Goal: Answer question/provide support: Share knowledge or assist other users

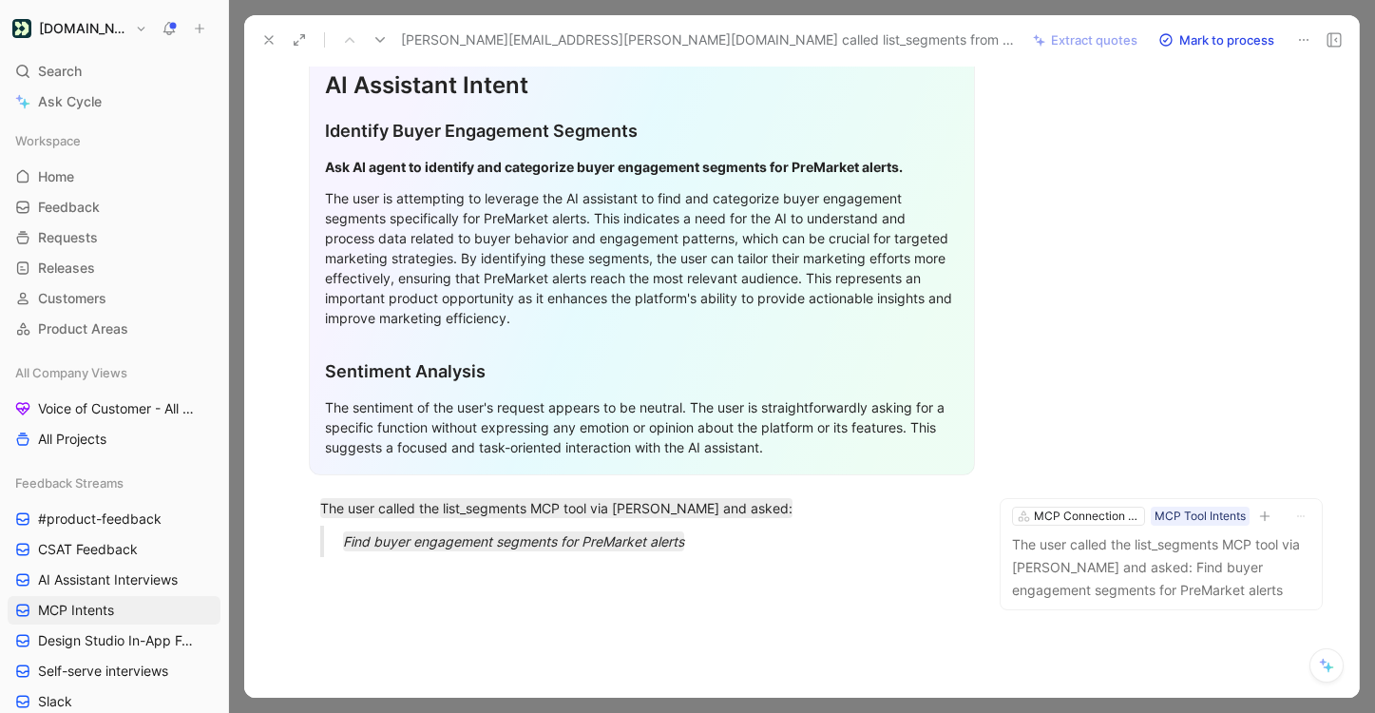
scroll to position [473, 0]
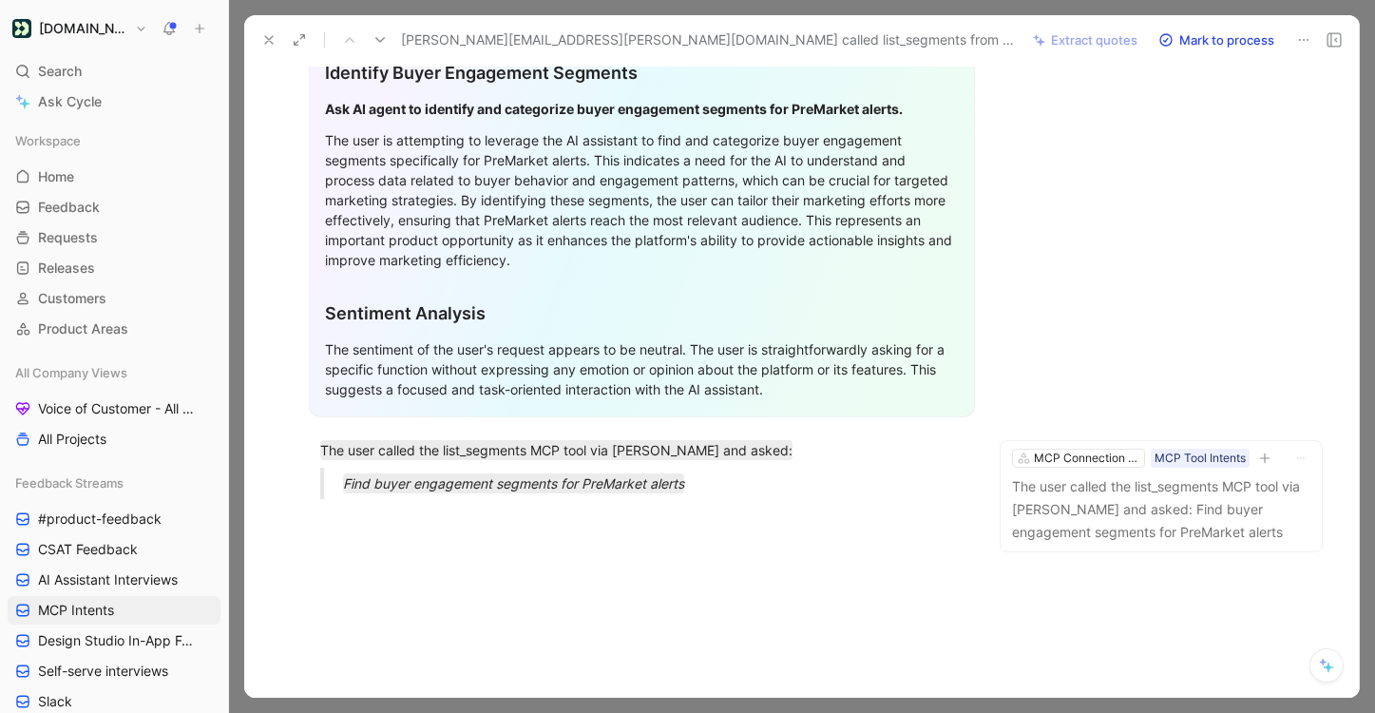
click at [273, 40] on icon at bounding box center [268, 39] width 15 height 15
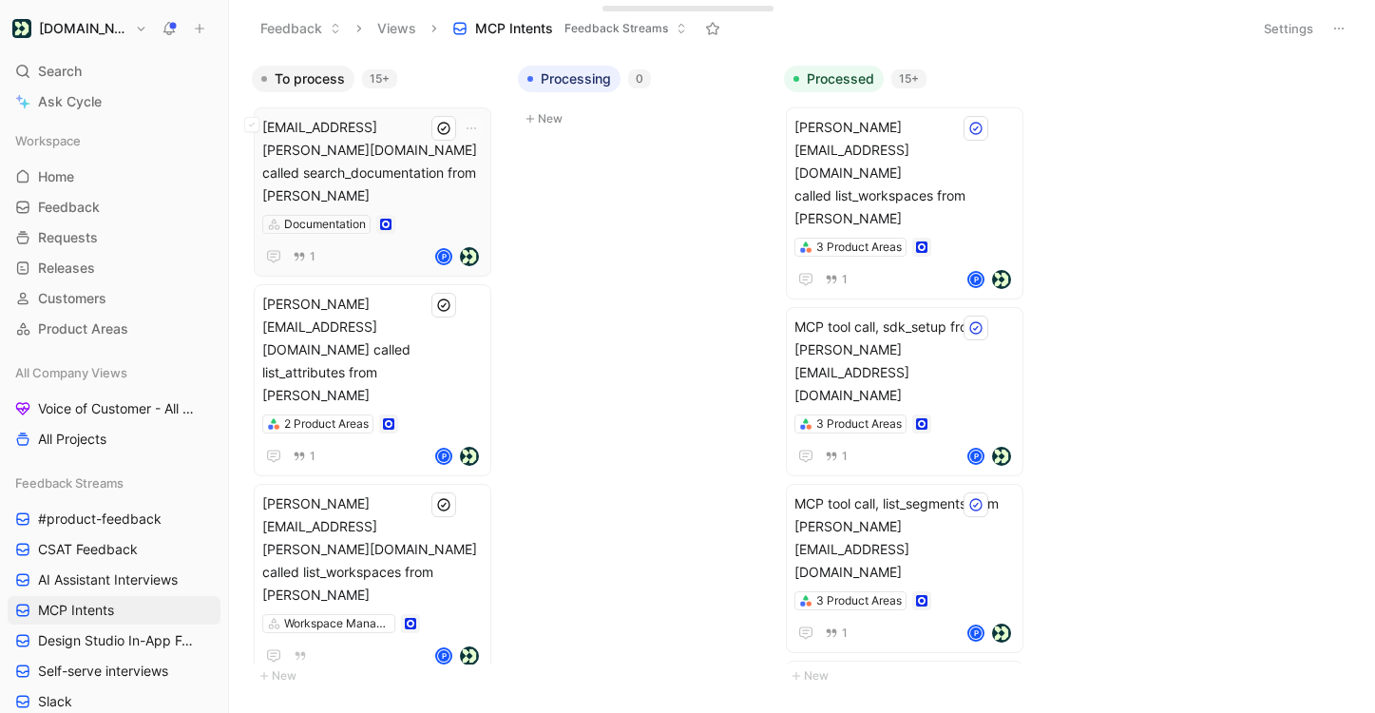
click at [459, 169] on span "[EMAIL_ADDRESS][PERSON_NAME][DOMAIN_NAME] called search_documentation from [PER…" at bounding box center [372, 161] width 221 height 91
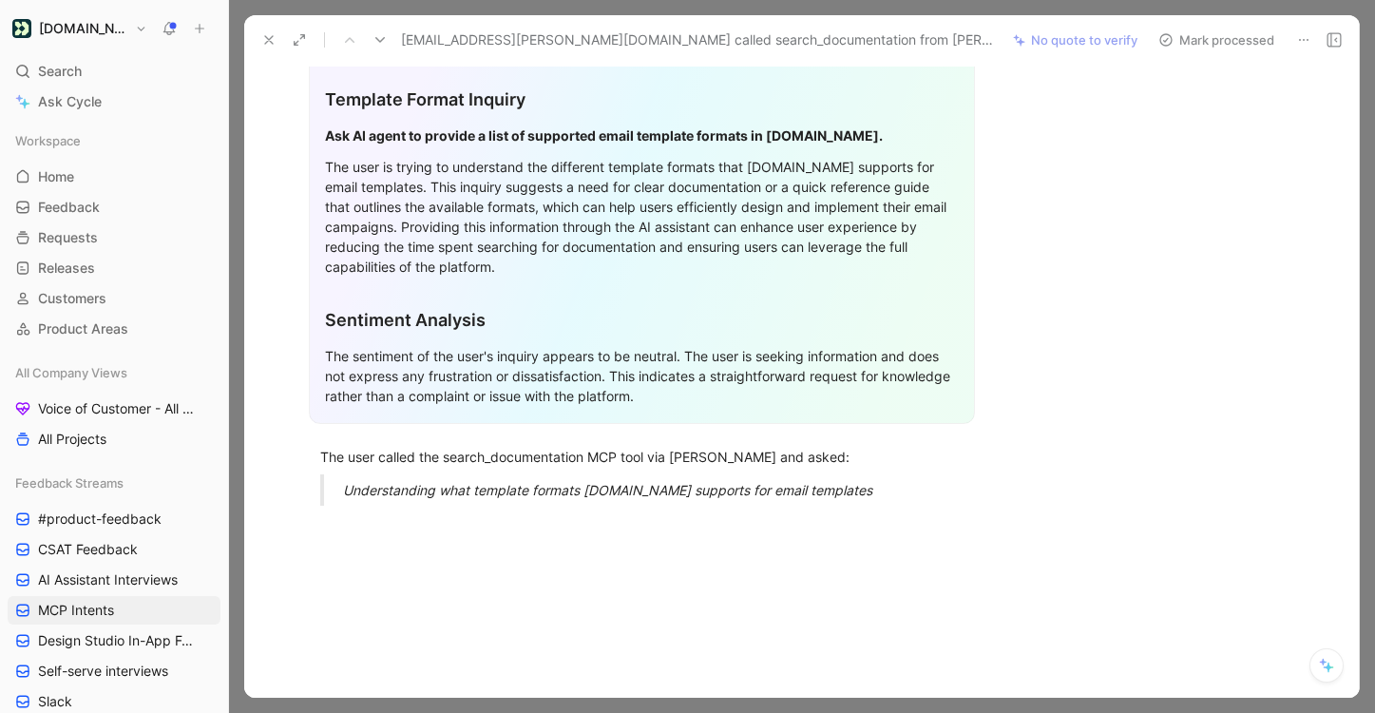
scroll to position [395, 0]
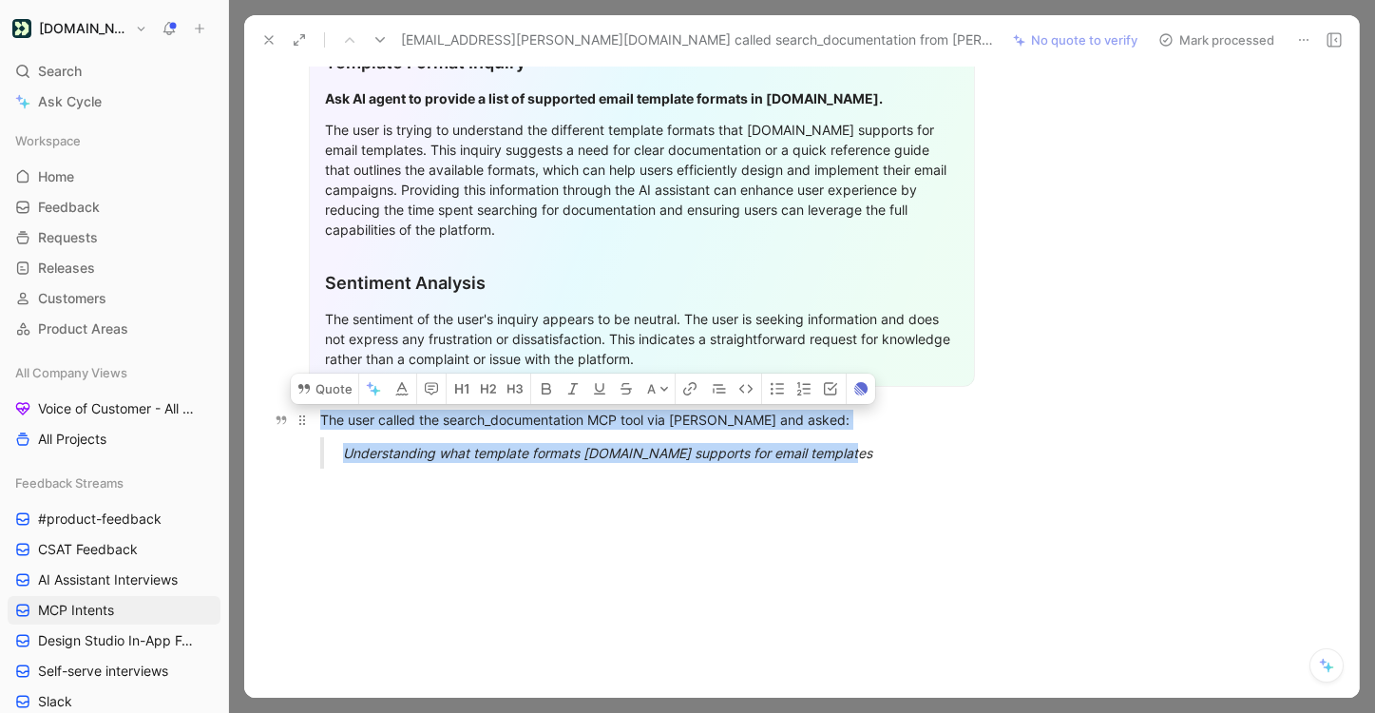
drag, startPoint x: 860, startPoint y: 462, endPoint x: 315, endPoint y: 422, distance: 547.0
click at [315, 422] on div "General Feedback Prompt After reviewing the customer feedback, there is no spec…" at bounding box center [642, 148] width 716 height 672
click at [313, 391] on button "Quote" at bounding box center [324, 389] width 67 height 30
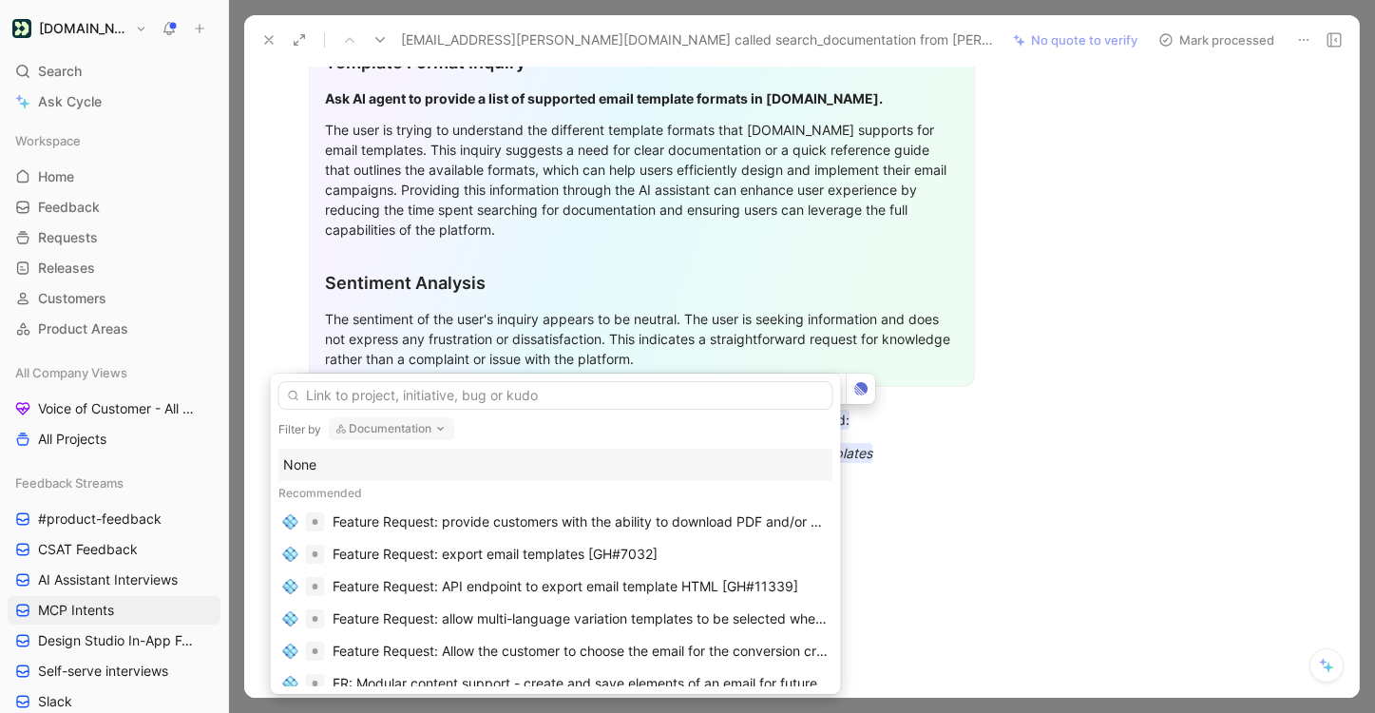
click at [444, 463] on div "None" at bounding box center [556, 464] width 546 height 23
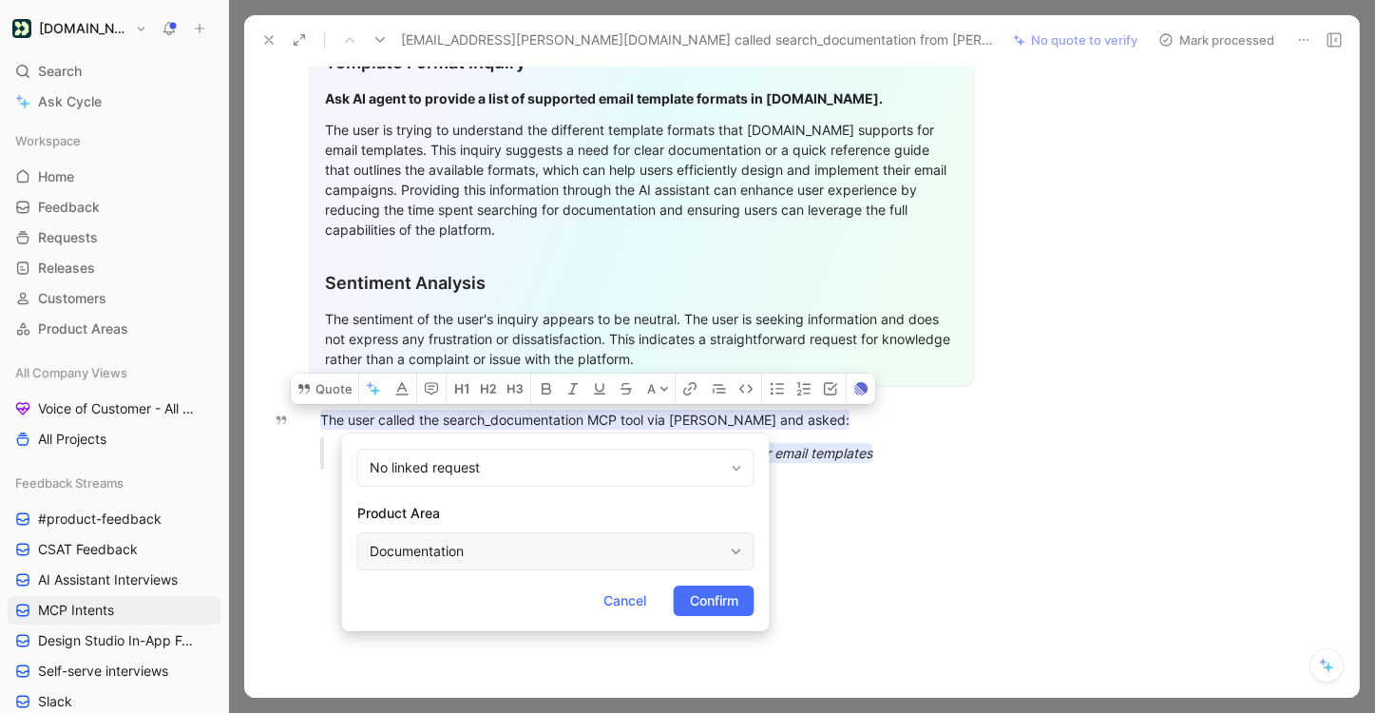
click at [448, 559] on div "Documentation" at bounding box center [547, 551] width 354 height 23
type input "mcp"
click at [606, 505] on span "Connection Server" at bounding box center [548, 506] width 115 height 16
click at [717, 604] on span "Confirm" at bounding box center [714, 600] width 48 height 23
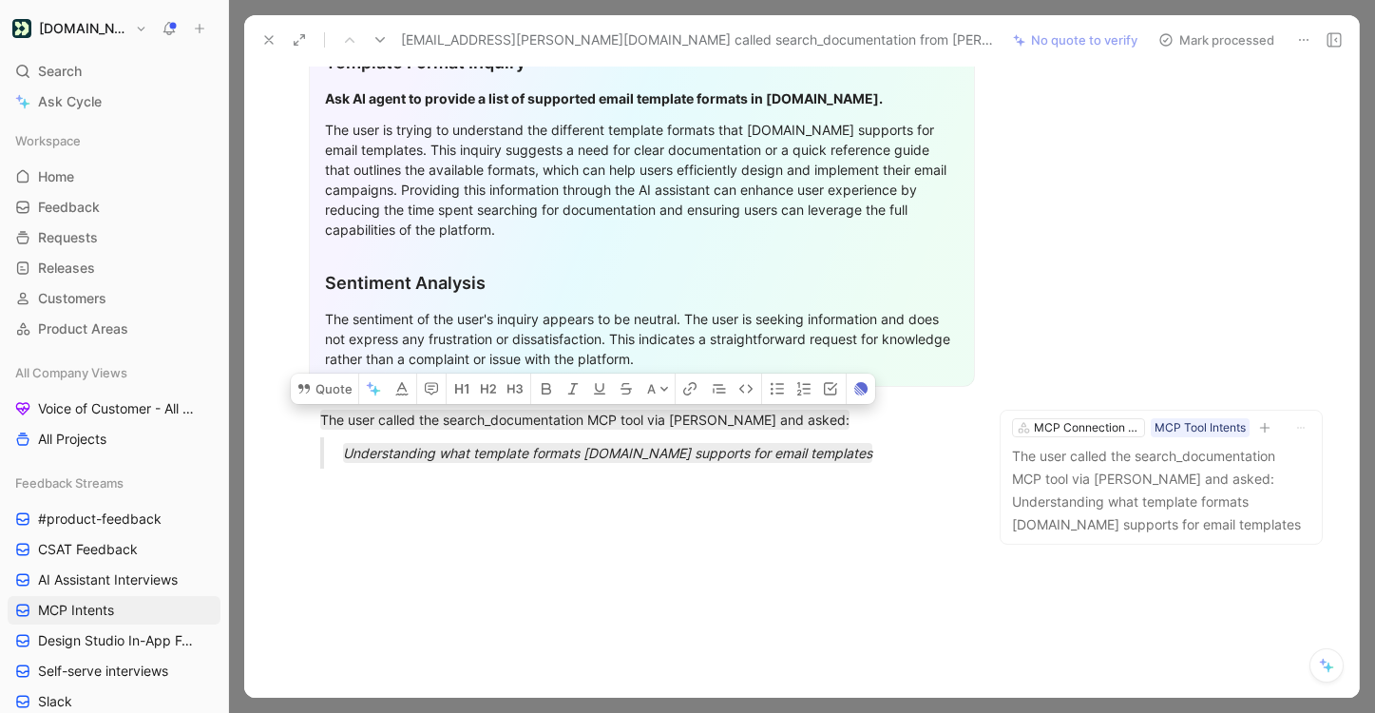
click at [1222, 42] on button "Mark processed" at bounding box center [1216, 40] width 133 height 27
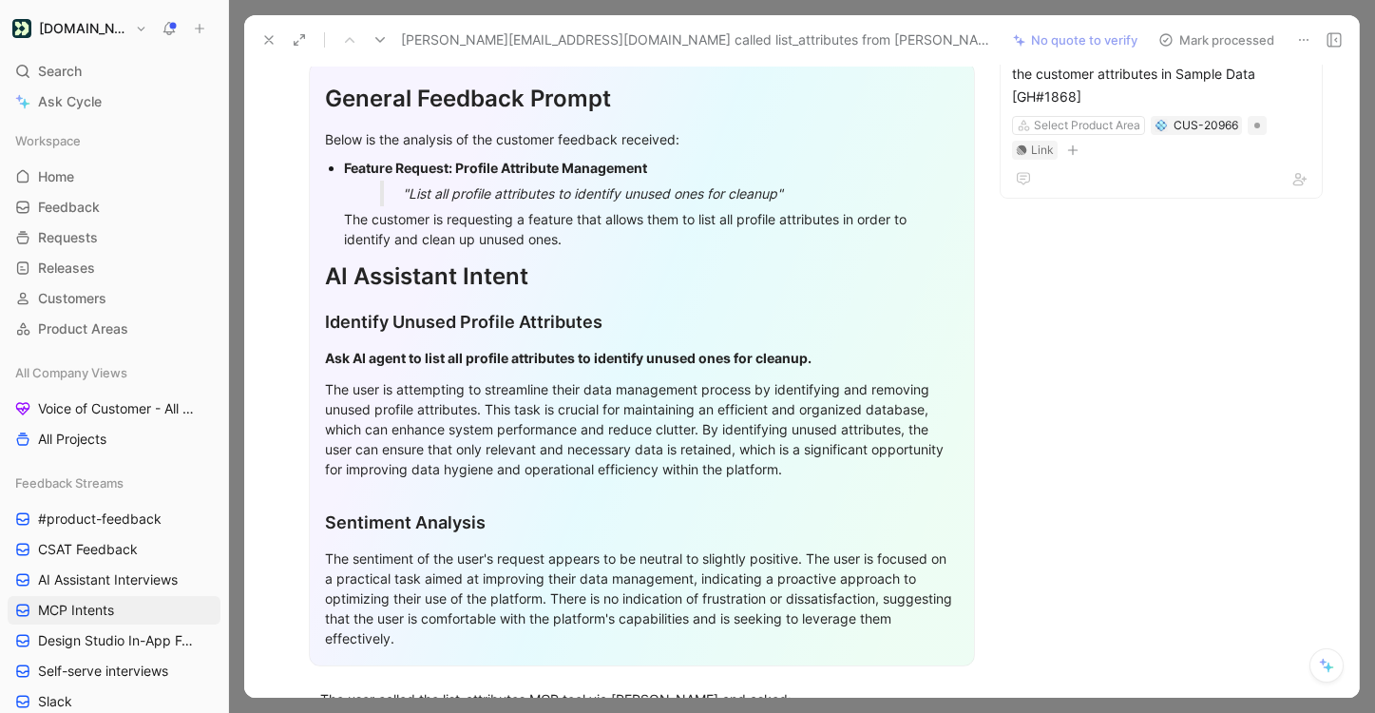
scroll to position [455, 0]
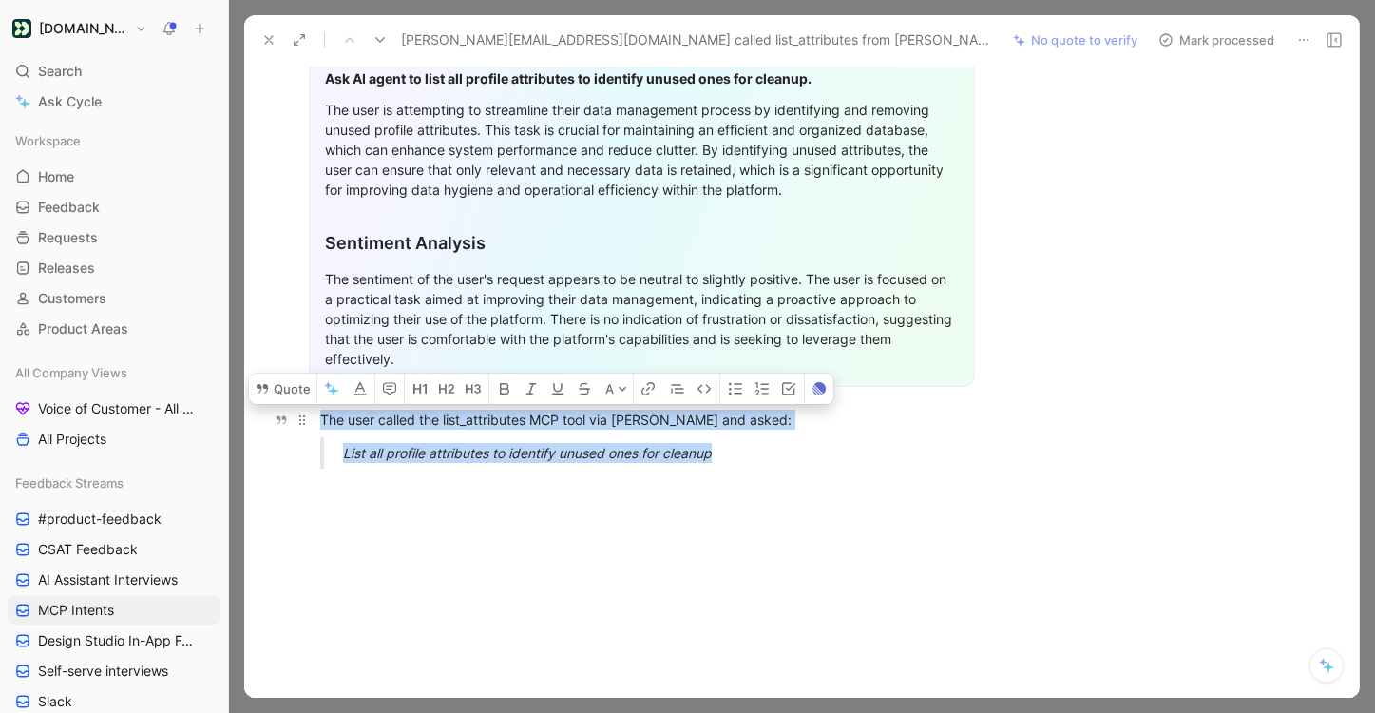
drag, startPoint x: 726, startPoint y: 466, endPoint x: 319, endPoint y: 419, distance: 409.5
click at [319, 419] on div "General Feedback Prompt Below is the analysis of the customer feedback received…" at bounding box center [642, 118] width 716 height 732
click at [296, 384] on button "Quote" at bounding box center [282, 389] width 67 height 30
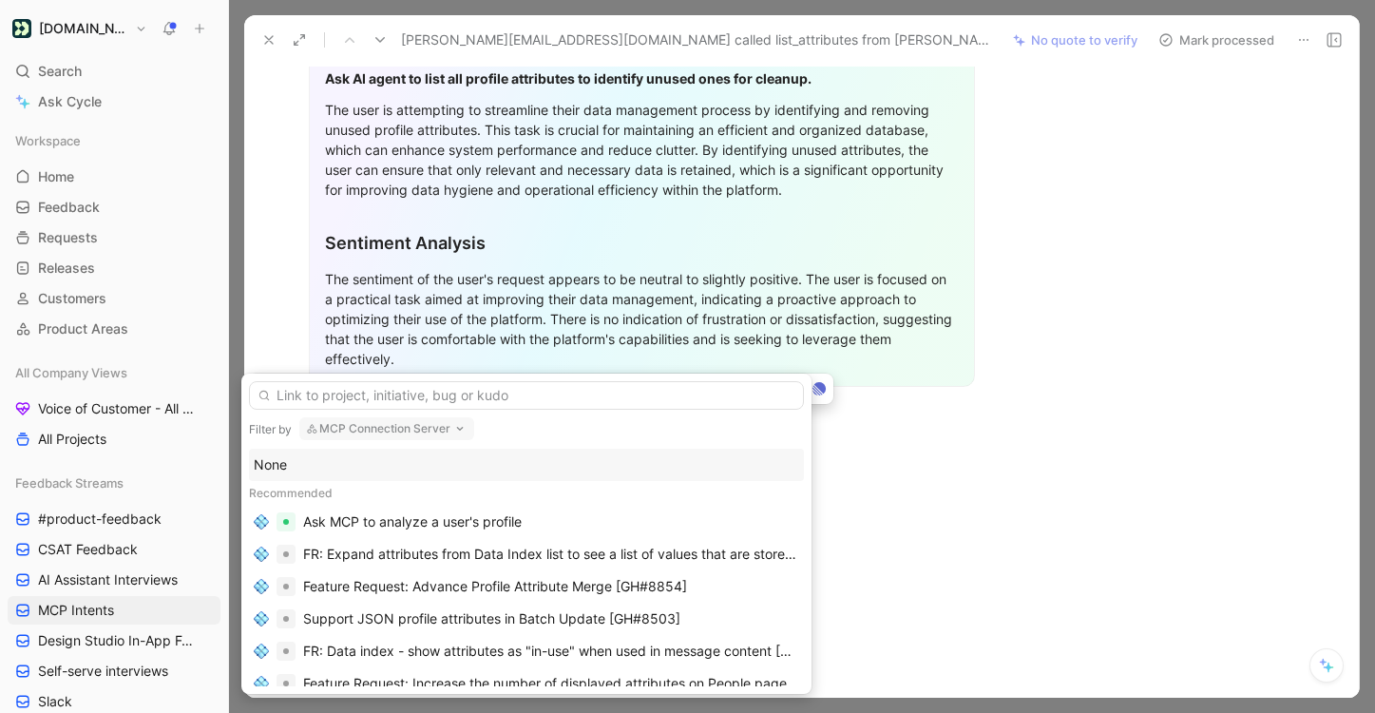
click at [500, 461] on div "None" at bounding box center [527, 464] width 546 height 23
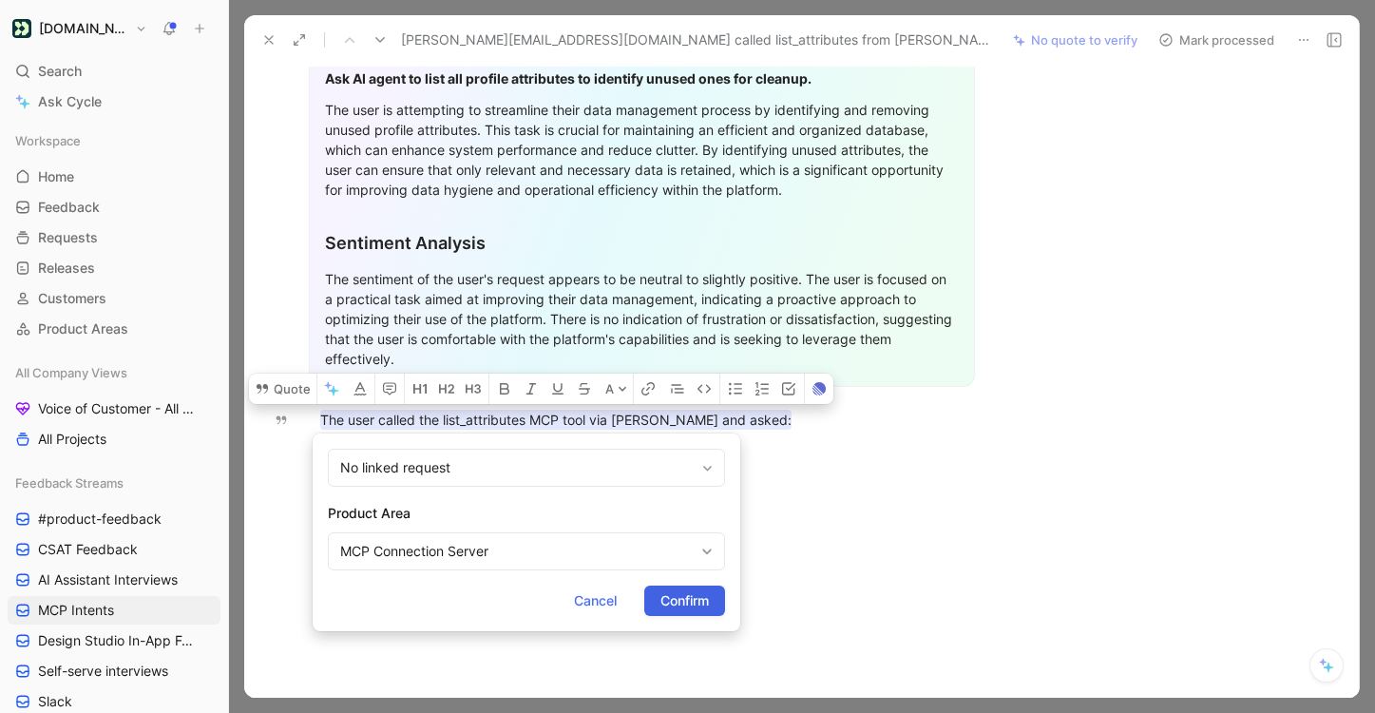
click at [692, 609] on span "Confirm" at bounding box center [685, 600] width 48 height 23
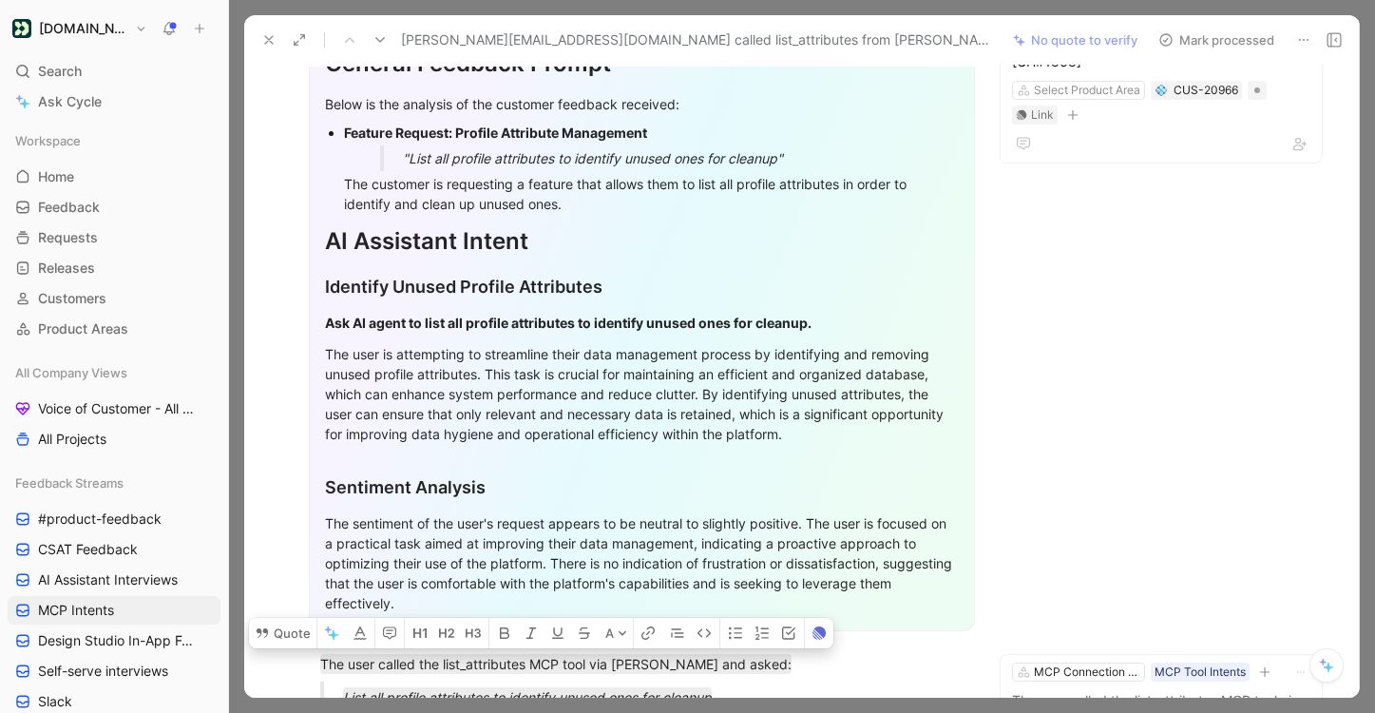
scroll to position [0, 0]
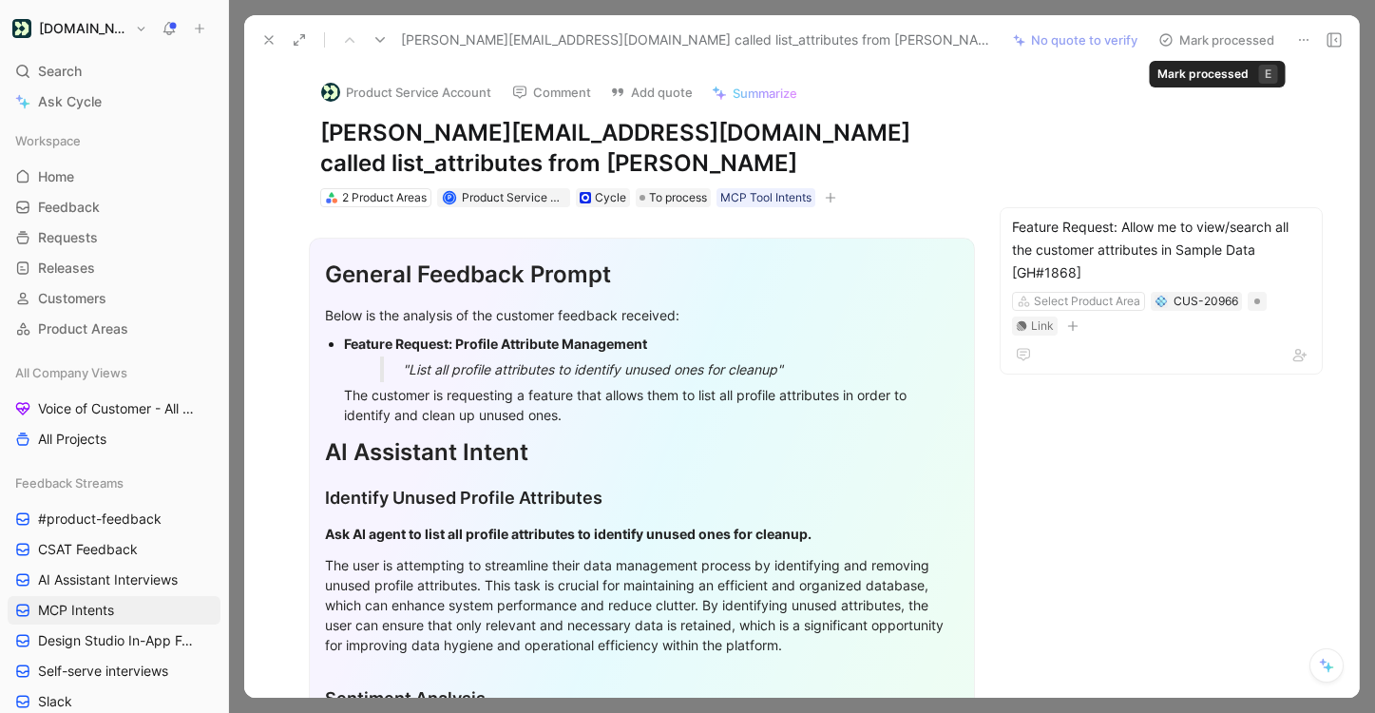
click at [1214, 42] on button "Mark processed" at bounding box center [1216, 40] width 133 height 27
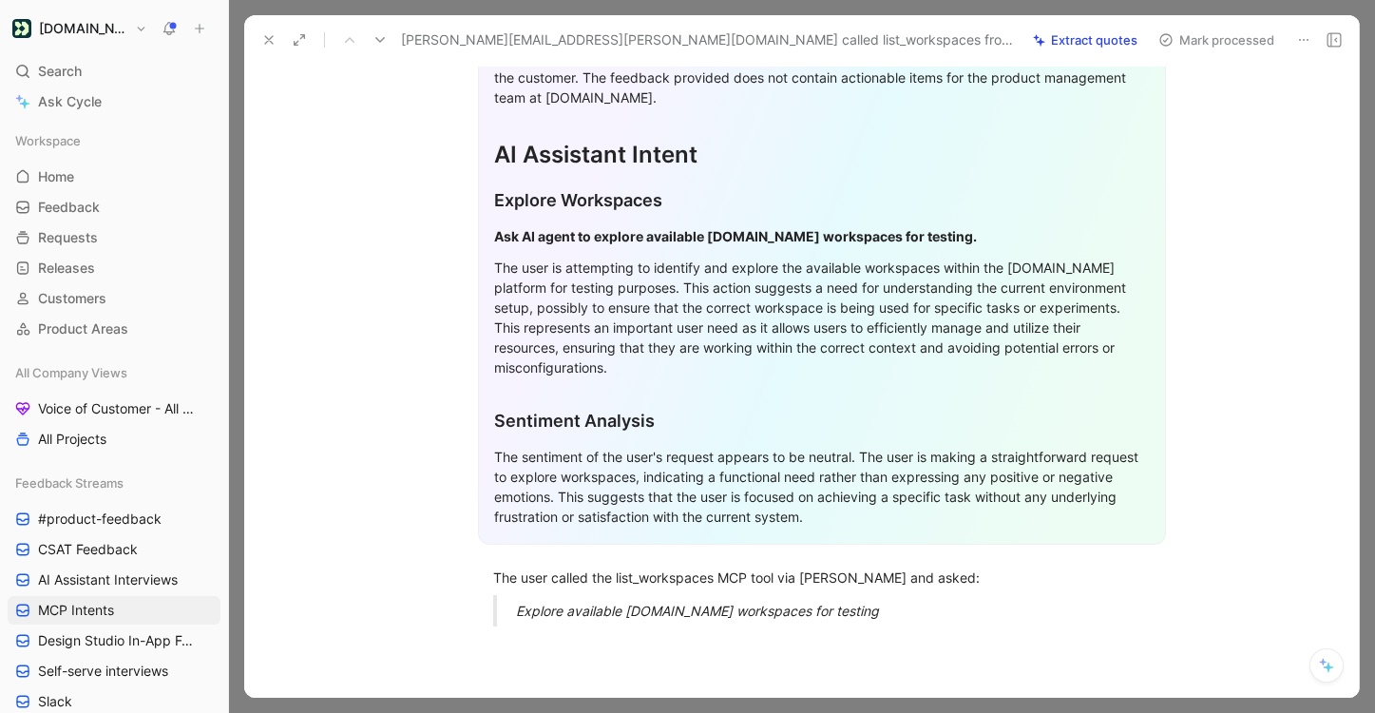
scroll to position [415, 0]
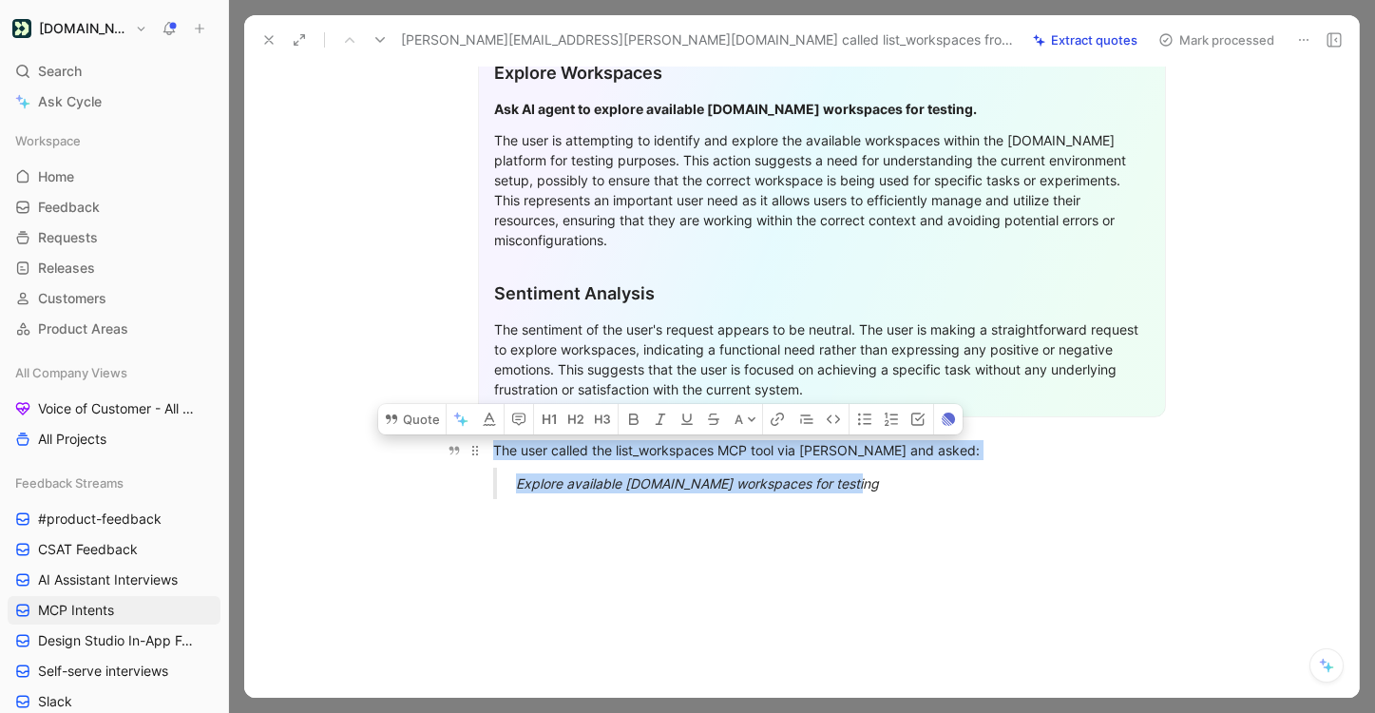
drag, startPoint x: 861, startPoint y: 451, endPoint x: 489, endPoint y: 414, distance: 373.4
click at [489, 414] on div "General Feedback Prompt After analyzing the feedback content, there is no speci…" at bounding box center [821, 168] width 1075 height 692
click at [435, 404] on button "Quote" at bounding box center [411, 419] width 67 height 30
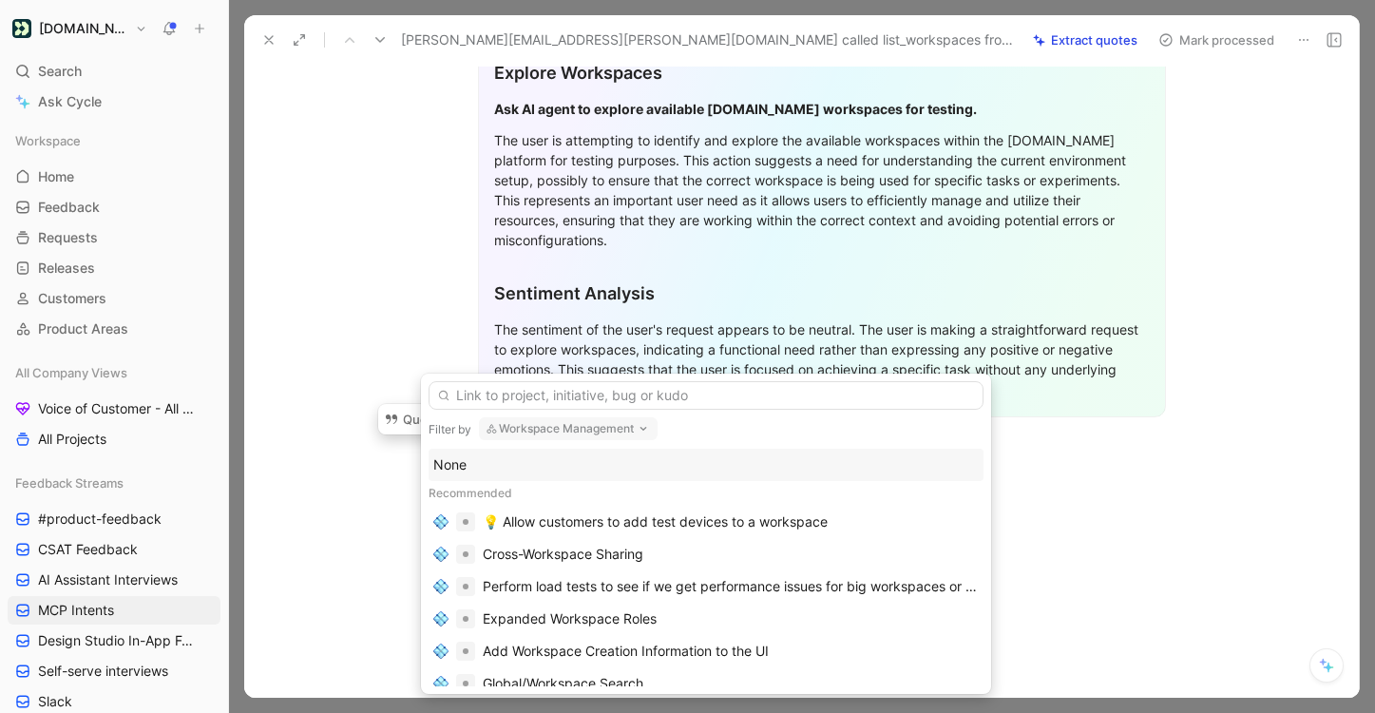
click at [686, 470] on div "None" at bounding box center [706, 464] width 546 height 23
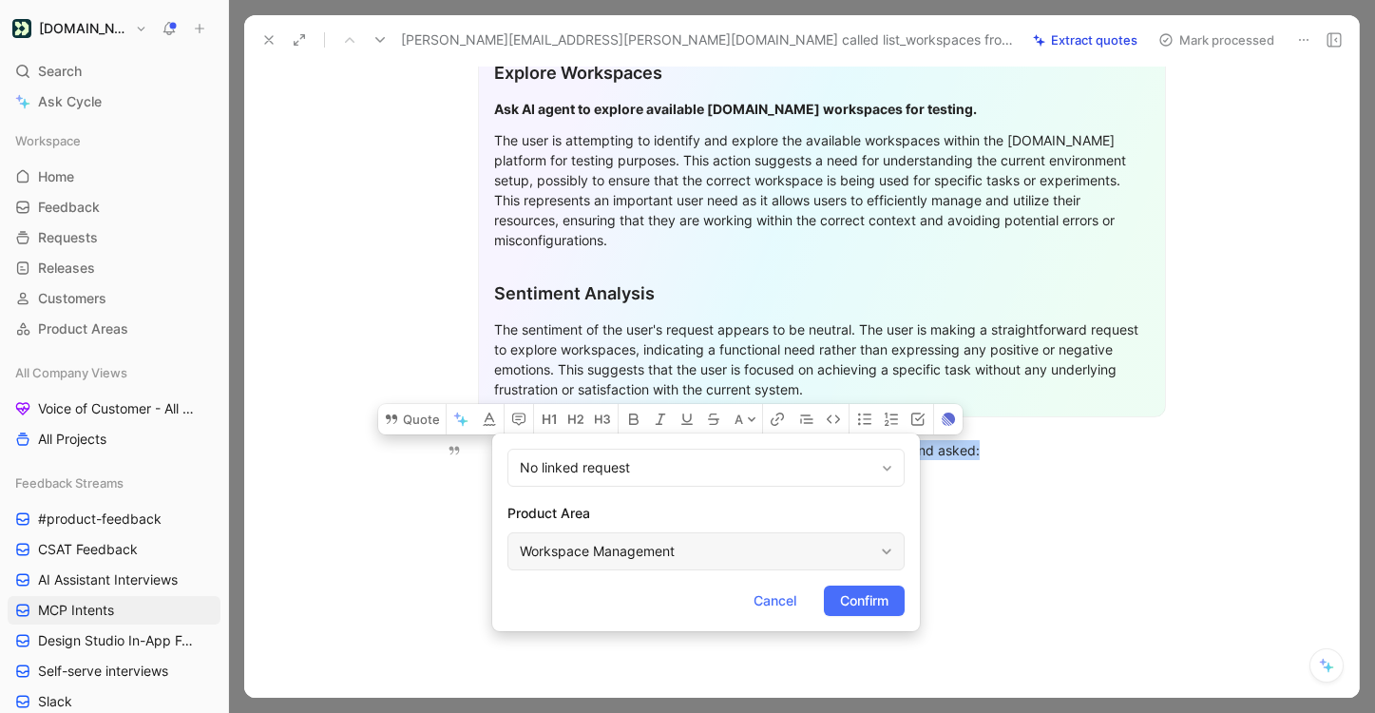
click at [718, 542] on div "Workspace Management" at bounding box center [697, 551] width 354 height 23
type input "mcp"
click at [757, 508] on span "Connection Server" at bounding box center [699, 506] width 115 height 16
click at [876, 610] on span "Confirm" at bounding box center [864, 600] width 48 height 23
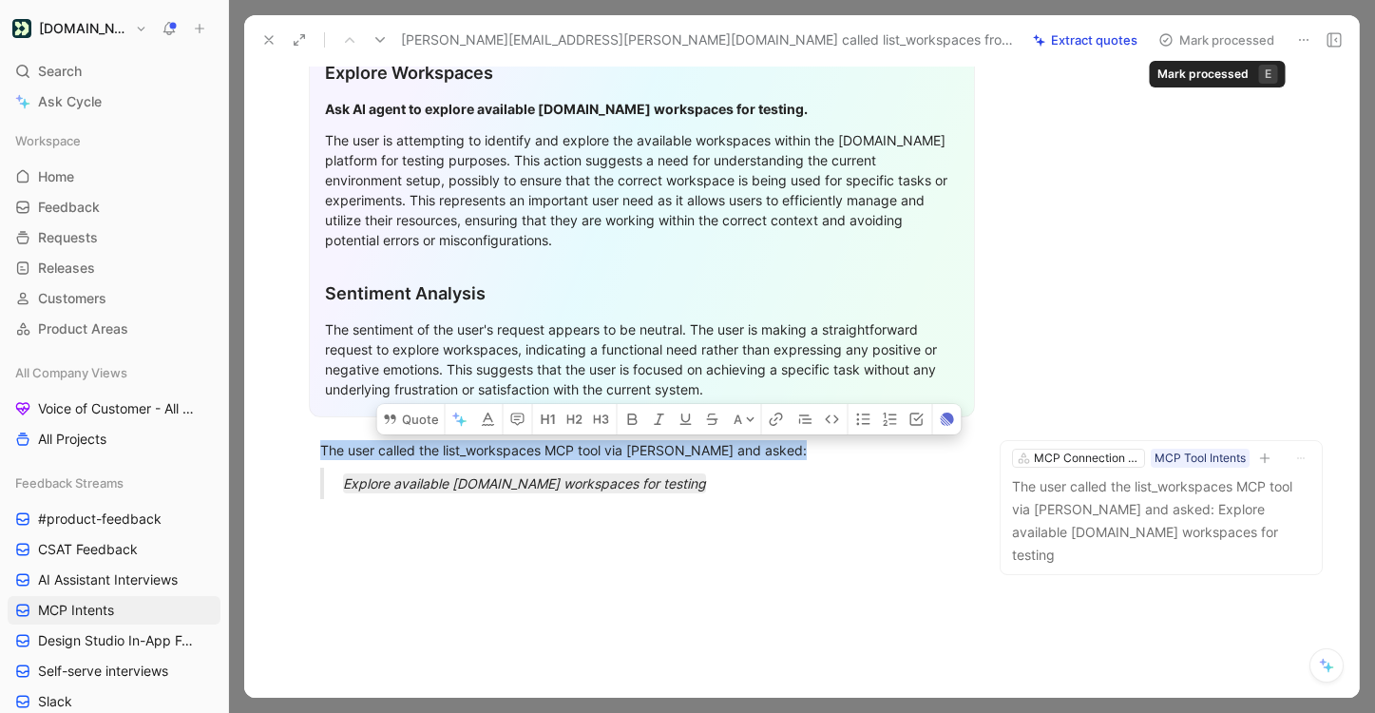
click at [1231, 44] on button "Mark processed" at bounding box center [1216, 40] width 133 height 27
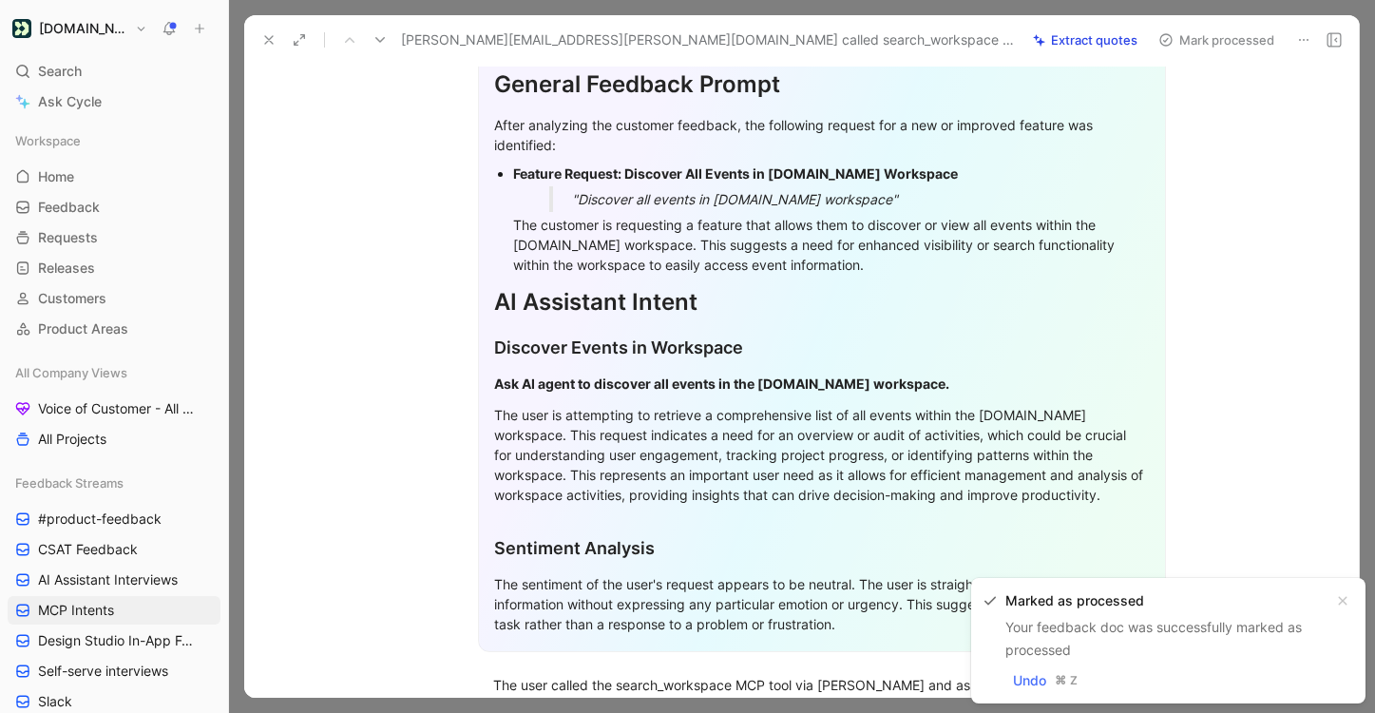
scroll to position [455, 0]
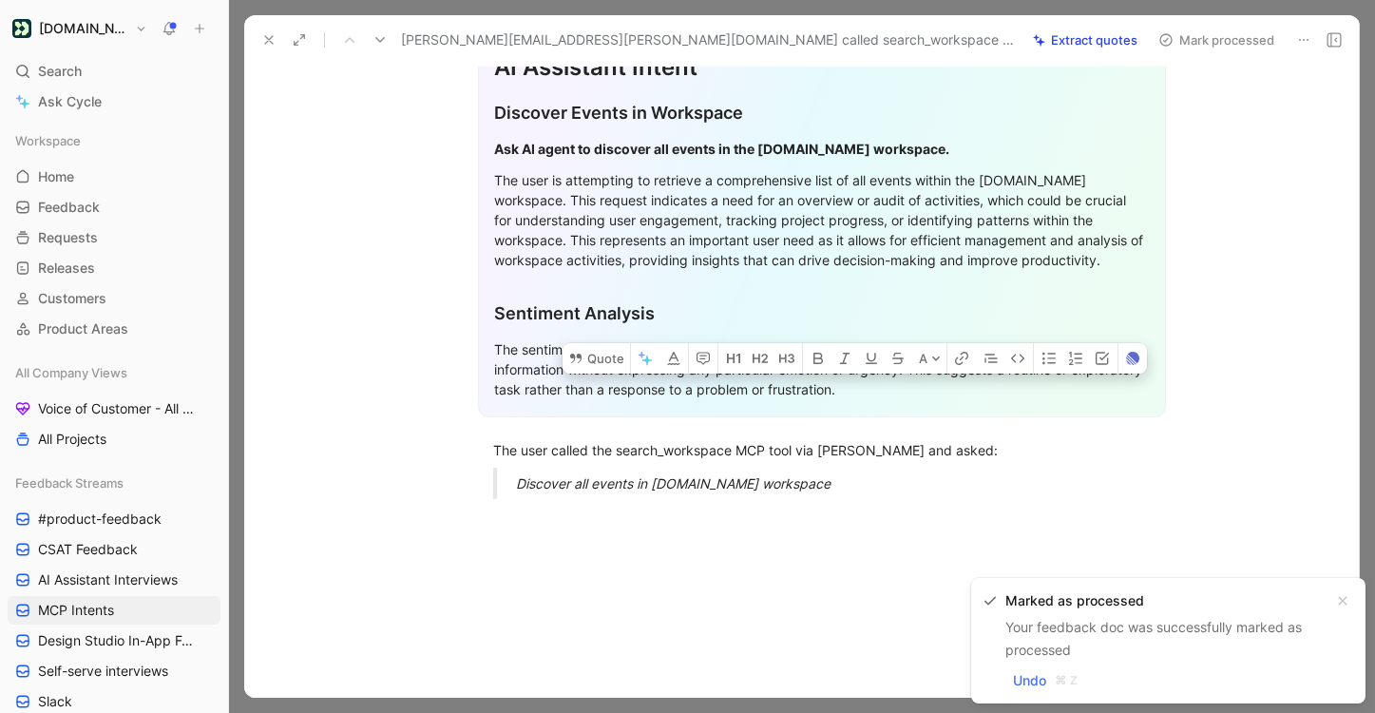
drag, startPoint x: 830, startPoint y: 472, endPoint x: 392, endPoint y: 425, distance: 440.7
click at [392, 423] on div "General Feedback Prompt After analyzing the customer feedback, the following re…" at bounding box center [821, 148] width 1075 height 732
click at [602, 343] on button "Quote" at bounding box center [596, 358] width 67 height 30
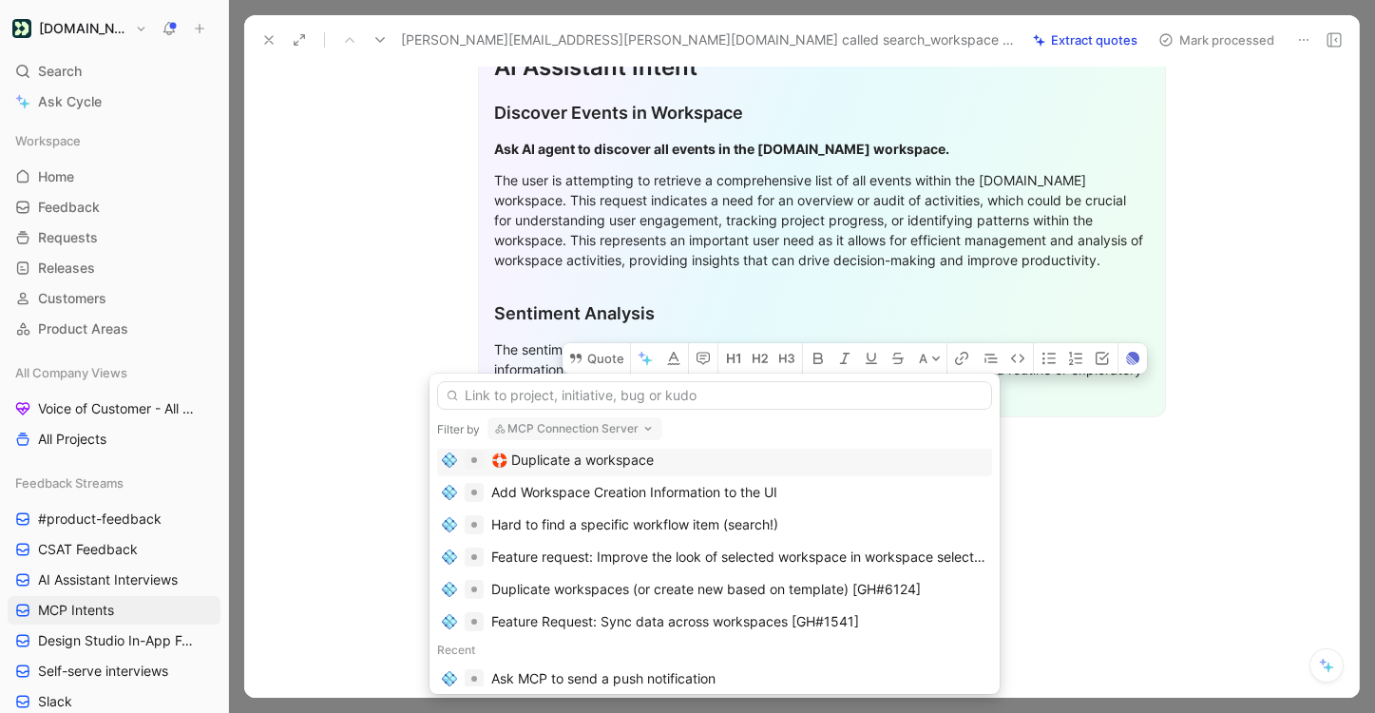
scroll to position [0, 0]
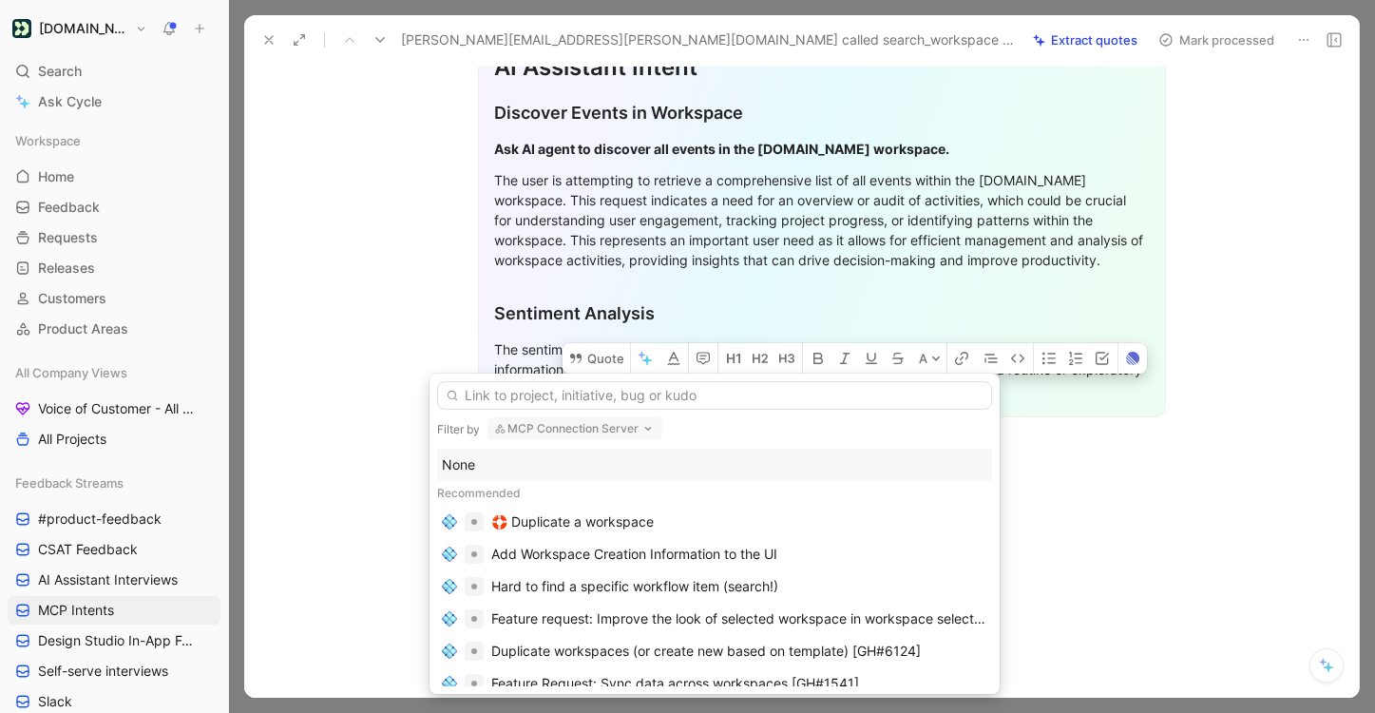
click at [671, 468] on div "None" at bounding box center [715, 464] width 546 height 23
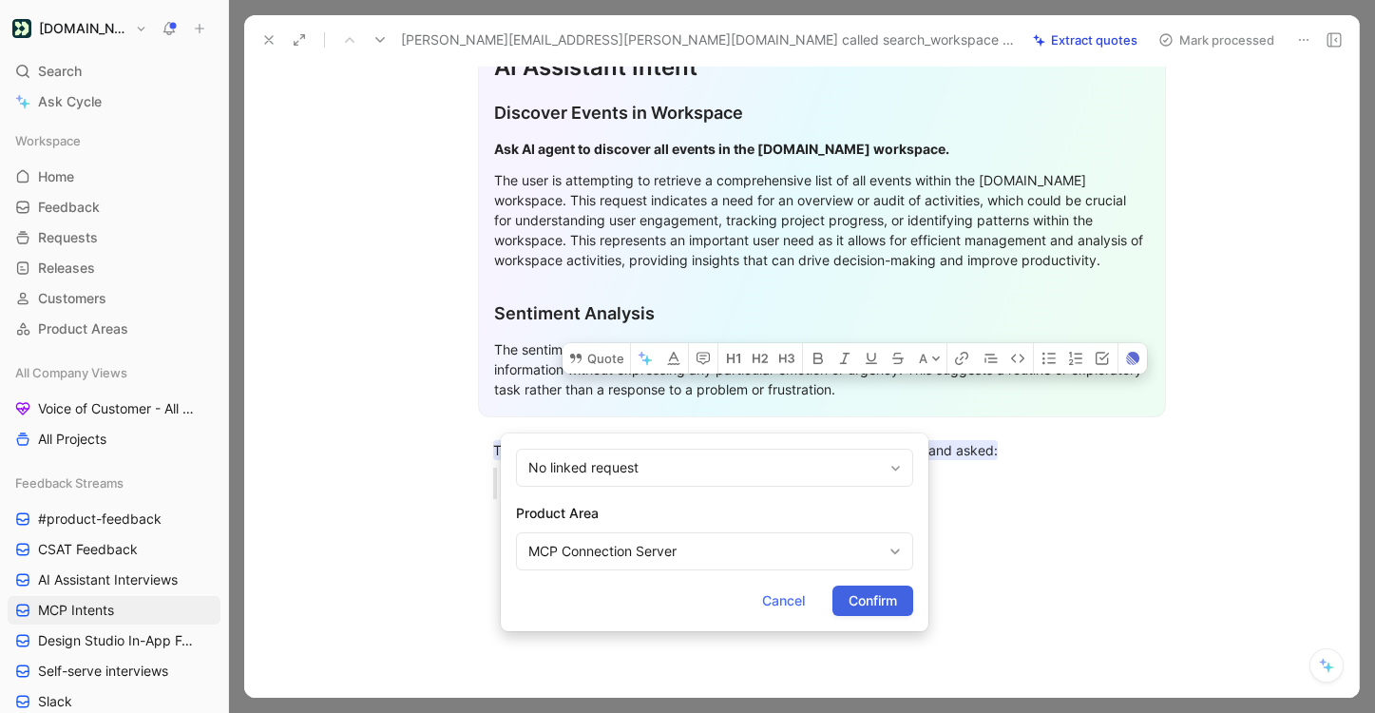
click at [869, 593] on span "Confirm" at bounding box center [873, 600] width 48 height 23
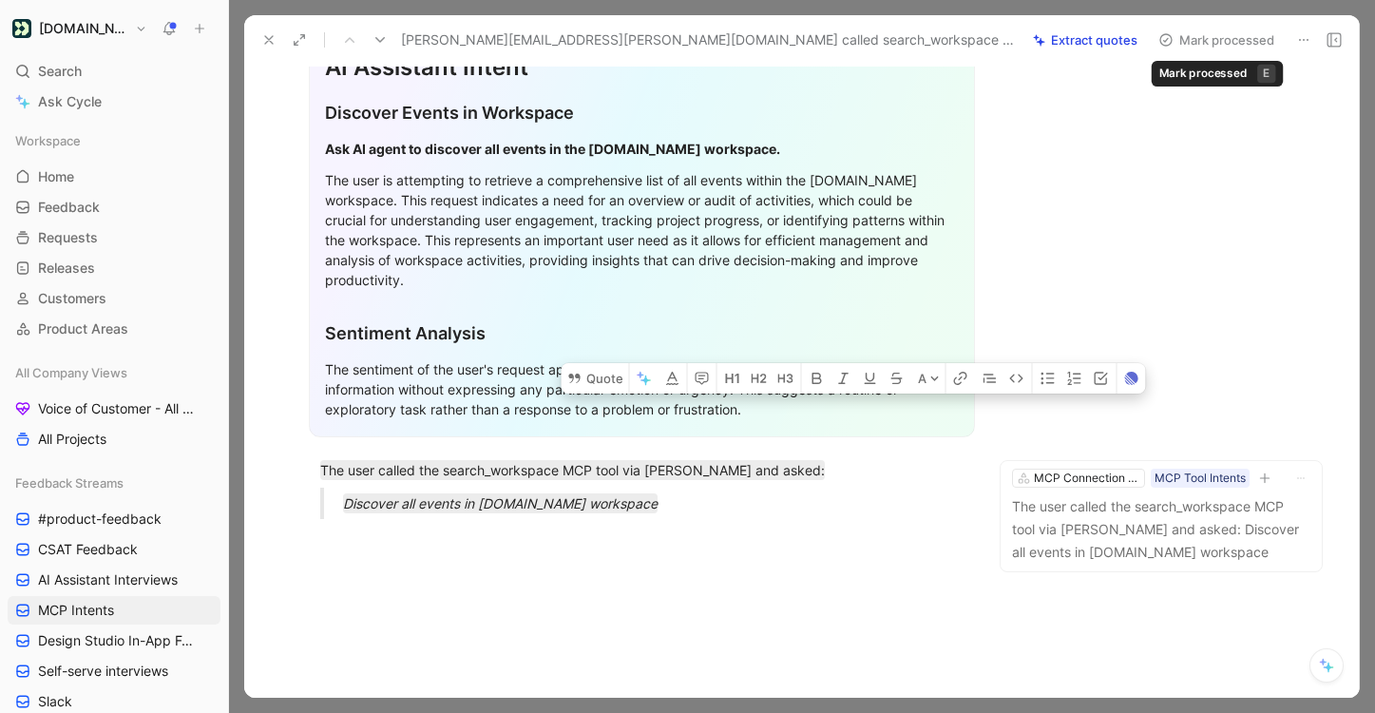
click at [1202, 48] on button "Mark processed" at bounding box center [1216, 40] width 133 height 27
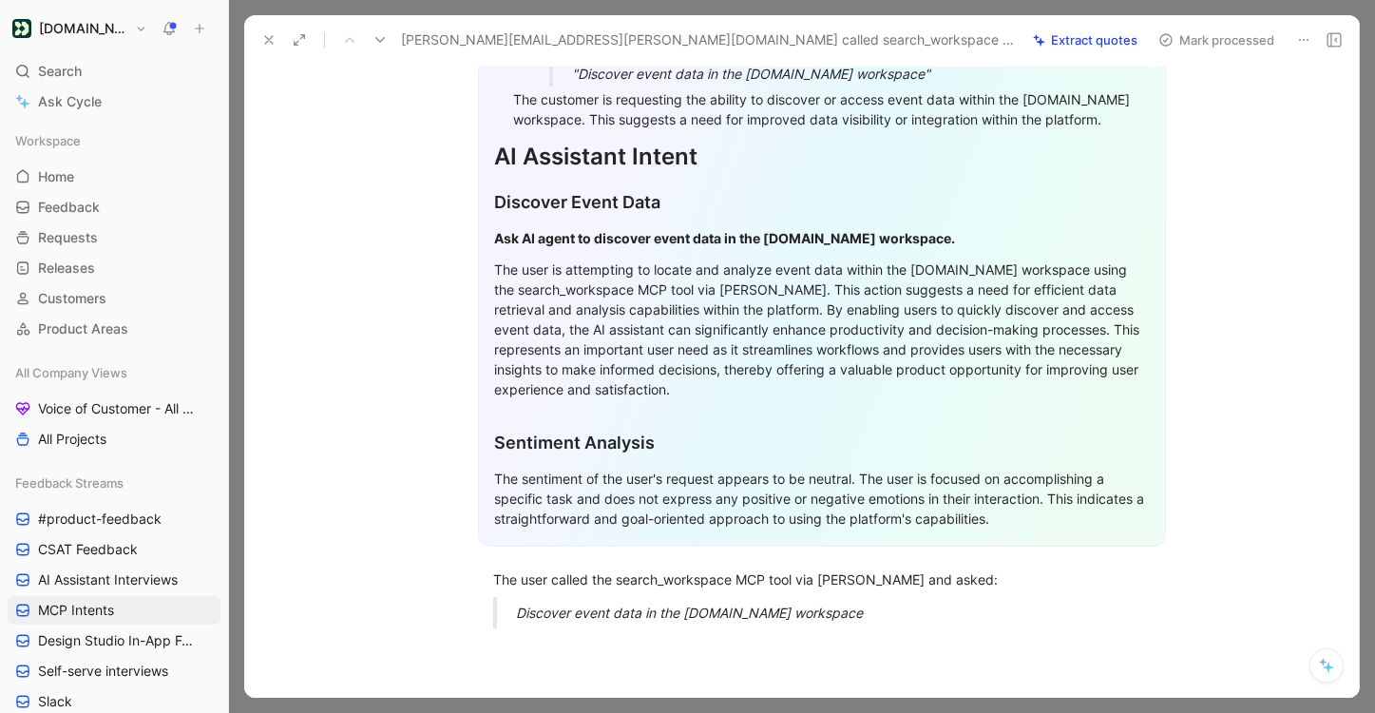
scroll to position [455, 0]
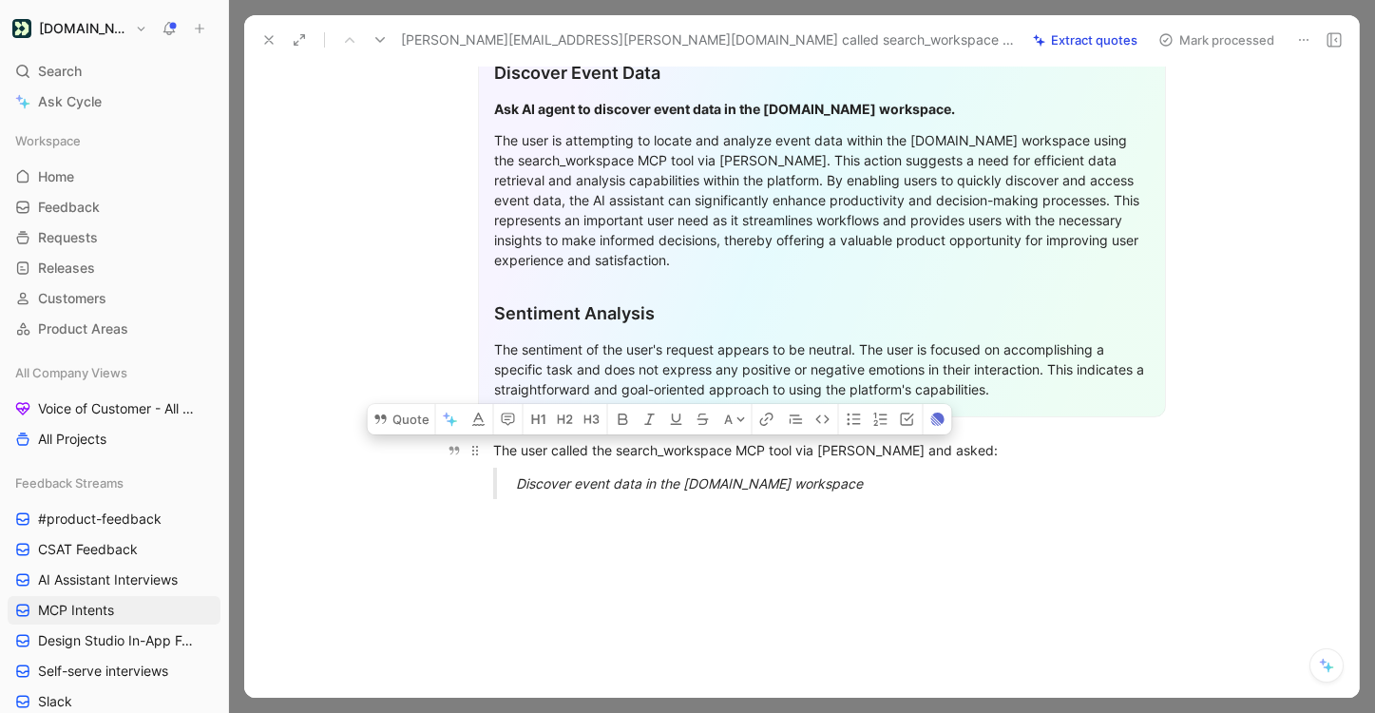
drag, startPoint x: 834, startPoint y: 461, endPoint x: 498, endPoint y: 424, distance: 338.5
click at [497, 424] on div "General Feedback Prompt Below is the analysis of the customer feedback received…" at bounding box center [821, 148] width 1075 height 732
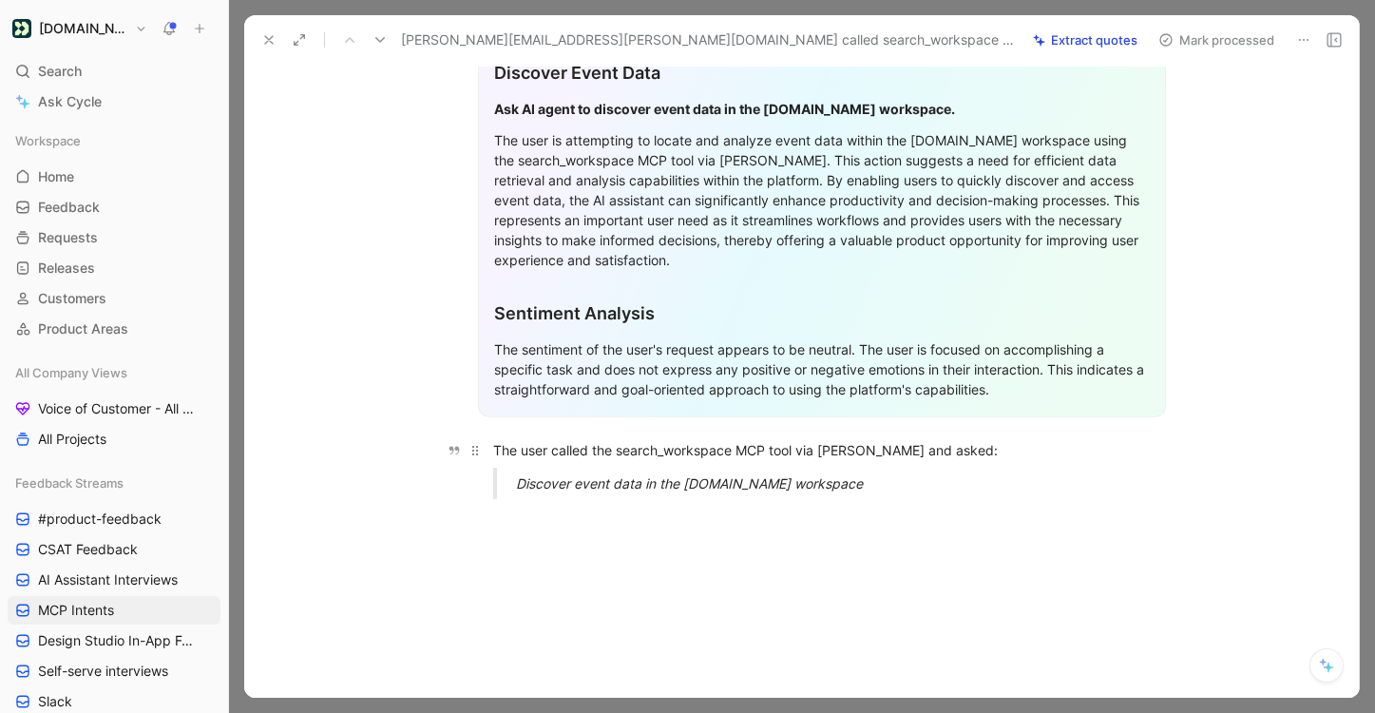
click at [494, 440] on div "The user called the search_workspace MCP tool via [PERSON_NAME] and asked:" at bounding box center [822, 450] width 658 height 20
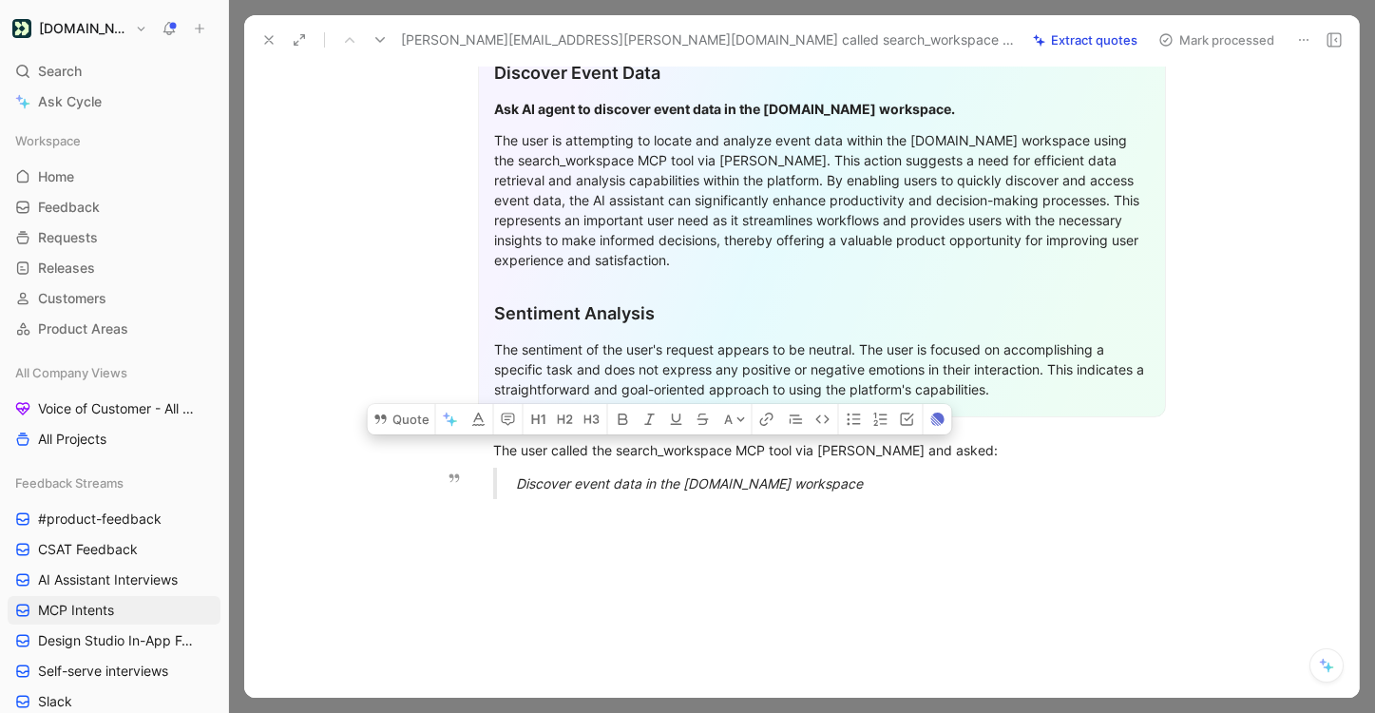
drag, startPoint x: 493, startPoint y: 418, endPoint x: 826, endPoint y: 463, distance: 335.6
click at [826, 463] on div "General Feedback Prompt Below is the analysis of the customer feedback received…" at bounding box center [821, 148] width 1075 height 732
click at [424, 404] on button "Quote" at bounding box center [401, 419] width 67 height 30
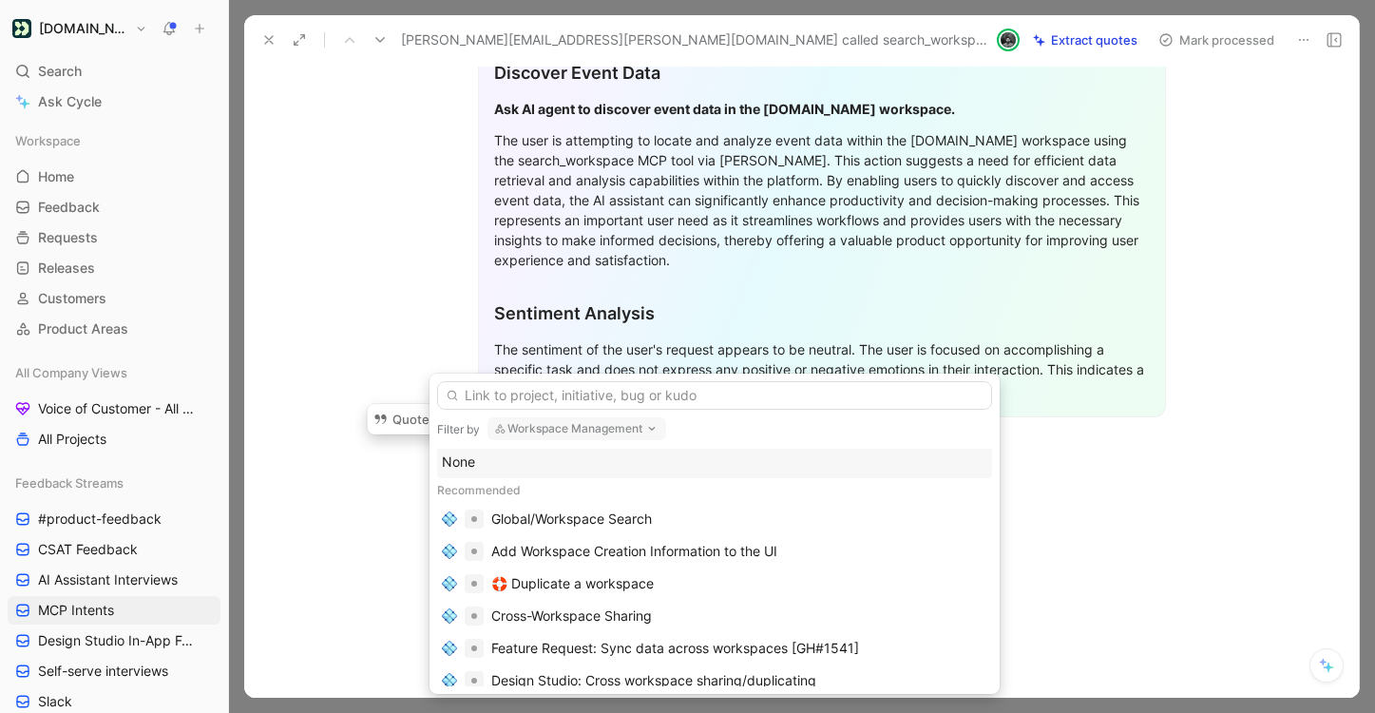
scroll to position [0, 0]
click at [686, 476] on div "None" at bounding box center [714, 465] width 555 height 32
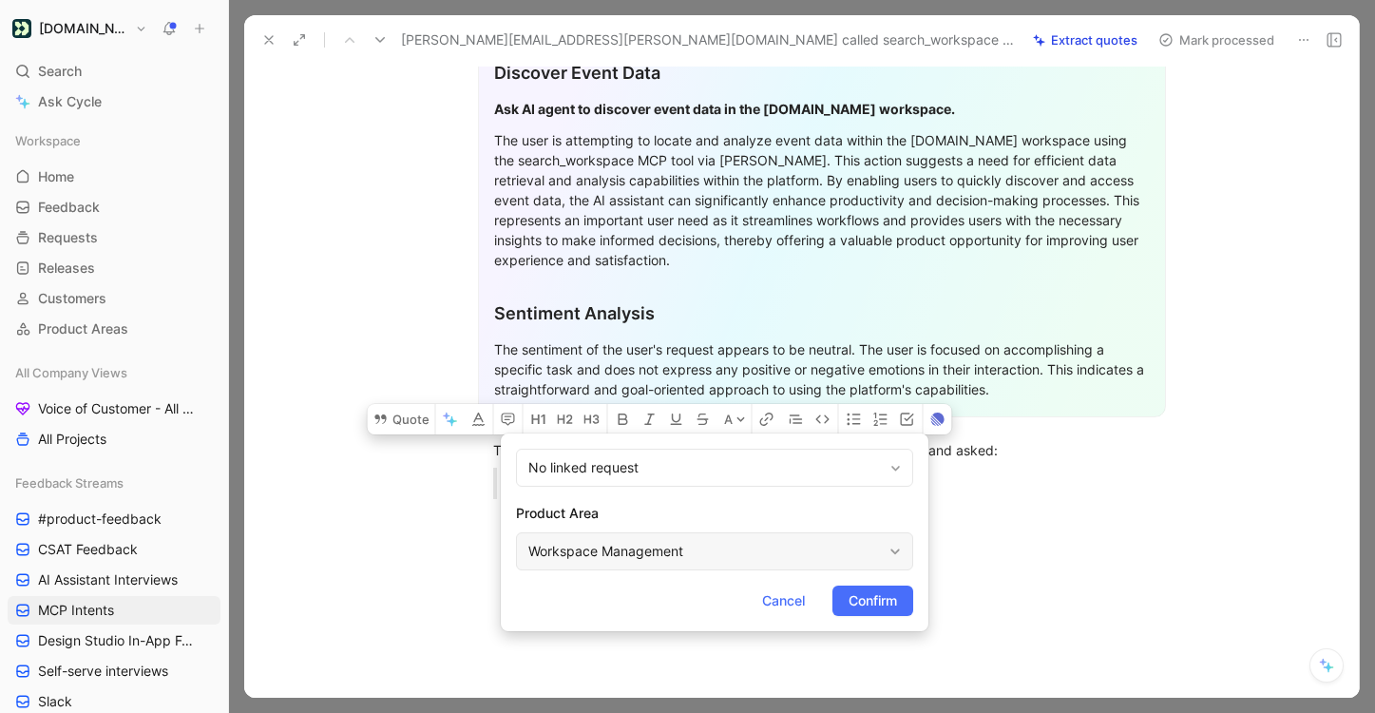
click at [676, 556] on div "Workspace Management" at bounding box center [705, 551] width 354 height 23
type input "mcp"
click at [711, 512] on span "Connection Server" at bounding box center [707, 506] width 115 height 16
click at [862, 601] on span "Confirm" at bounding box center [873, 600] width 48 height 23
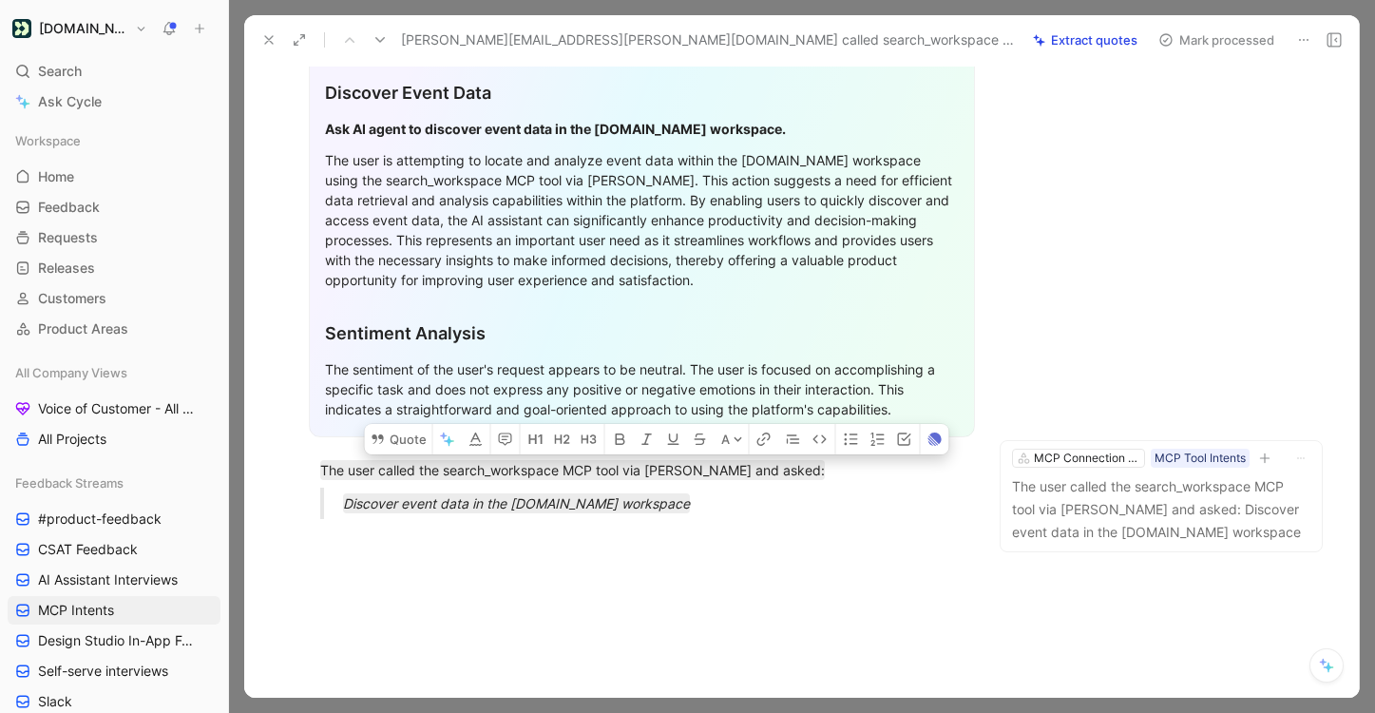
click at [1228, 42] on button "Mark processed" at bounding box center [1216, 40] width 133 height 27
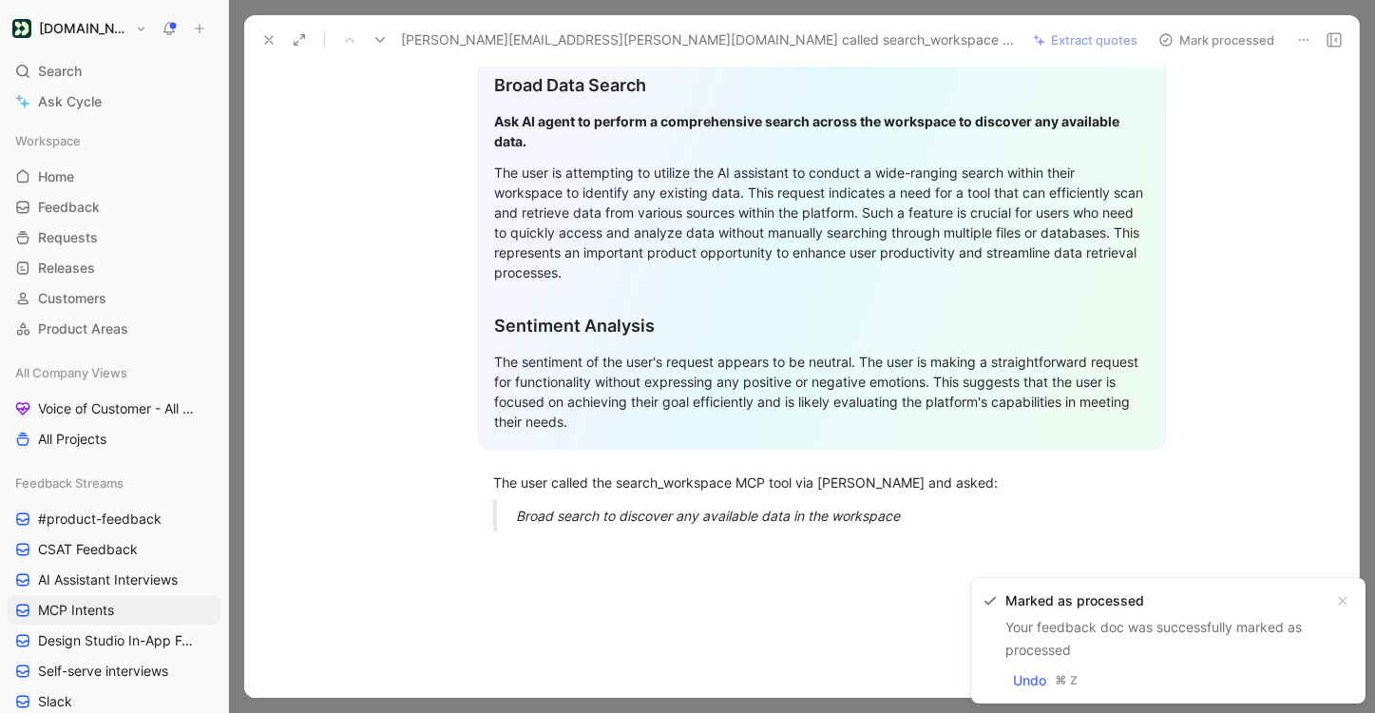
scroll to position [495, 0]
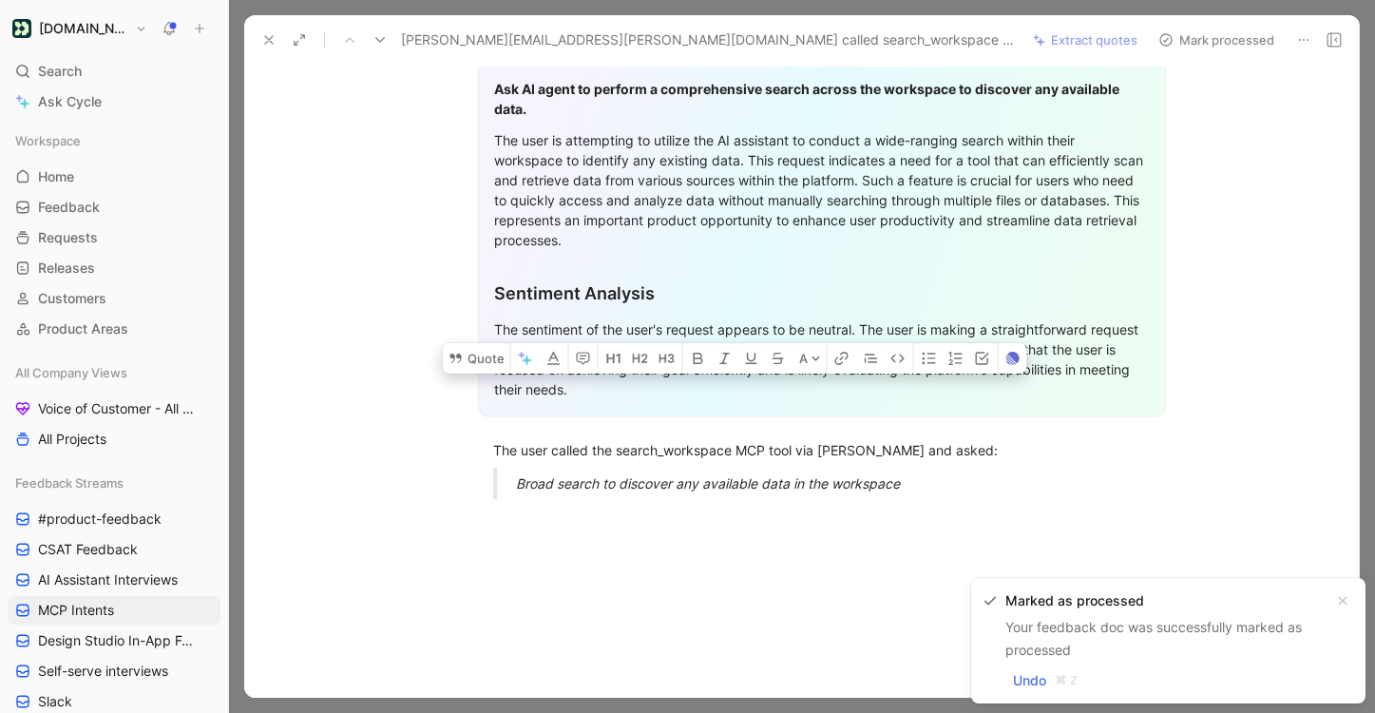
drag, startPoint x: 955, startPoint y: 477, endPoint x: 440, endPoint y: 411, distance: 519.4
click at [440, 411] on div "General Feedback Prompt Below is the analysis of the customer feedback received…" at bounding box center [821, 128] width 1075 height 772
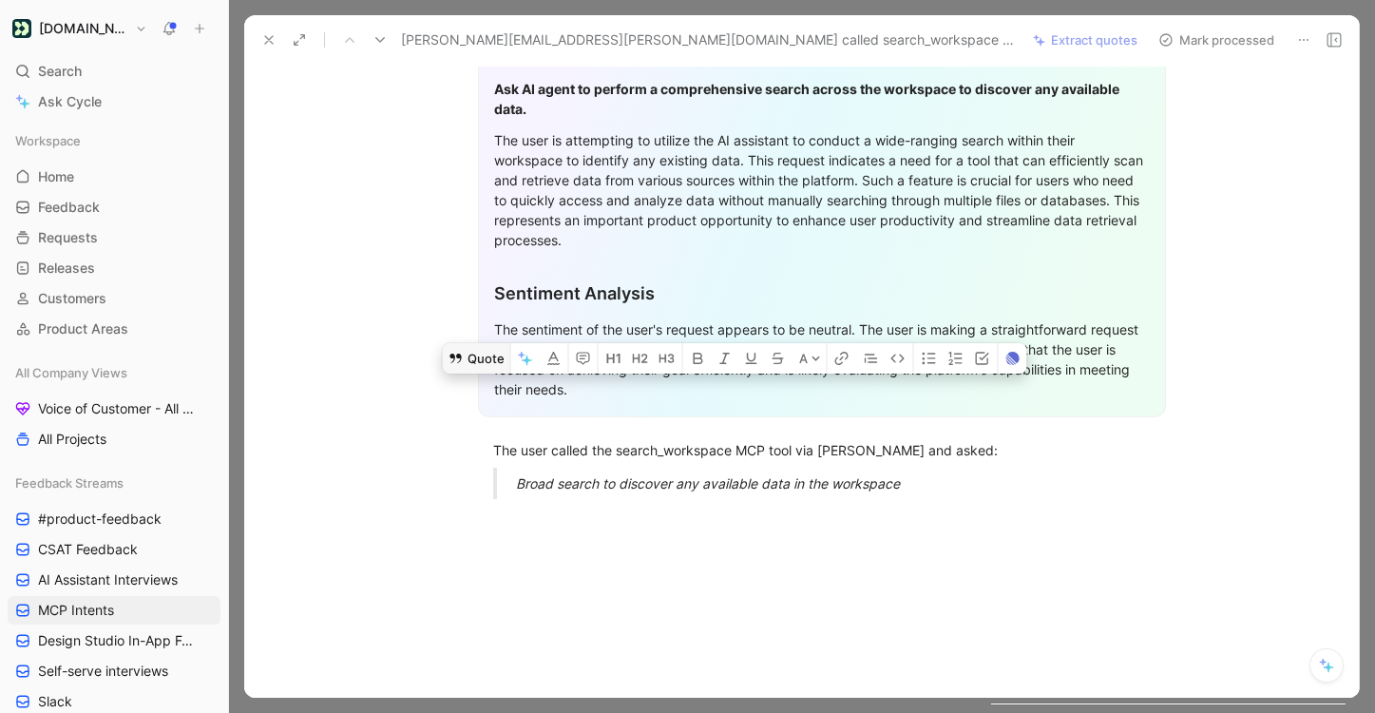
click at [483, 343] on button "Quote" at bounding box center [476, 358] width 67 height 30
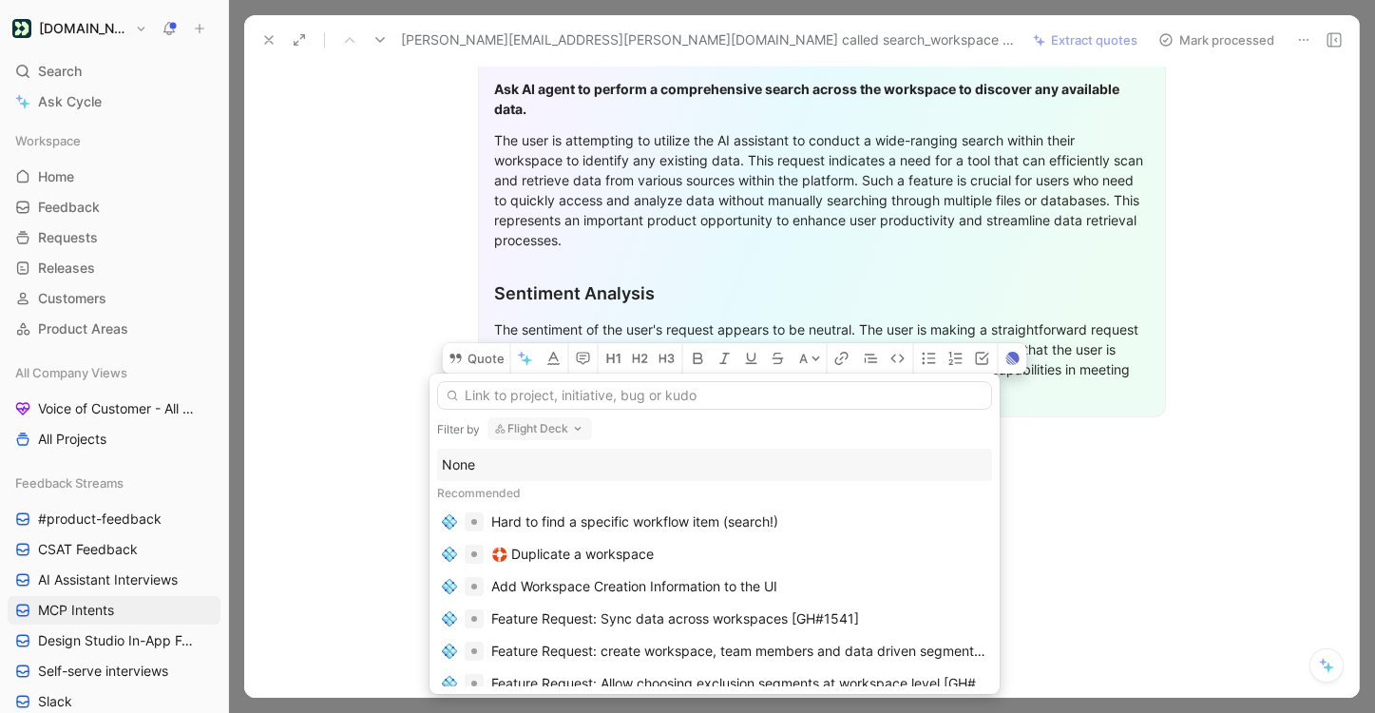
click at [628, 454] on div "None" at bounding box center [715, 464] width 546 height 23
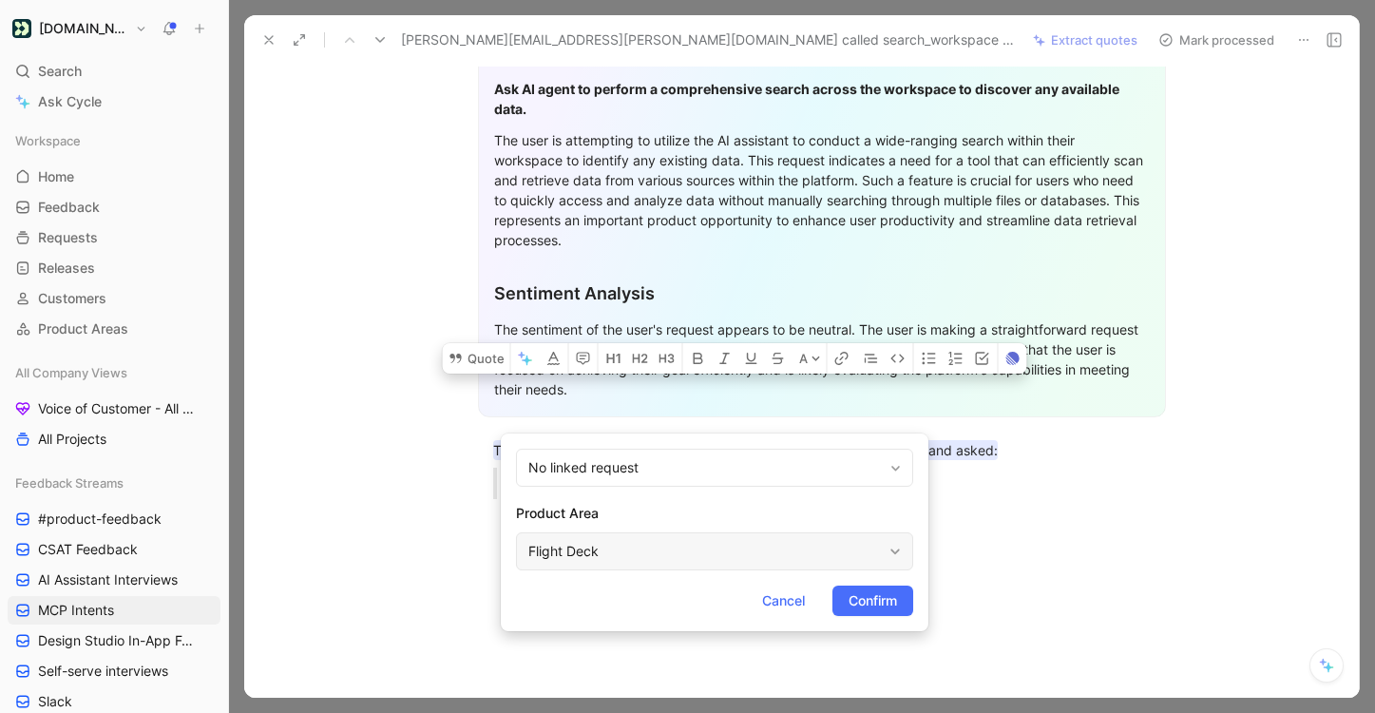
click at [659, 545] on div "Flight Deck" at bounding box center [705, 551] width 354 height 23
type input "mcp"
click at [720, 509] on span "Connection Server" at bounding box center [707, 506] width 115 height 16
click at [881, 605] on span "Confirm" at bounding box center [873, 600] width 48 height 23
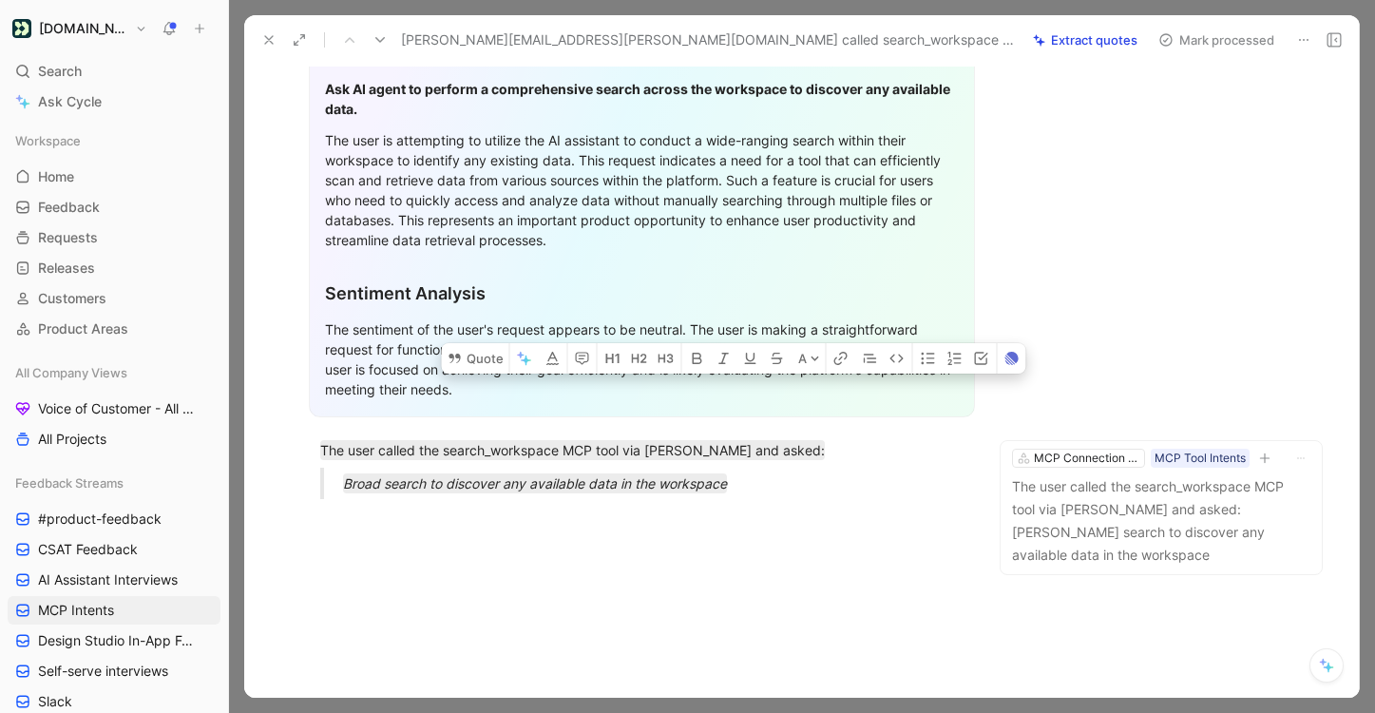
click at [1261, 37] on button "Mark processed" at bounding box center [1216, 40] width 133 height 27
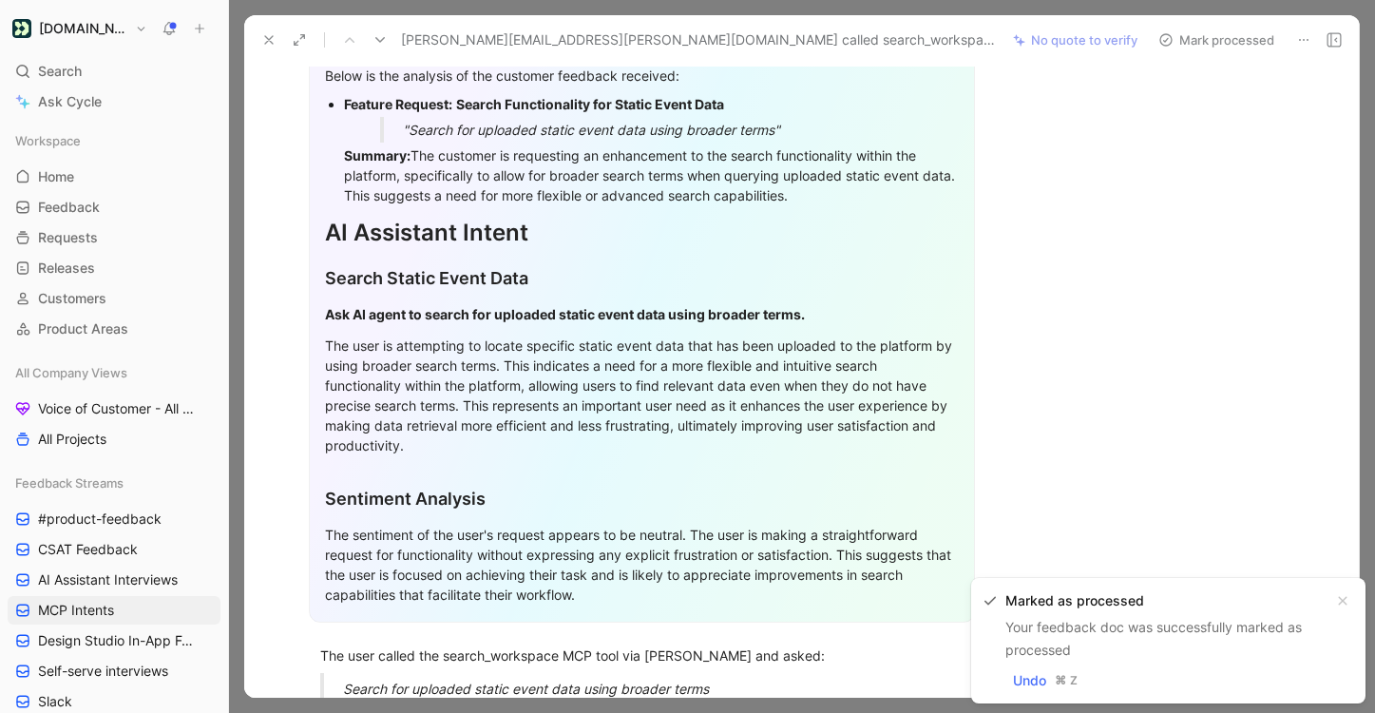
scroll to position [475, 0]
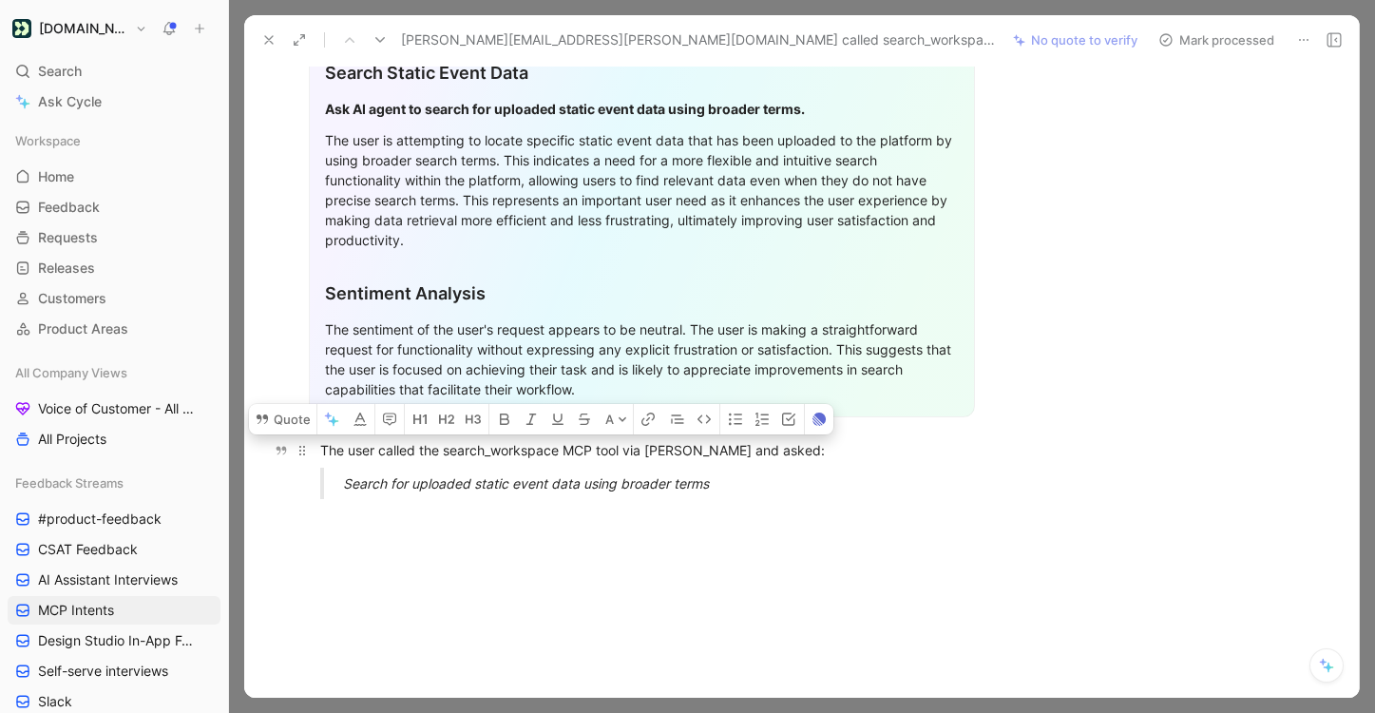
drag, startPoint x: 738, startPoint y: 466, endPoint x: 317, endPoint y: 414, distance: 423.2
click at [317, 414] on div "General Feedback Prompt Below is the analysis of the customer feedback received…" at bounding box center [642, 138] width 716 height 752
click at [306, 404] on button "Quote" at bounding box center [282, 419] width 67 height 30
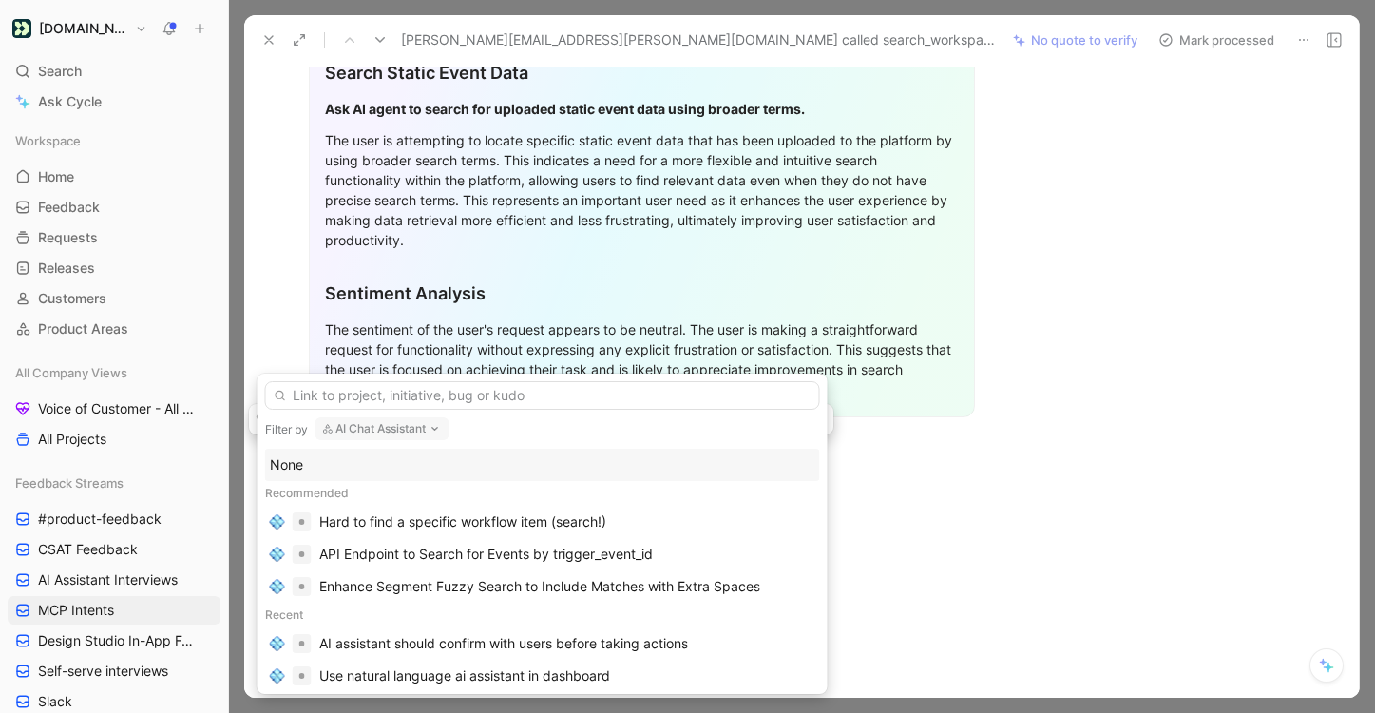
click at [439, 461] on div "None" at bounding box center [543, 464] width 546 height 23
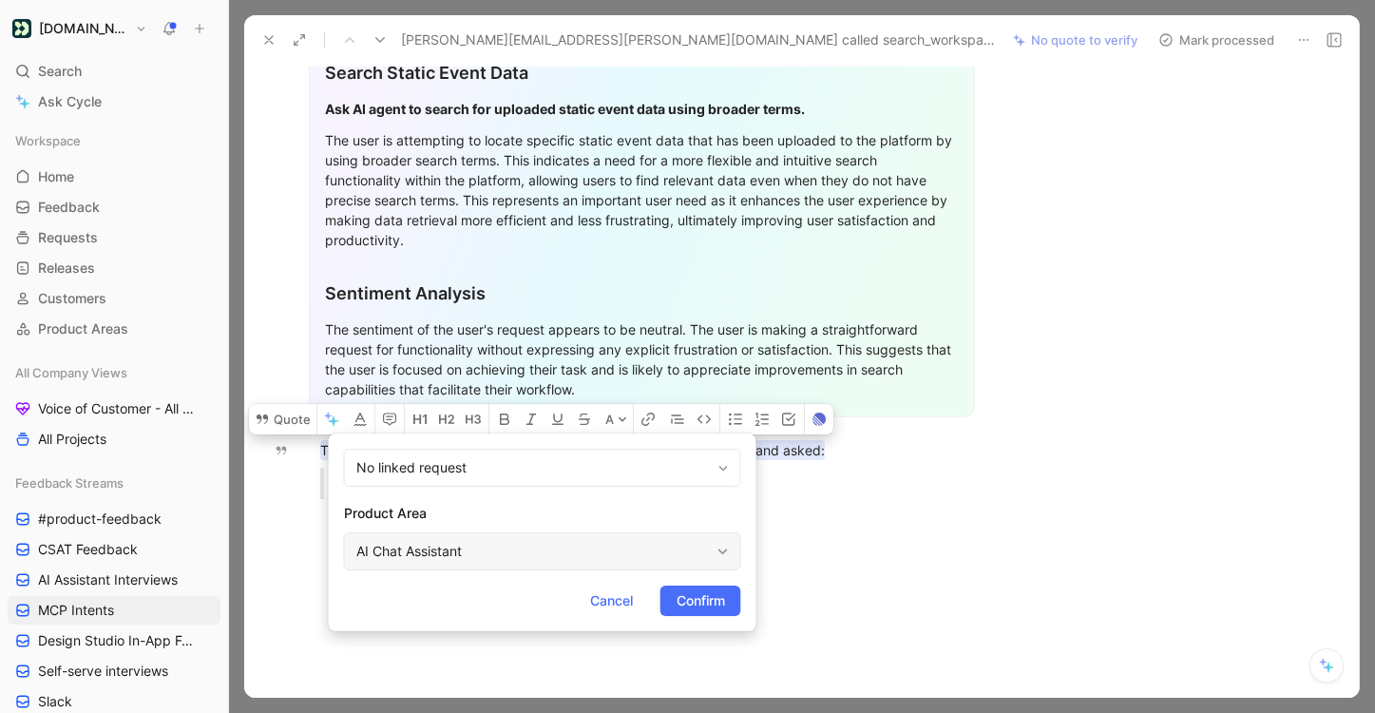
click at [443, 563] on div "AI Chat Assistant" at bounding box center [542, 551] width 397 height 38
type input "mcp"
click at [574, 505] on span "Connection Server" at bounding box center [535, 506] width 115 height 16
click at [698, 616] on form "No linked request Product Area MCP Connection Server Cancel Confirm" at bounding box center [543, 532] width 428 height 198
click at [697, 606] on span "Confirm" at bounding box center [701, 600] width 48 height 23
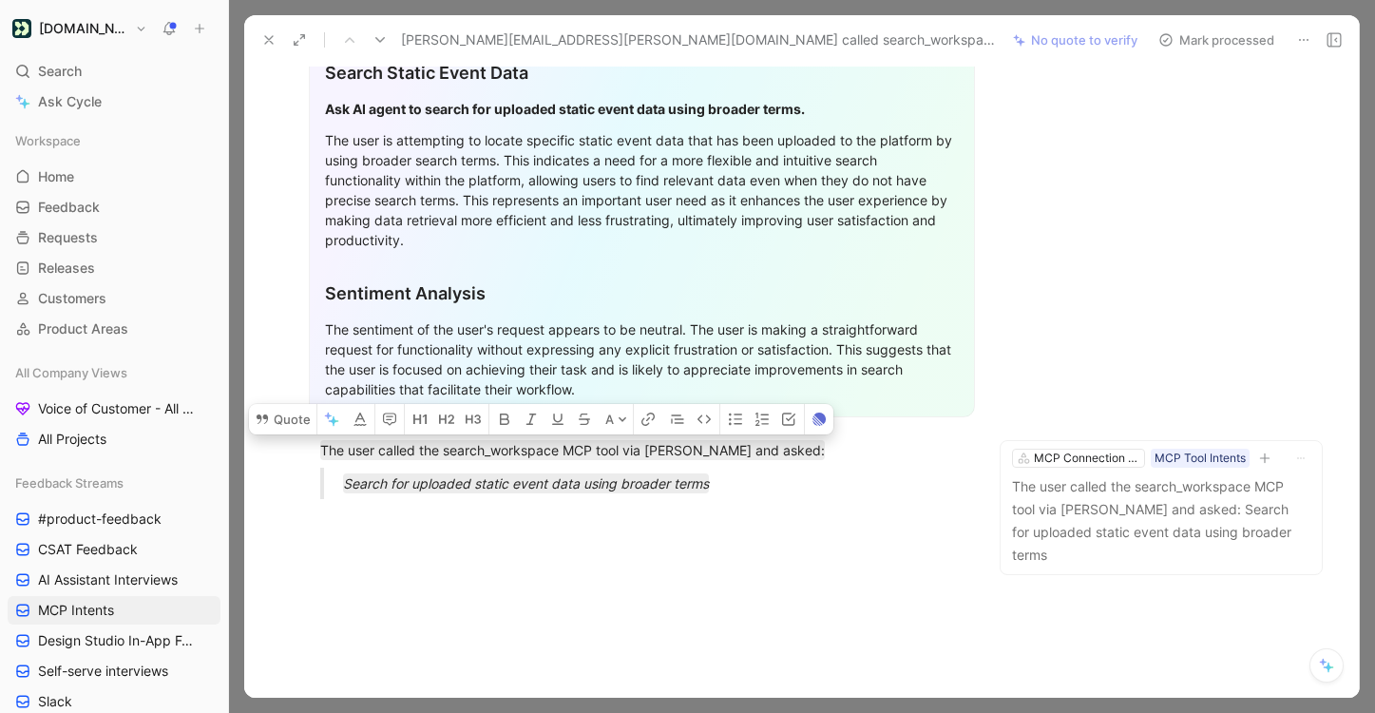
click at [1244, 47] on button "Mark processed" at bounding box center [1216, 40] width 133 height 27
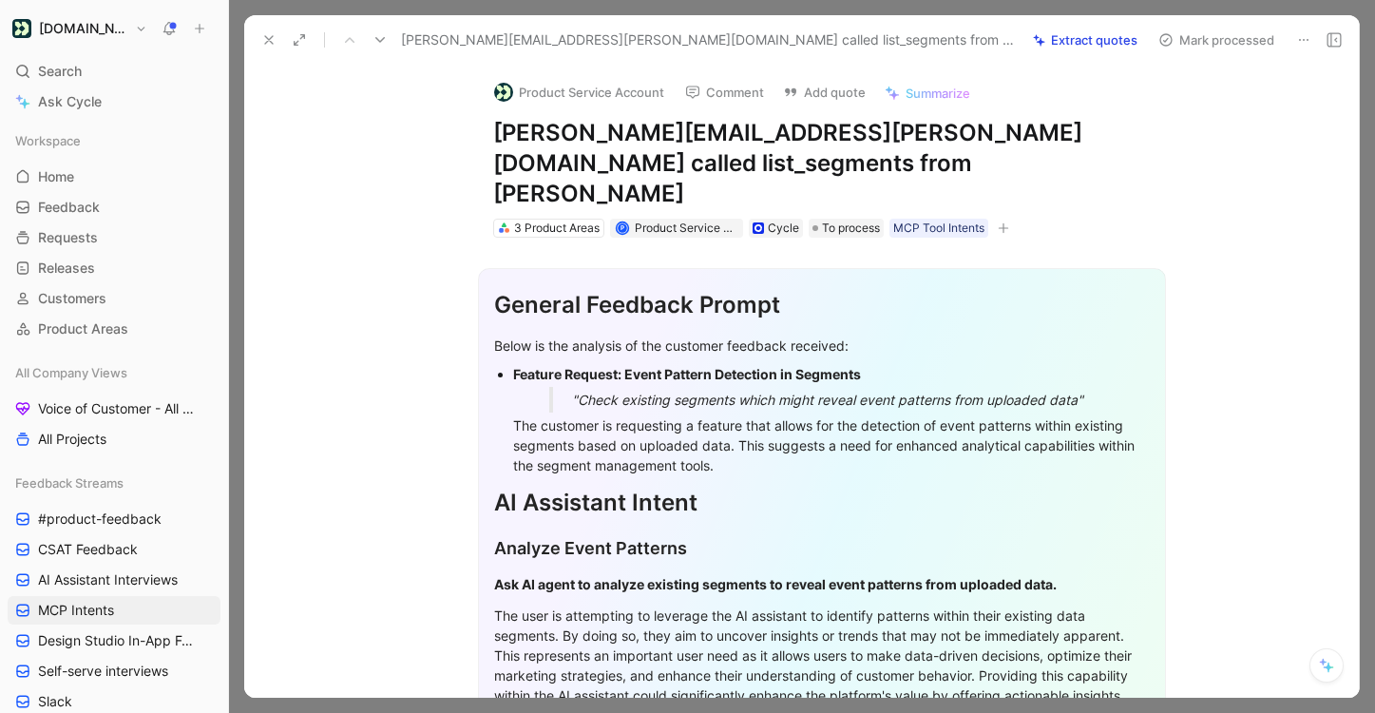
click at [375, 38] on icon at bounding box center [380, 39] width 15 height 15
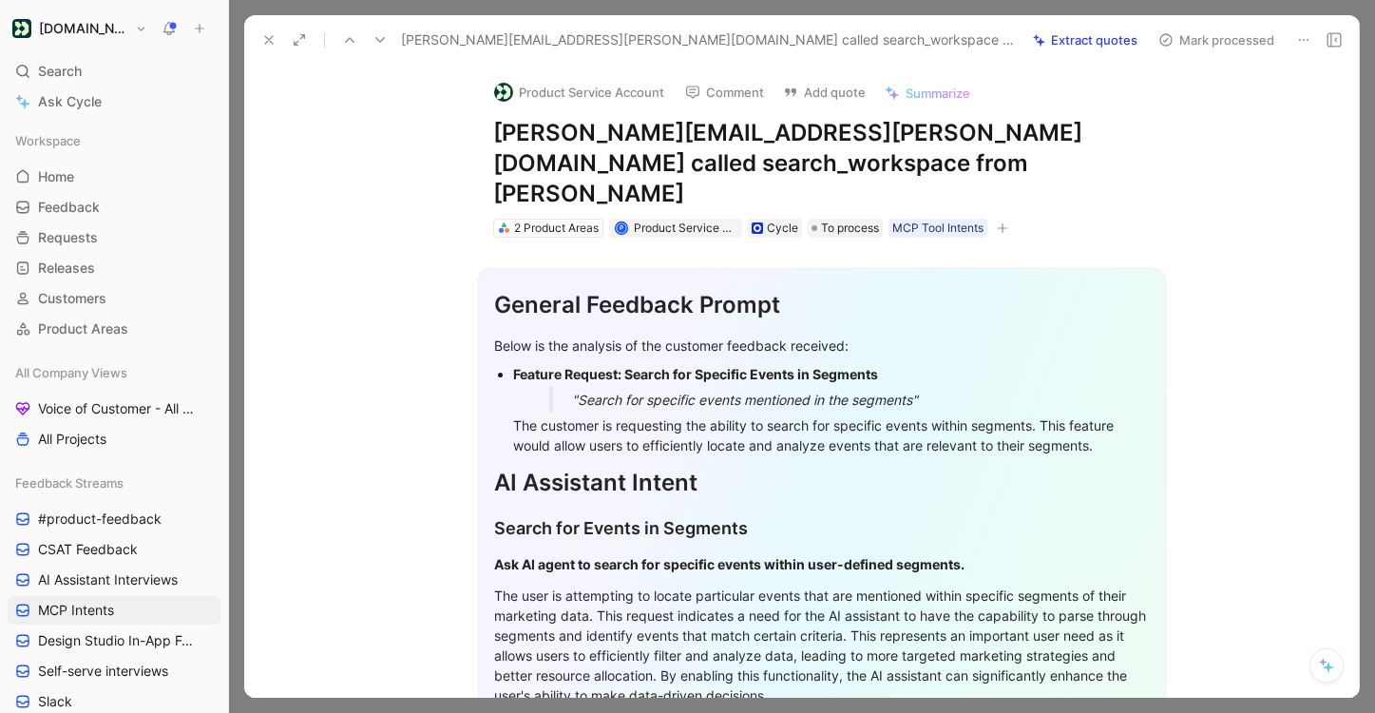
click at [375, 38] on icon at bounding box center [380, 39] width 15 height 15
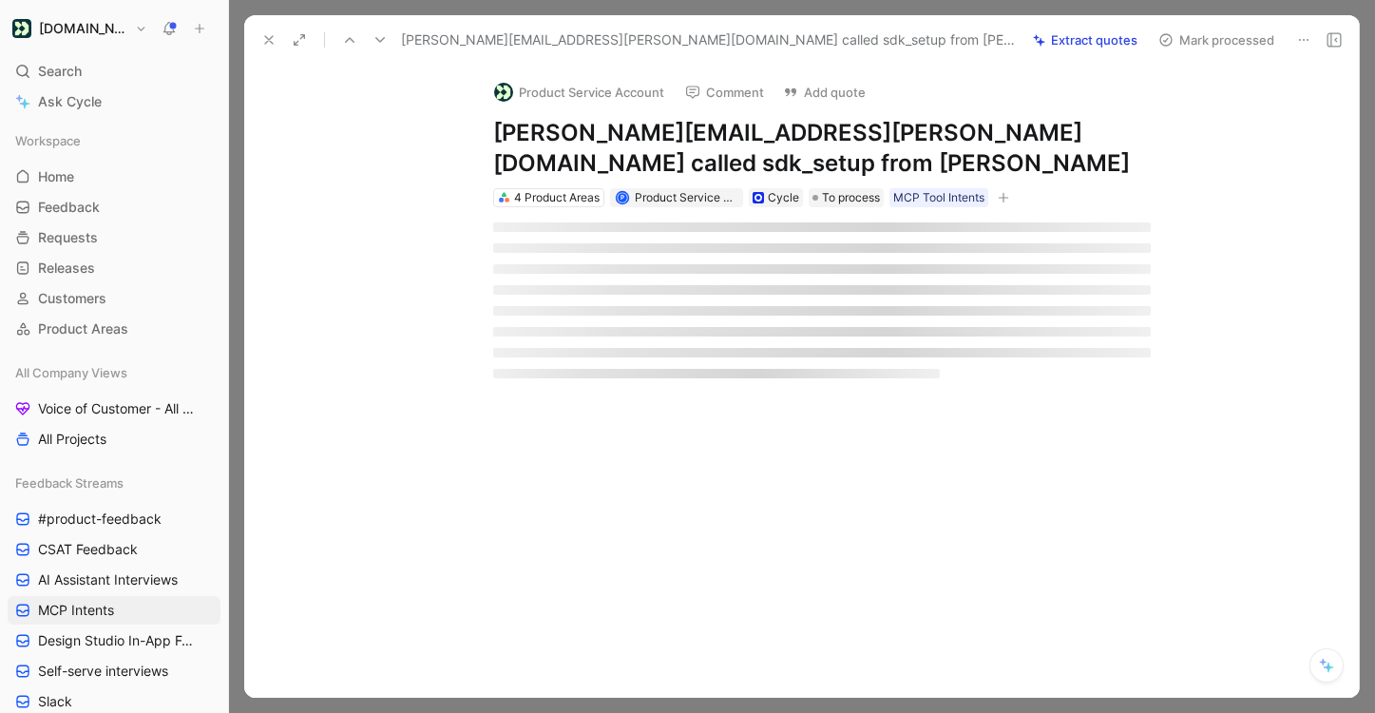
click at [375, 38] on icon at bounding box center [380, 39] width 15 height 15
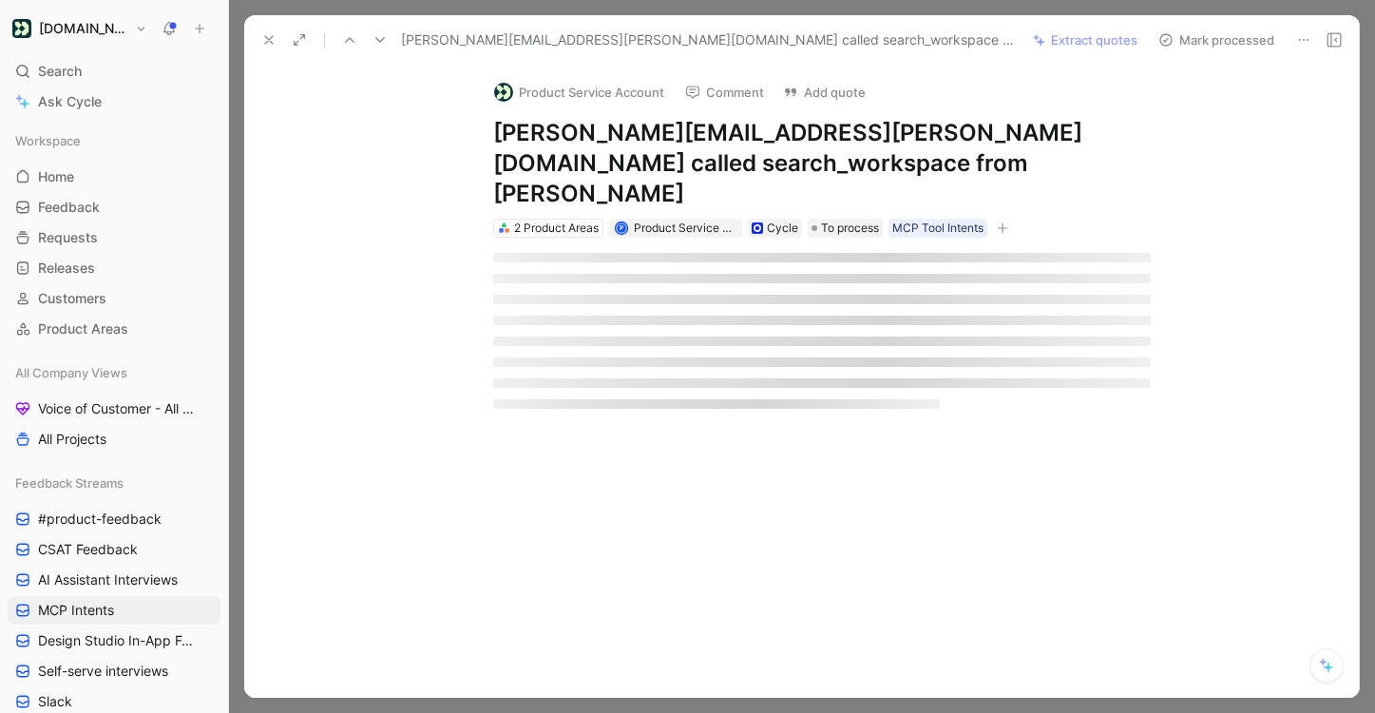
click at [375, 38] on icon at bounding box center [380, 39] width 15 height 15
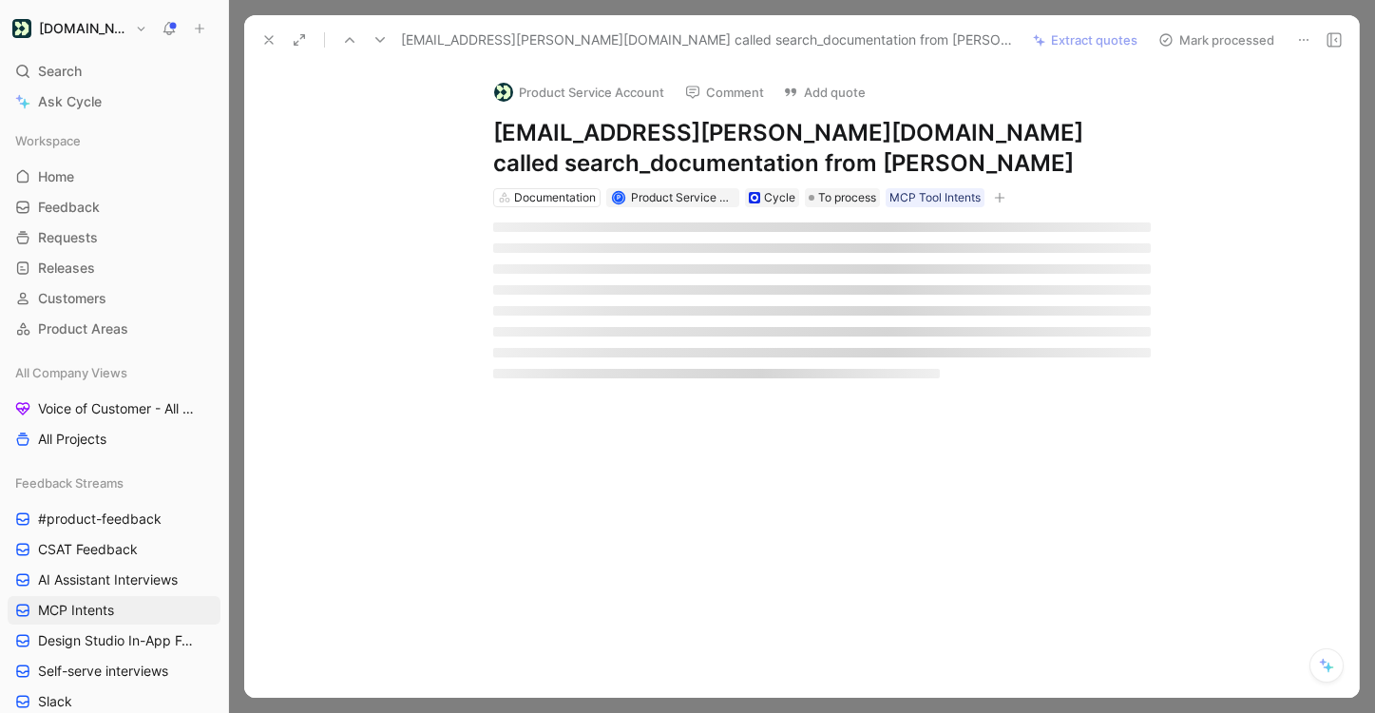
click at [375, 38] on icon at bounding box center [380, 39] width 15 height 15
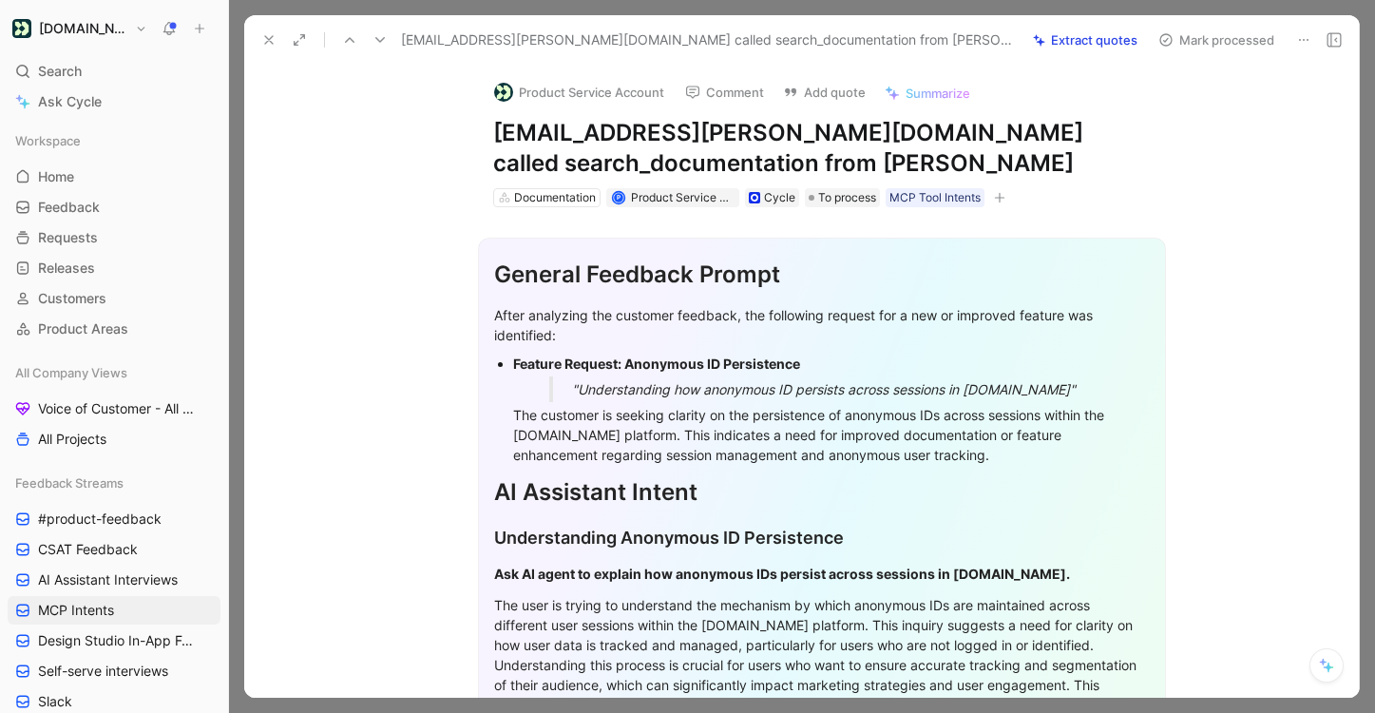
click at [380, 42] on icon at bounding box center [380, 39] width 15 height 15
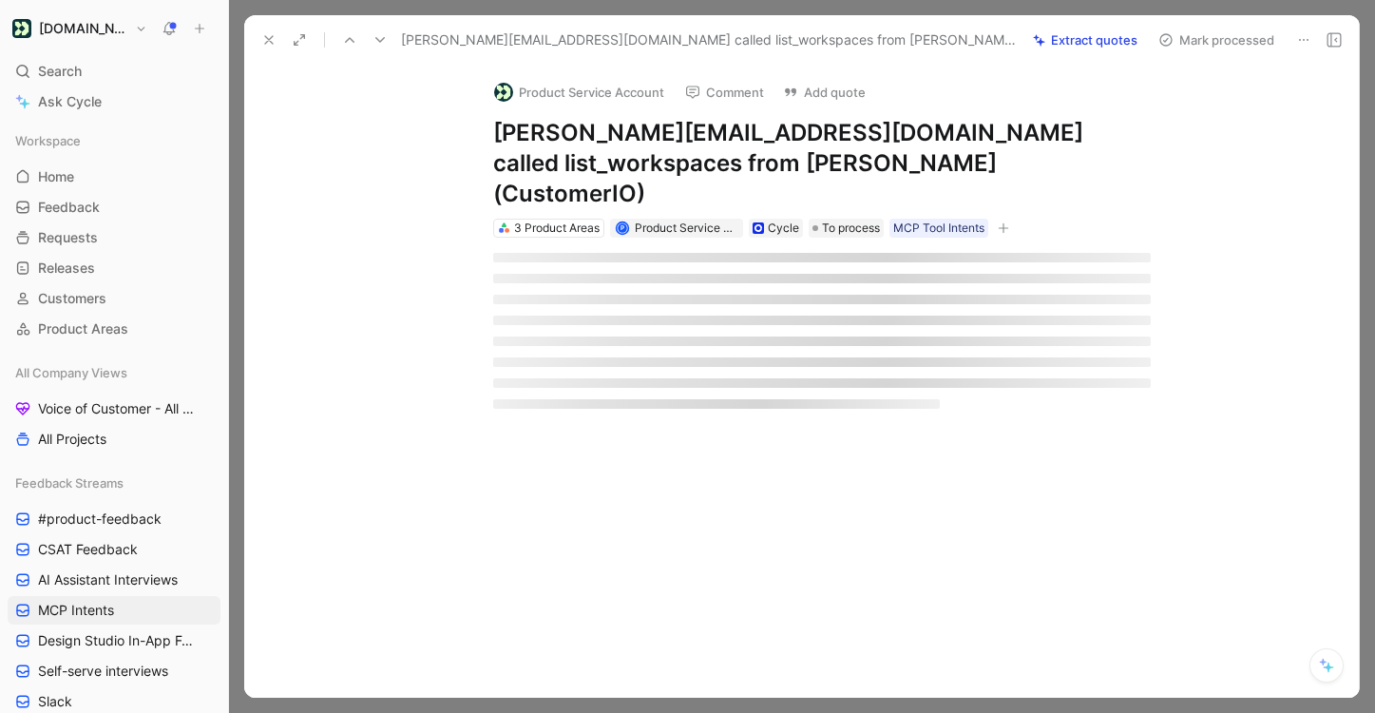
click at [380, 42] on icon at bounding box center [380, 39] width 15 height 15
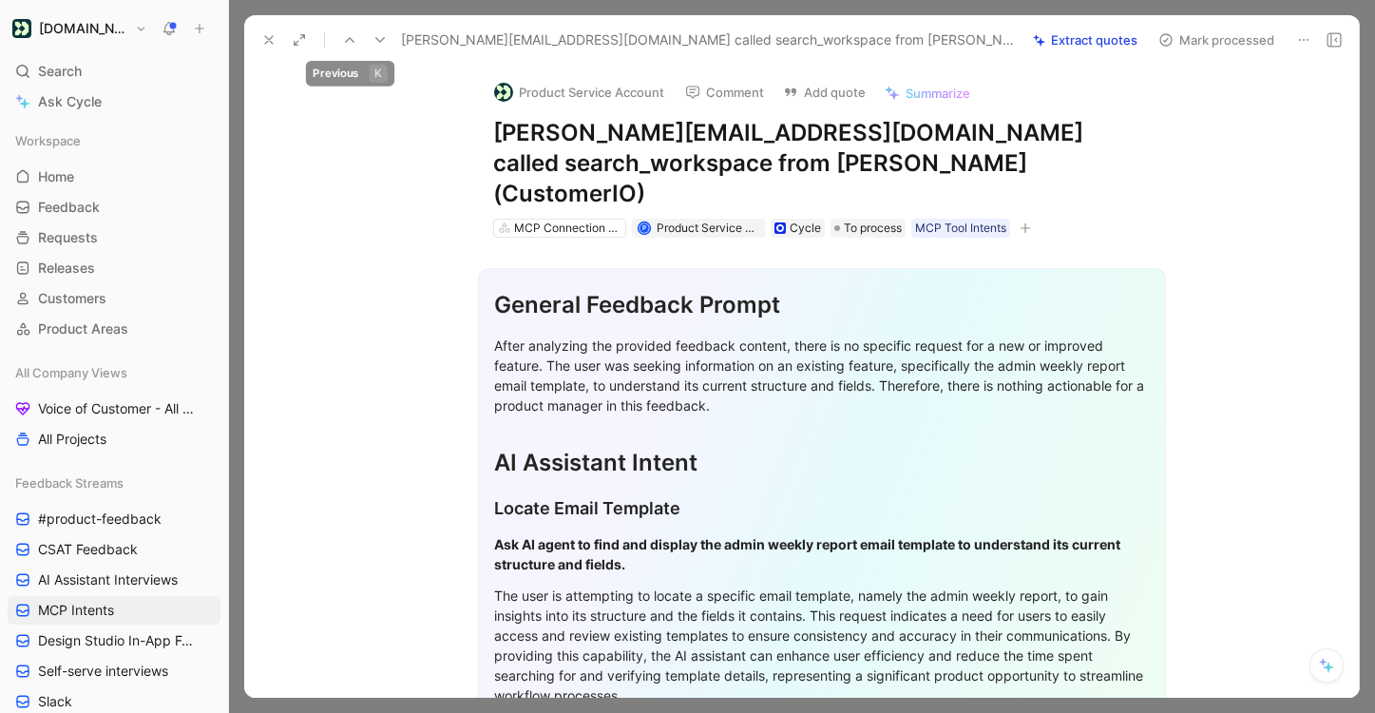
click at [358, 42] on button at bounding box center [349, 40] width 27 height 27
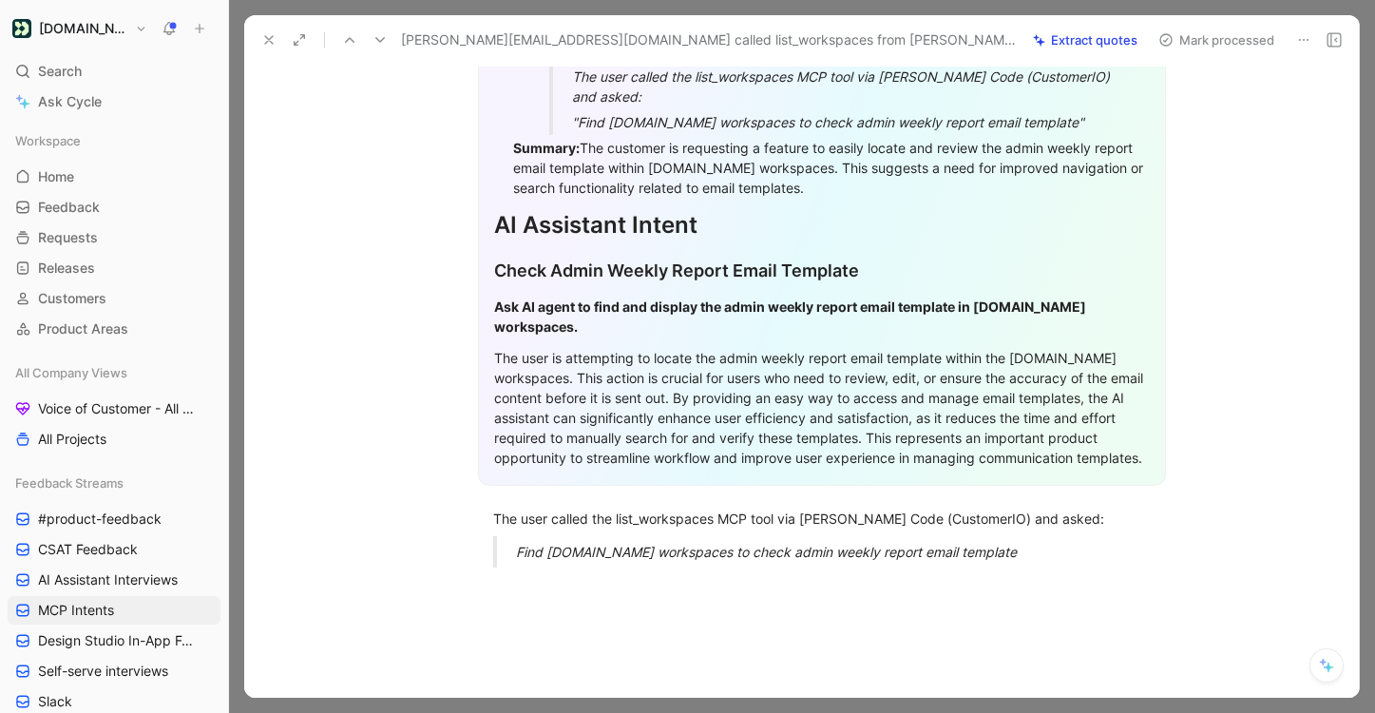
scroll to position [352, 0]
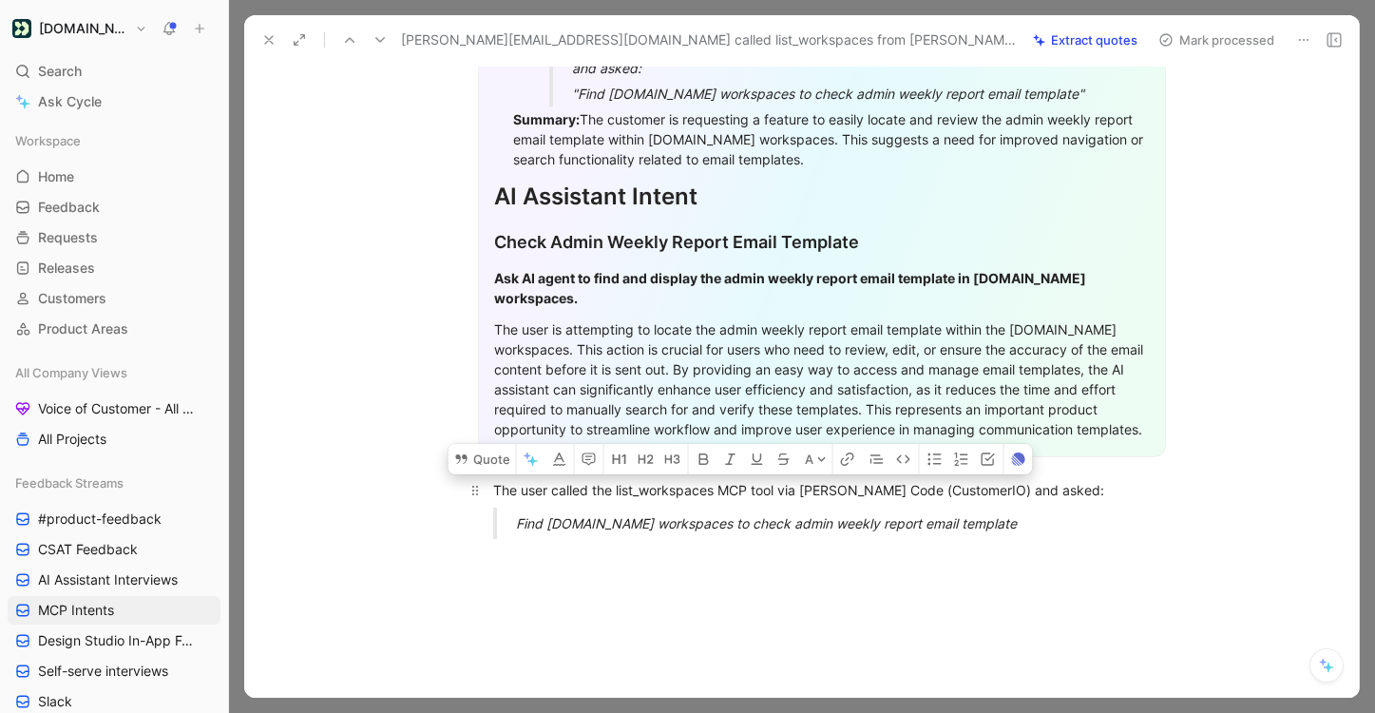
drag, startPoint x: 1024, startPoint y: 475, endPoint x: 490, endPoint y: 424, distance: 535.7
click at [490, 424] on div "General Feedback Prompt Below is the analysis of the customer feedback received…" at bounding box center [821, 220] width 1075 height 668
click at [479, 444] on button "Quote" at bounding box center [482, 459] width 67 height 30
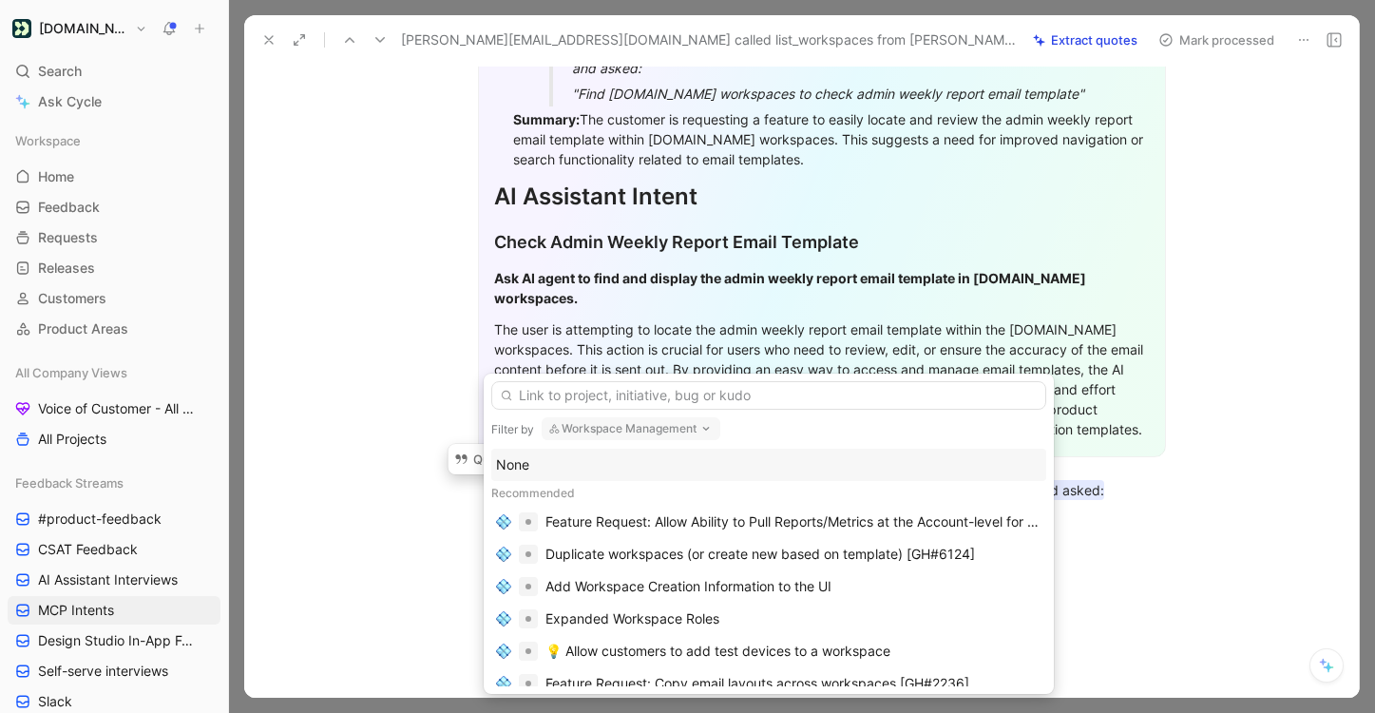
click at [720, 470] on div "None" at bounding box center [769, 464] width 546 height 23
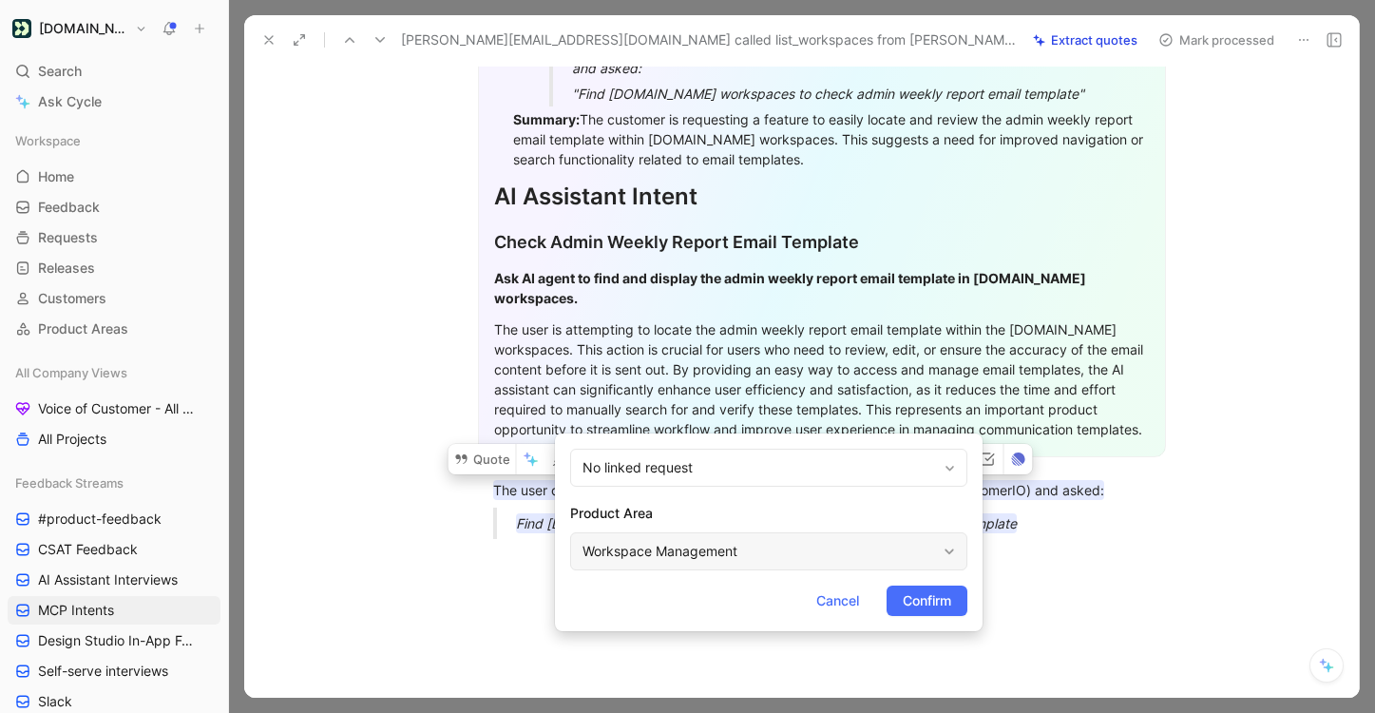
click at [729, 535] on div "Workspace Management" at bounding box center [768, 551] width 397 height 38
type input "mcp"
click at [798, 511] on span "Connection Server" at bounding box center [761, 506] width 115 height 16
click at [909, 601] on span "Confirm" at bounding box center [927, 600] width 48 height 23
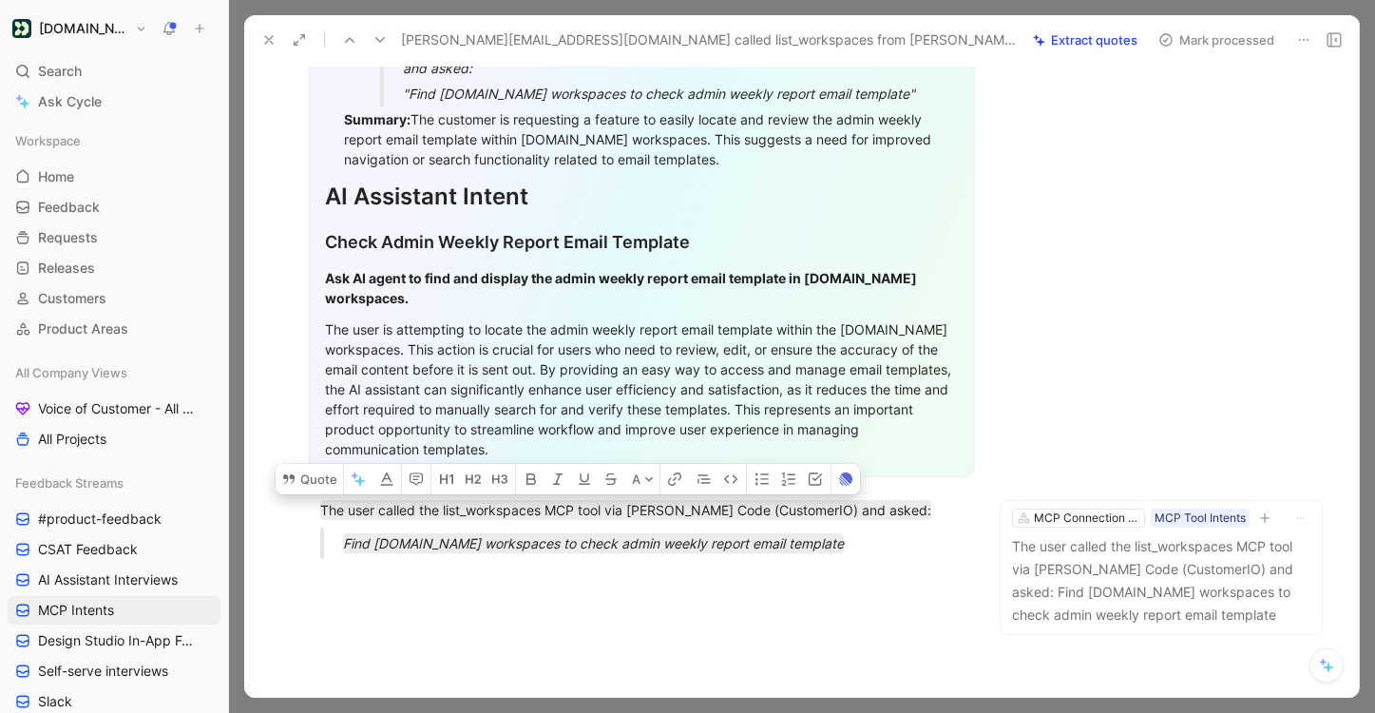
click at [1197, 46] on button "Mark processed" at bounding box center [1216, 40] width 133 height 27
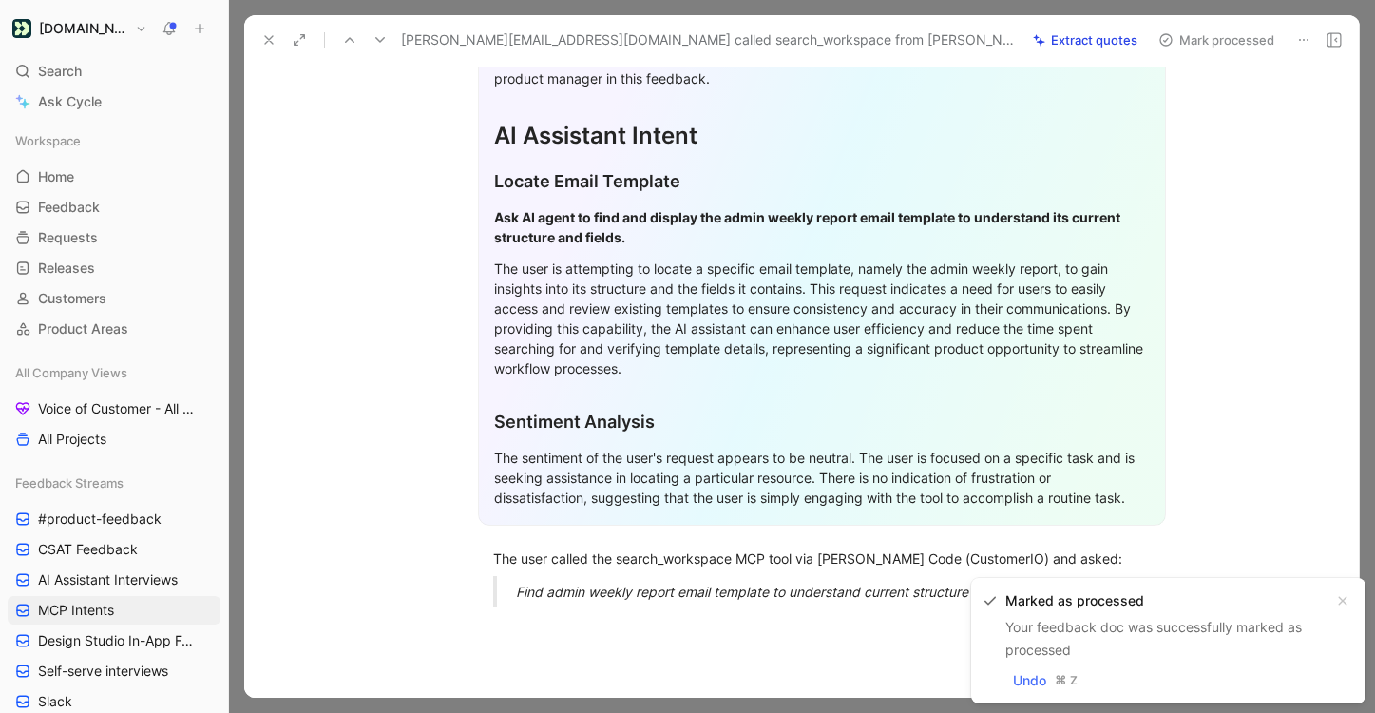
scroll to position [435, 0]
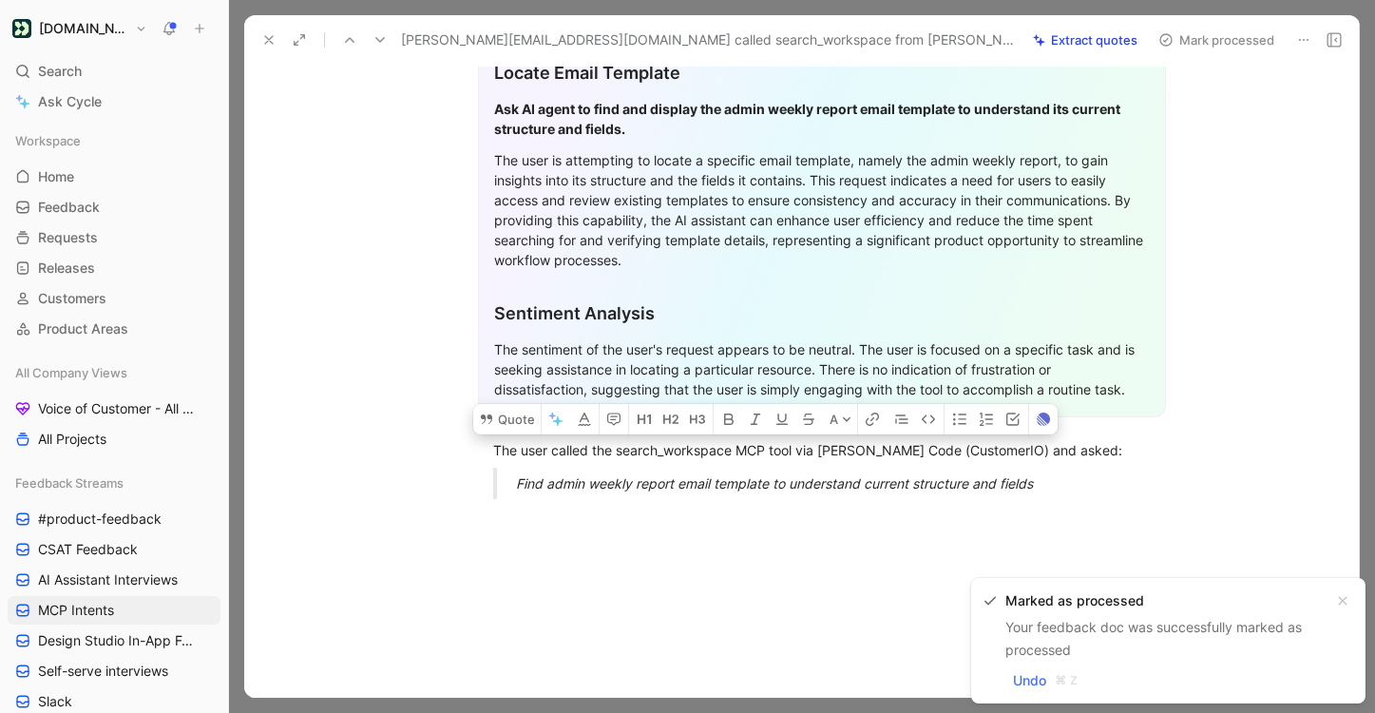
drag, startPoint x: 1022, startPoint y: 473, endPoint x: 441, endPoint y: 425, distance: 582.7
click at [441, 423] on div "General Feedback Prompt After analyzing the provided feedback content, there is…" at bounding box center [821, 158] width 1075 height 712
click at [518, 404] on button "Quote" at bounding box center [506, 419] width 67 height 30
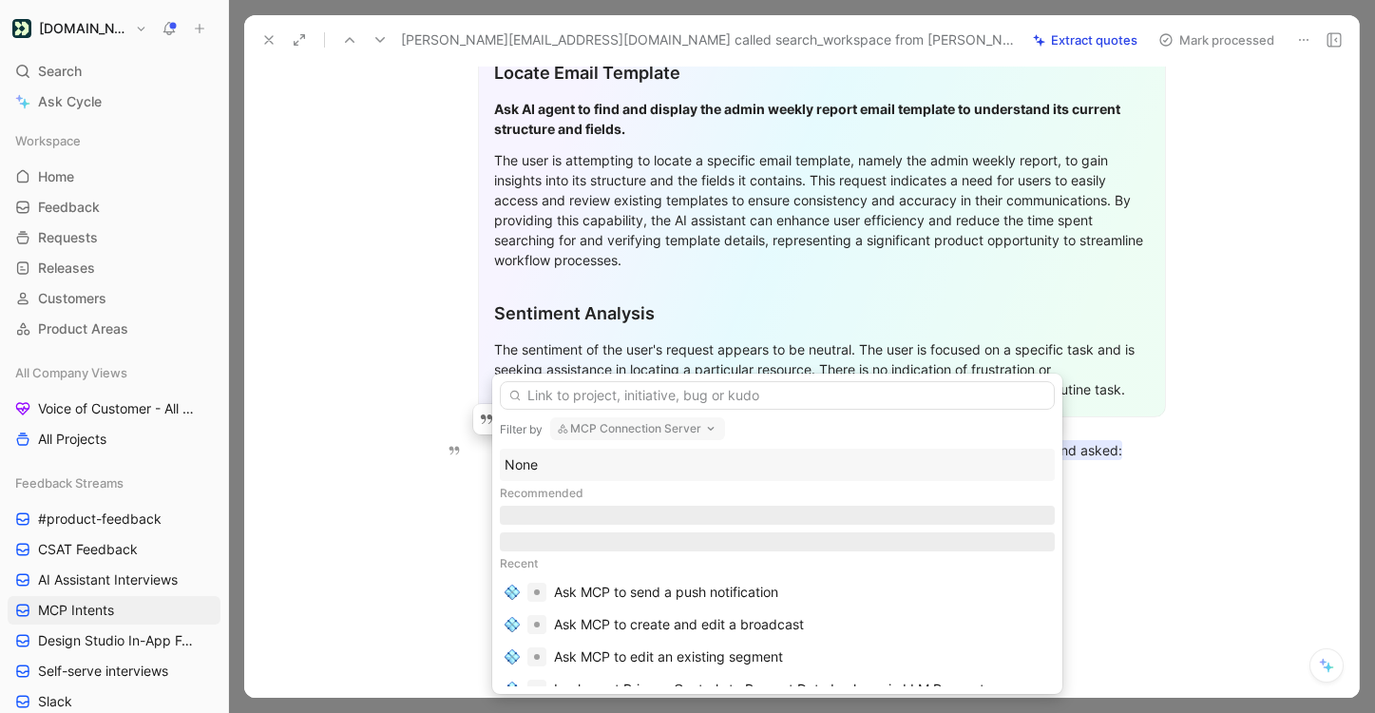
click at [599, 471] on div "None" at bounding box center [778, 464] width 546 height 23
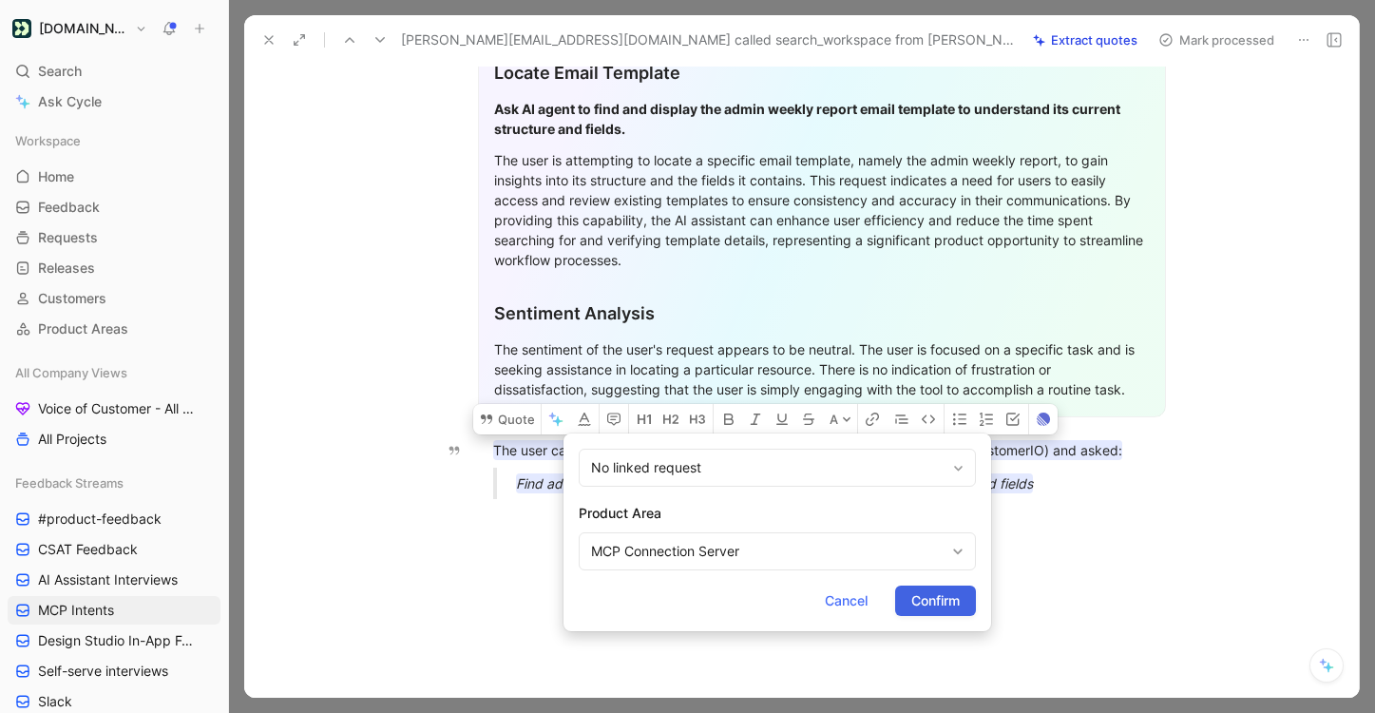
click at [911, 605] on span "Confirm" at bounding box center [935, 600] width 48 height 23
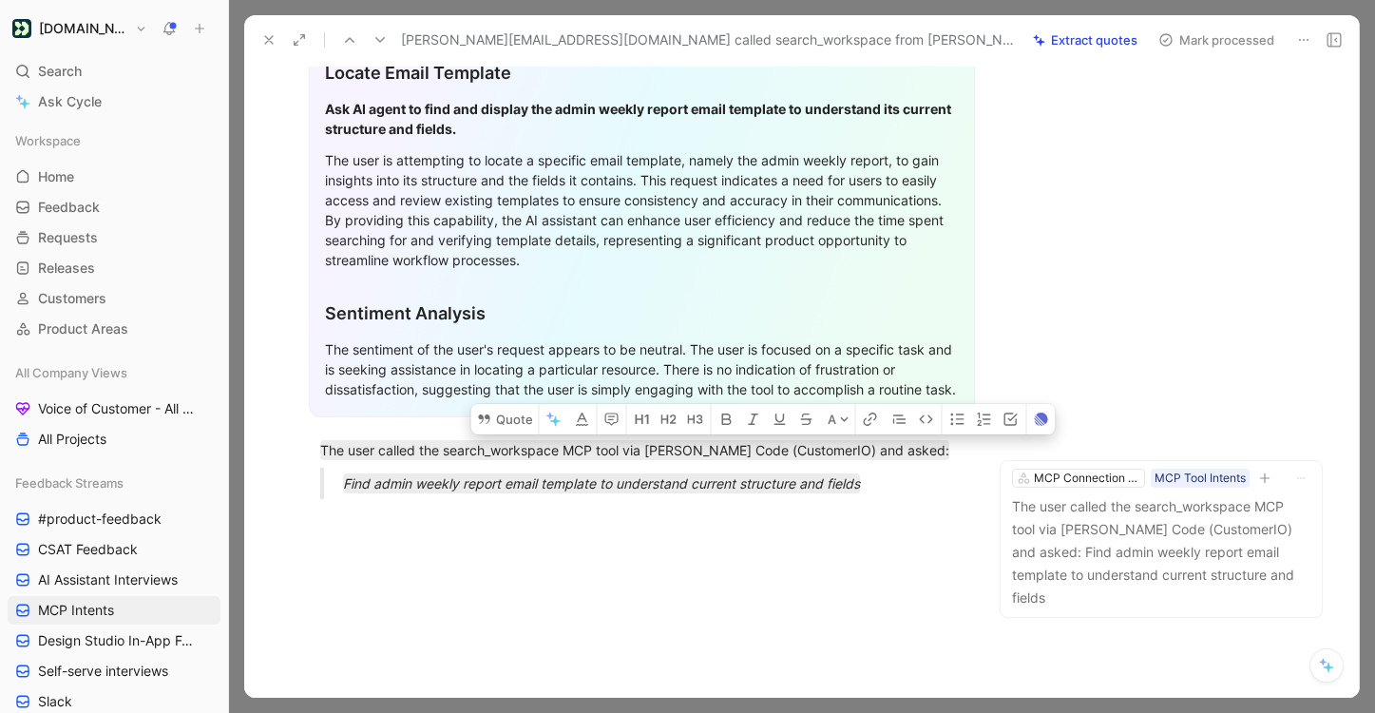
click at [1238, 37] on button "Mark processed" at bounding box center [1216, 40] width 133 height 27
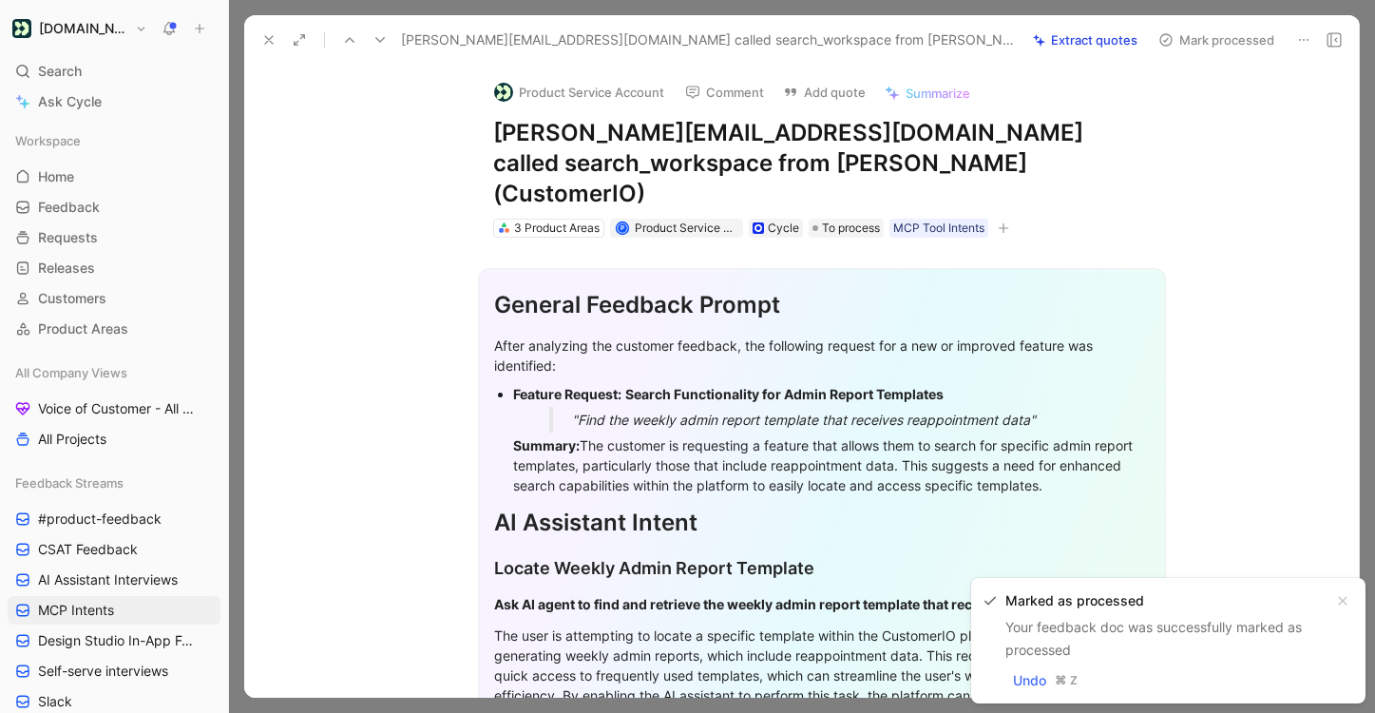
scroll to position [495, 0]
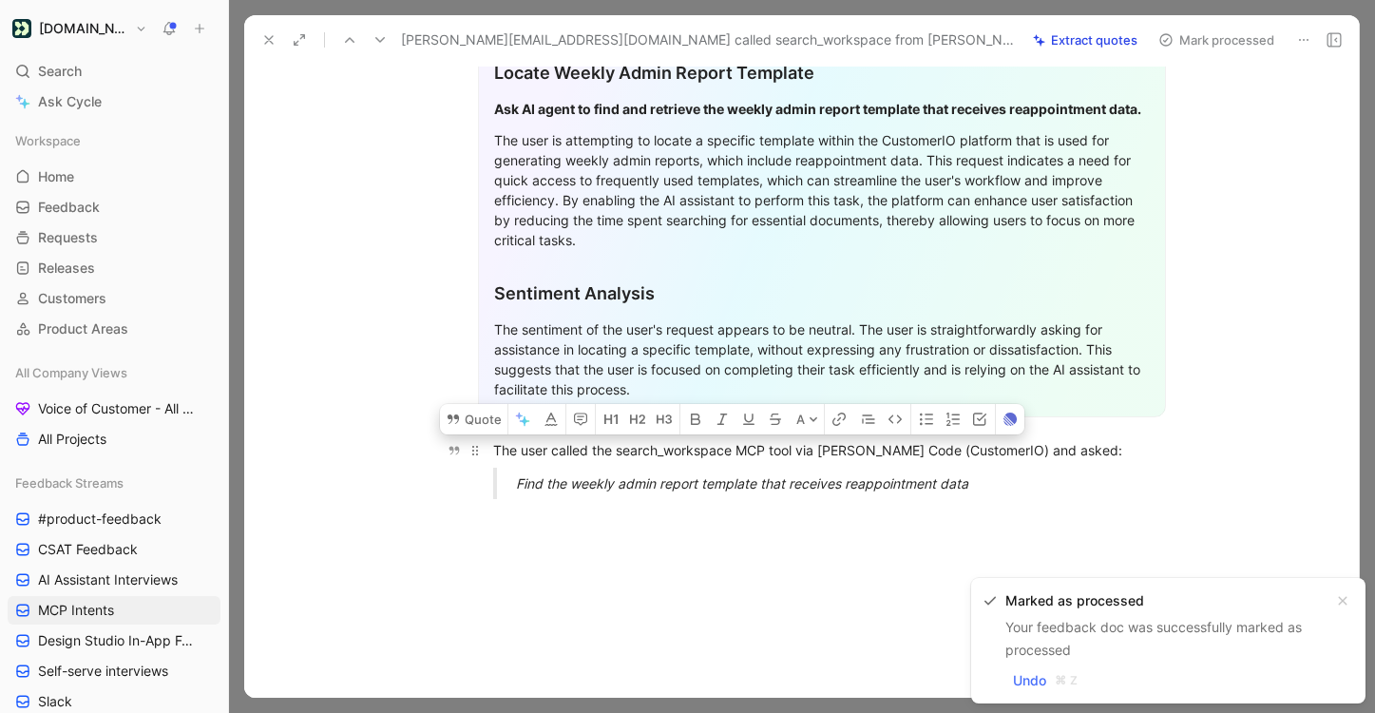
drag, startPoint x: 1010, startPoint y: 475, endPoint x: 490, endPoint y: 422, distance: 522.6
click at [490, 422] on div "General Feedback Prompt After analyzing the customer feedback, the following re…" at bounding box center [821, 128] width 1075 height 772
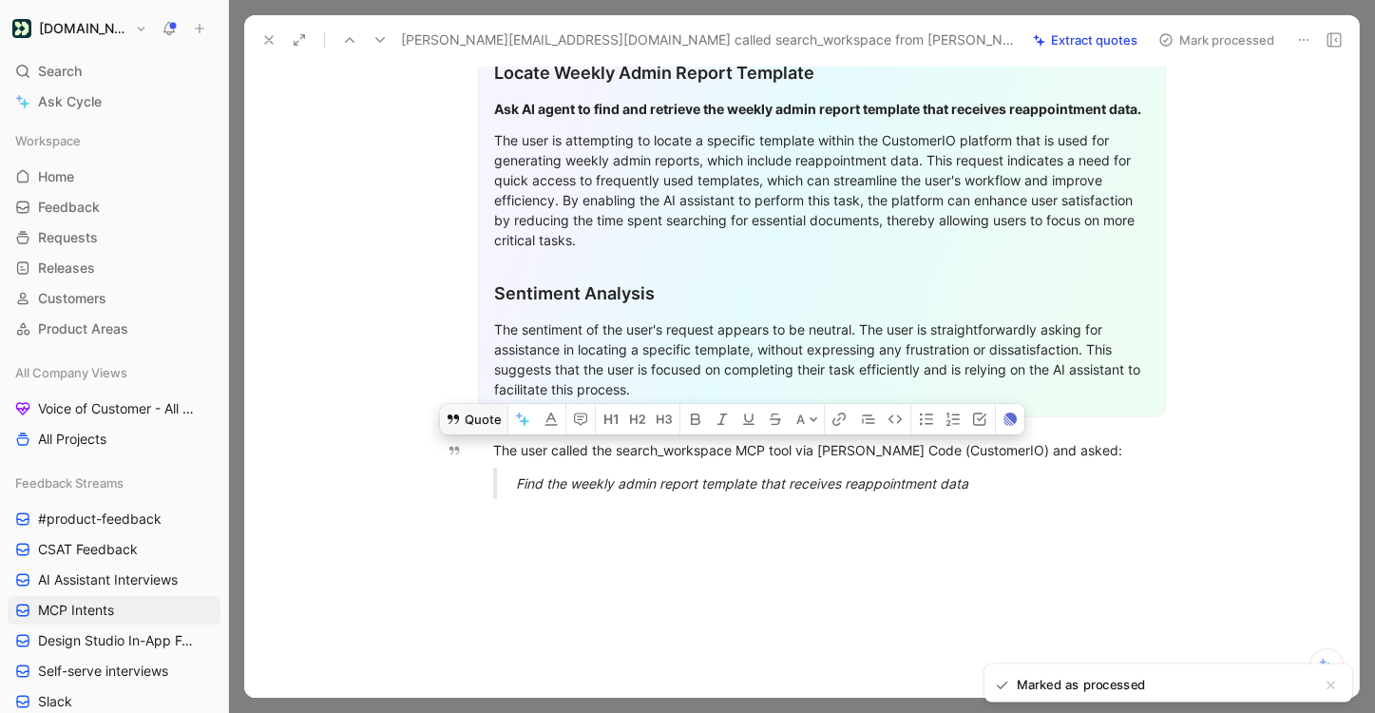
click at [480, 404] on button "Quote" at bounding box center [473, 419] width 67 height 30
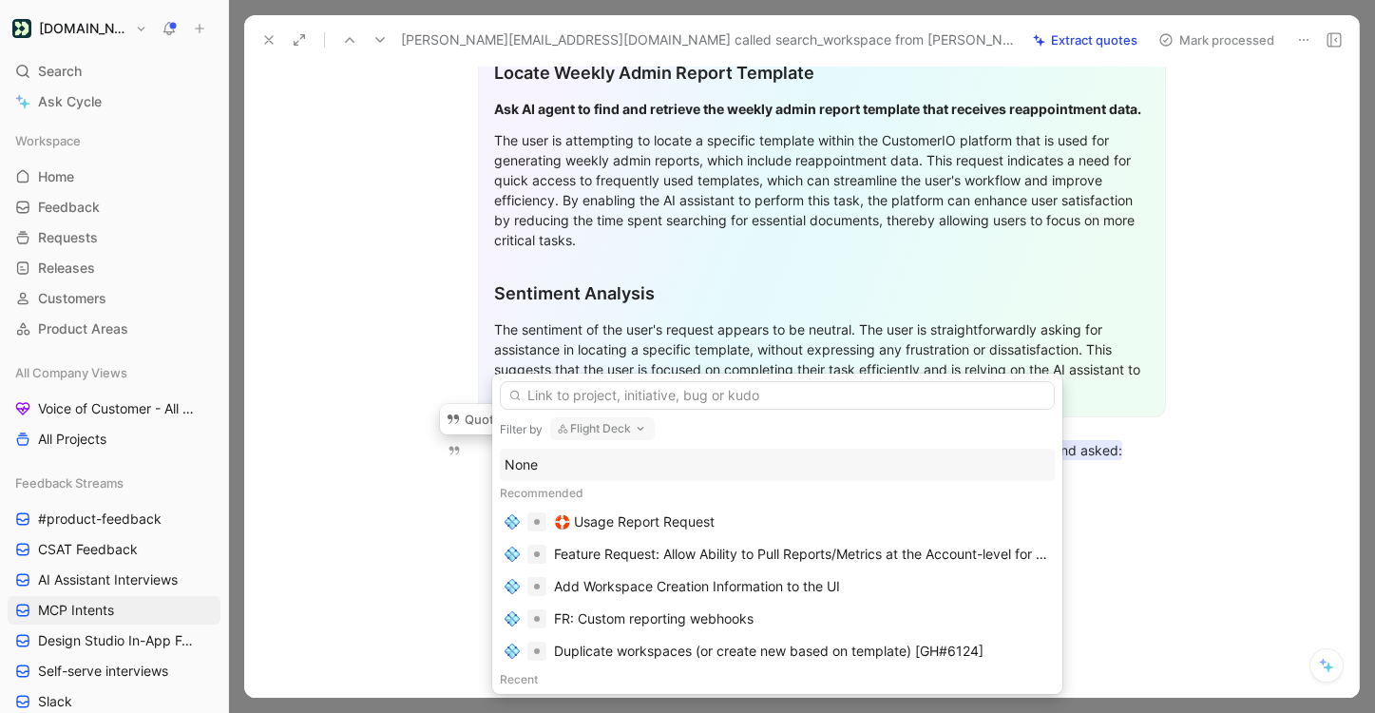
drag, startPoint x: 582, startPoint y: 536, endPoint x: 556, endPoint y: 451, distance: 89.3
click at [556, 451] on div "None Recommended 🛟 Usage Report Request Feature Request: Allow Ability to Pull …" at bounding box center [777, 568] width 555 height 238
click at [556, 455] on div "None" at bounding box center [778, 464] width 546 height 23
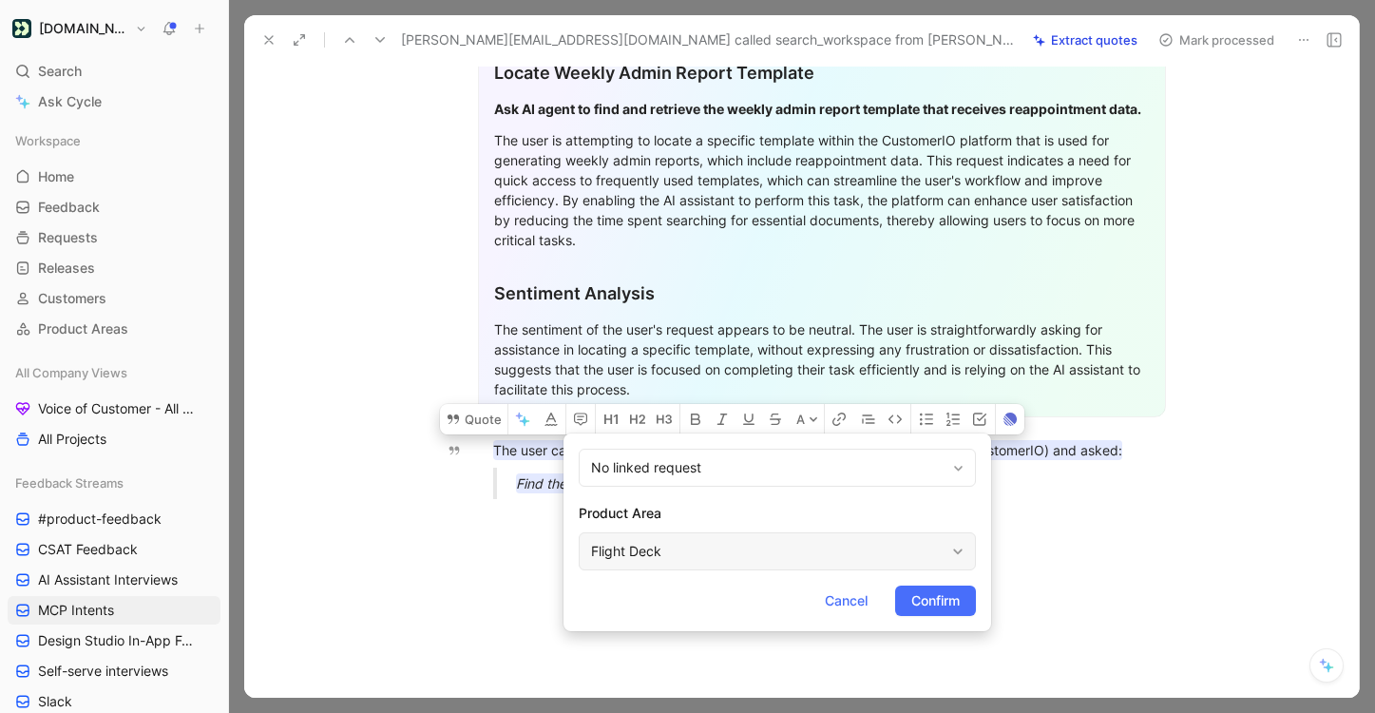
click at [774, 552] on div "Flight Deck" at bounding box center [768, 551] width 354 height 23
type input "mcp"
click at [828, 501] on span "Connection Server" at bounding box center [770, 506] width 115 height 16
click at [931, 595] on span "Confirm" at bounding box center [935, 600] width 48 height 23
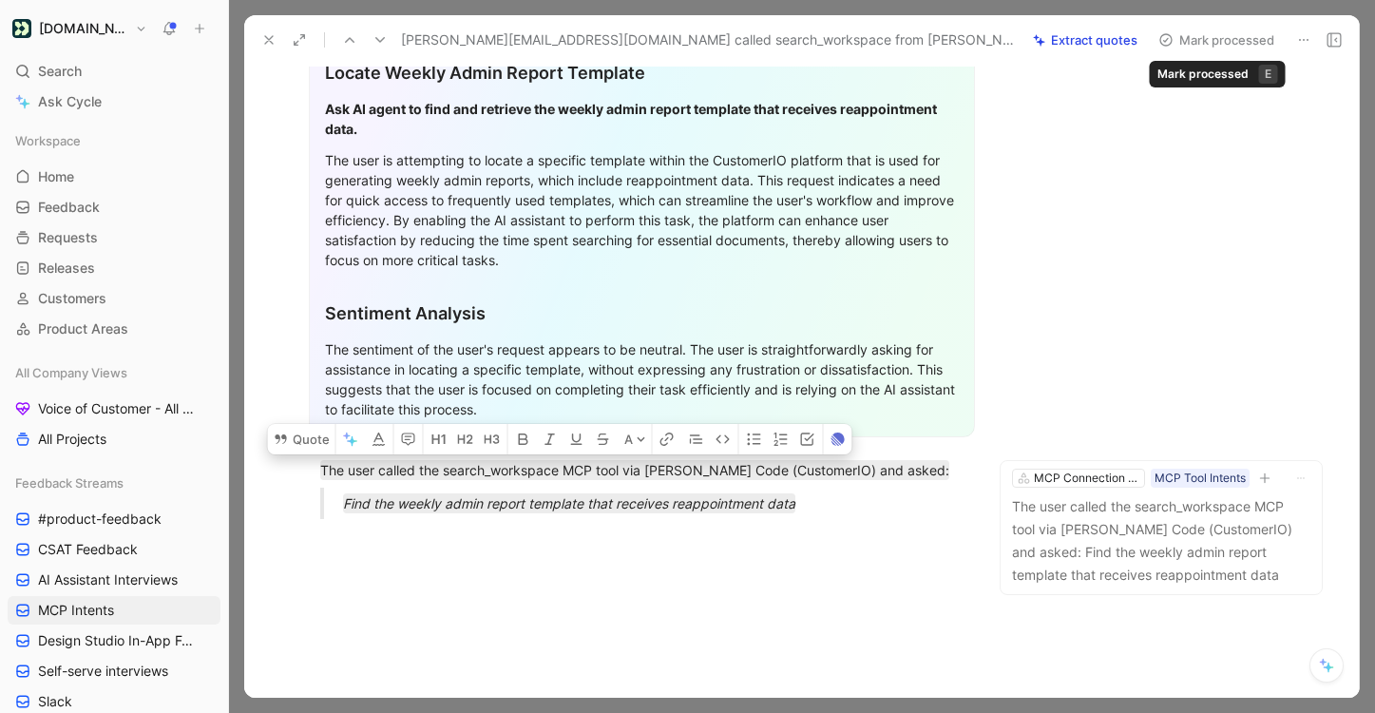
click at [1193, 48] on button "Mark processed" at bounding box center [1216, 40] width 133 height 27
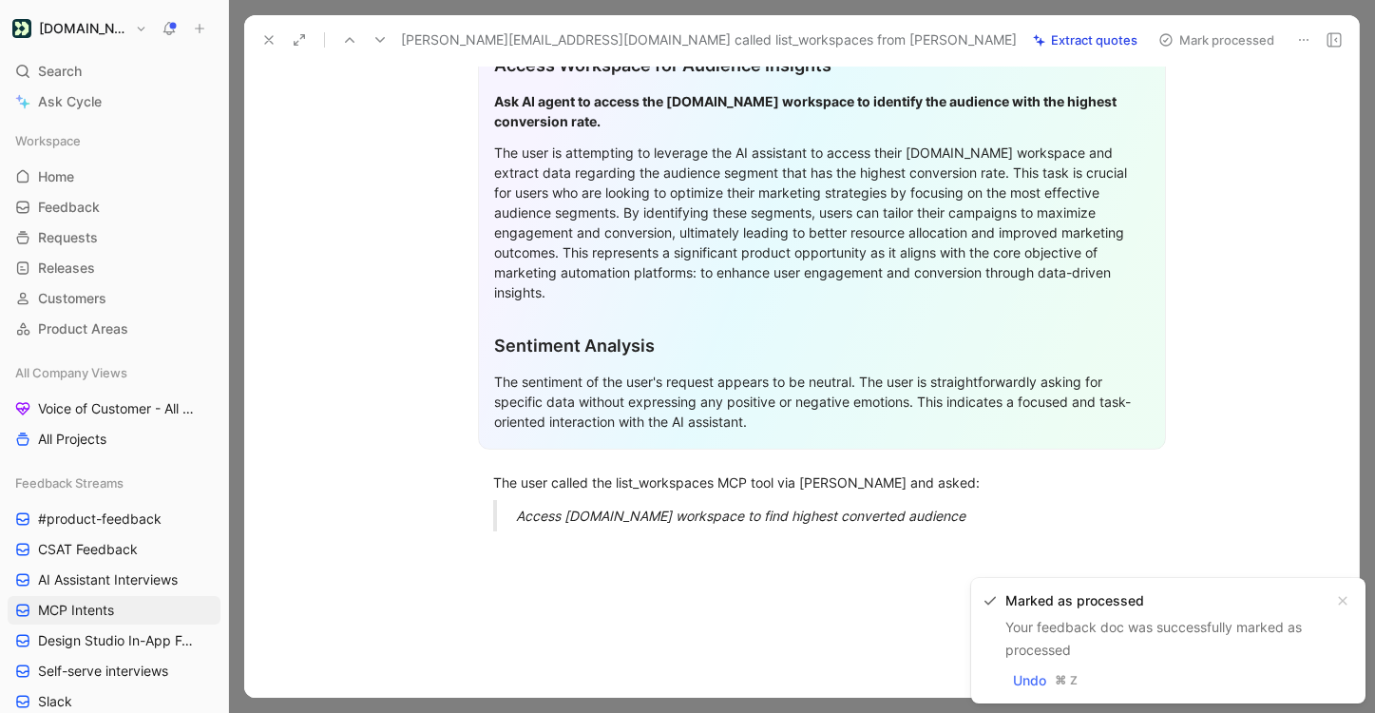
scroll to position [535, 0]
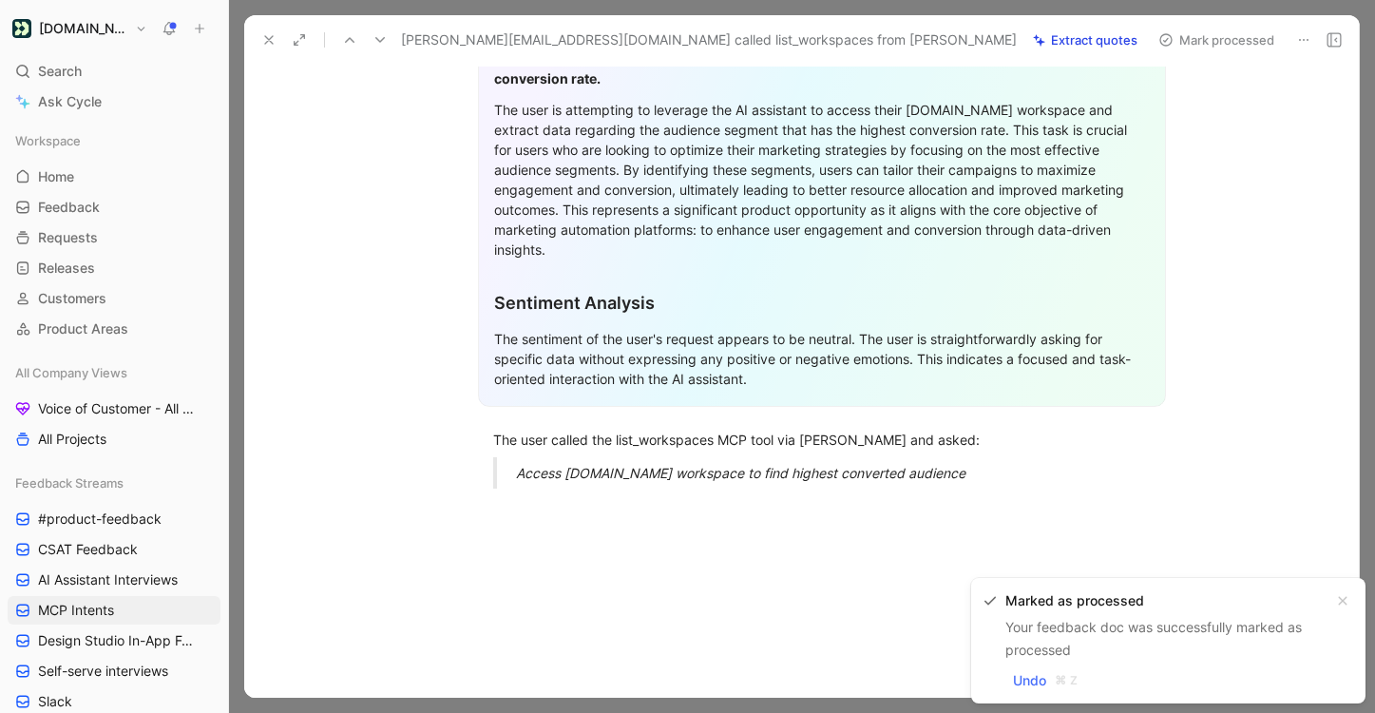
drag, startPoint x: 1023, startPoint y: 485, endPoint x: 386, endPoint y: 419, distance: 640.2
click at [386, 419] on div "General Feedback Prompt After analyzing the customer feedback, the following re…" at bounding box center [821, 194] width 1075 height 1045
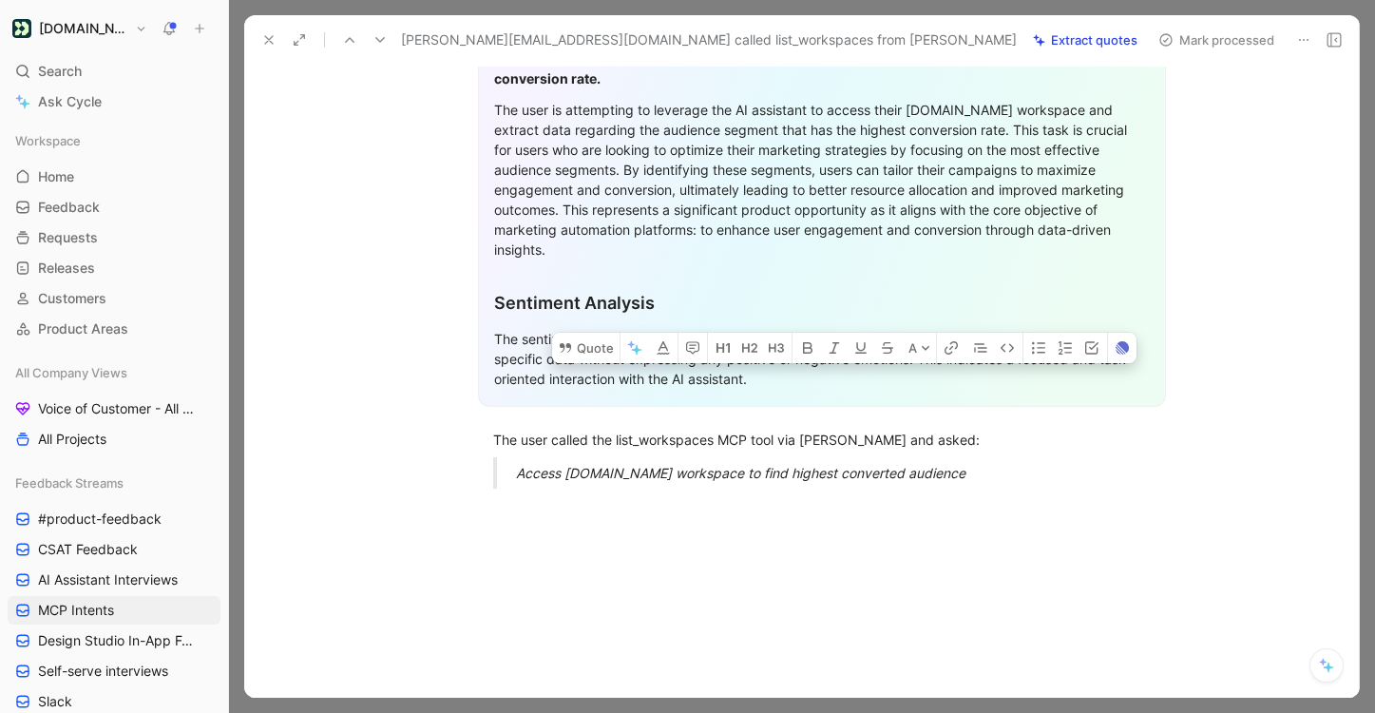
drag, startPoint x: 940, startPoint y: 451, endPoint x: 488, endPoint y: 398, distance: 455.5
click at [488, 399] on div "General Feedback Prompt After analyzing the customer feedback, the following re…" at bounding box center [821, 88] width 1075 height 832
click at [594, 333] on button "Quote" at bounding box center [585, 348] width 67 height 30
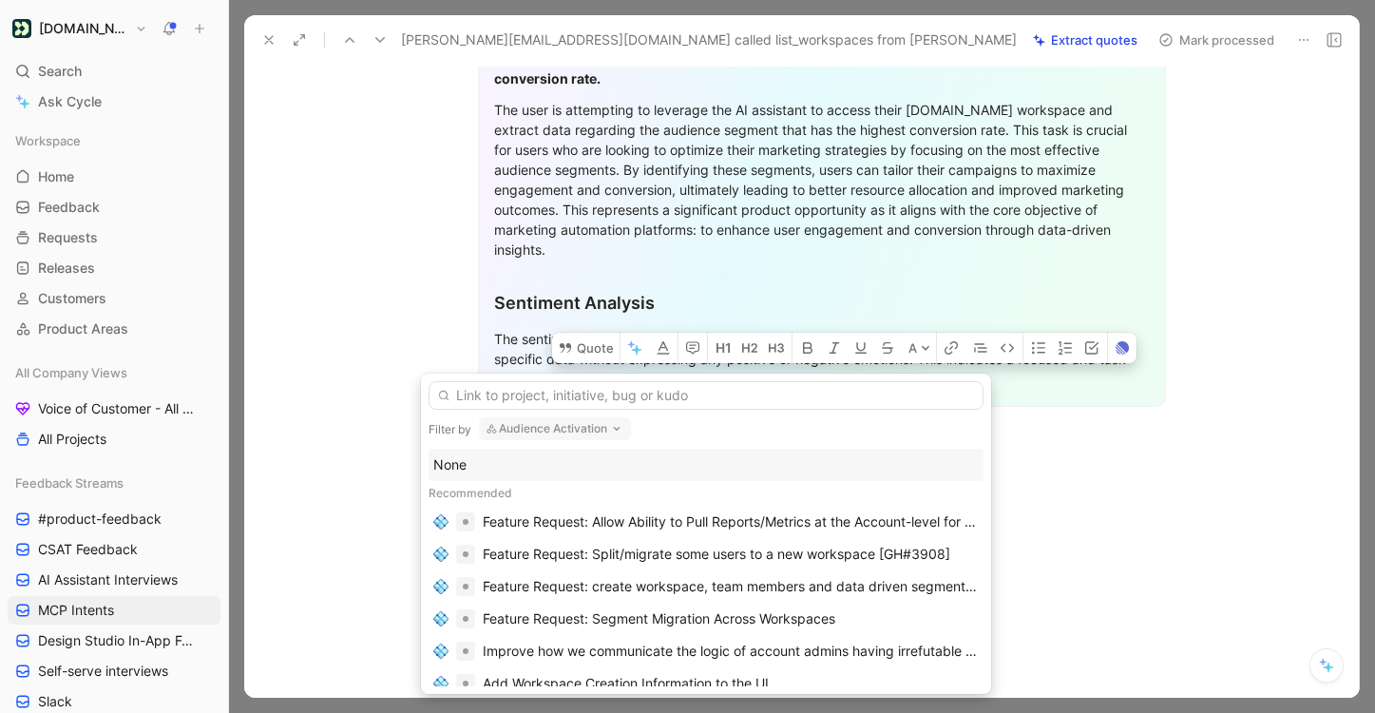
click at [543, 474] on div "None" at bounding box center [706, 464] width 546 height 23
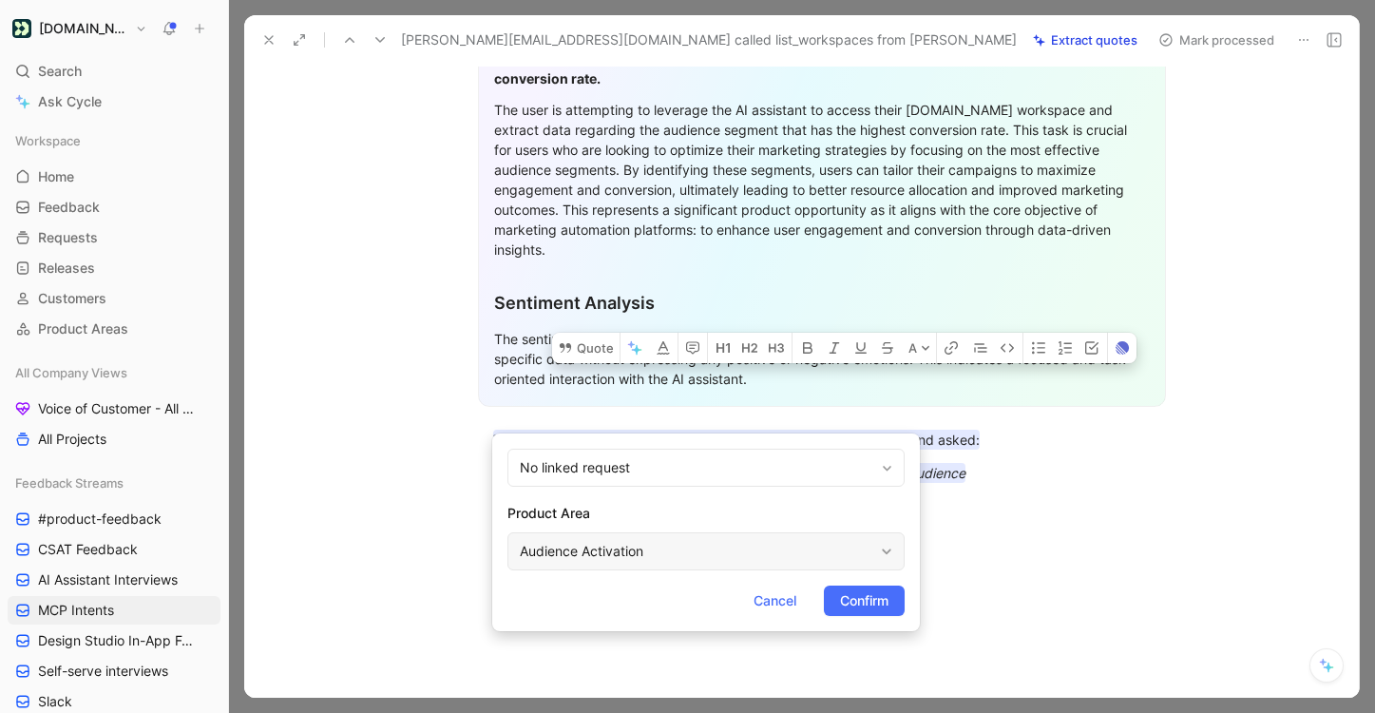
click at [625, 555] on div "Audience Activation" at bounding box center [697, 551] width 354 height 23
type input "mcp"
click at [702, 514] on div "MCP Connection Server" at bounding box center [754, 506] width 284 height 23
click at [858, 596] on span "Confirm" at bounding box center [864, 600] width 48 height 23
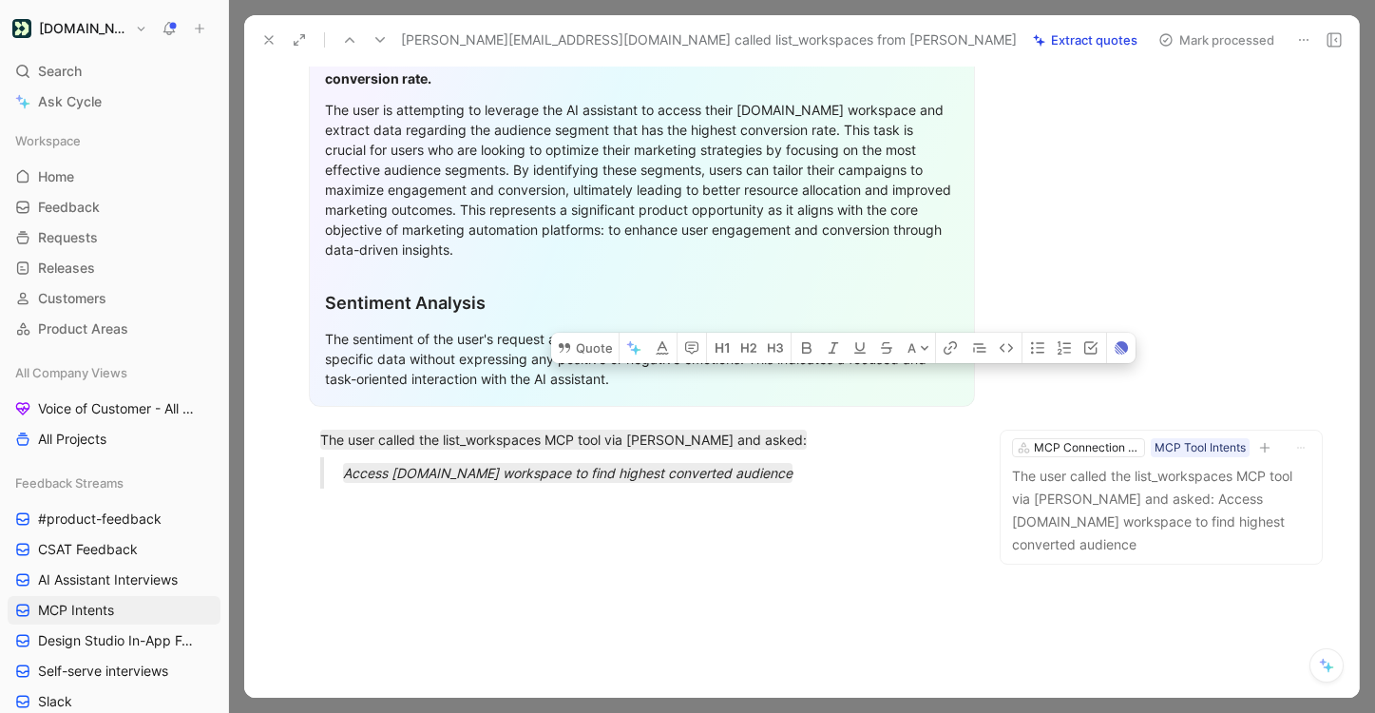
click at [1231, 40] on button "Mark processed" at bounding box center [1216, 40] width 133 height 27
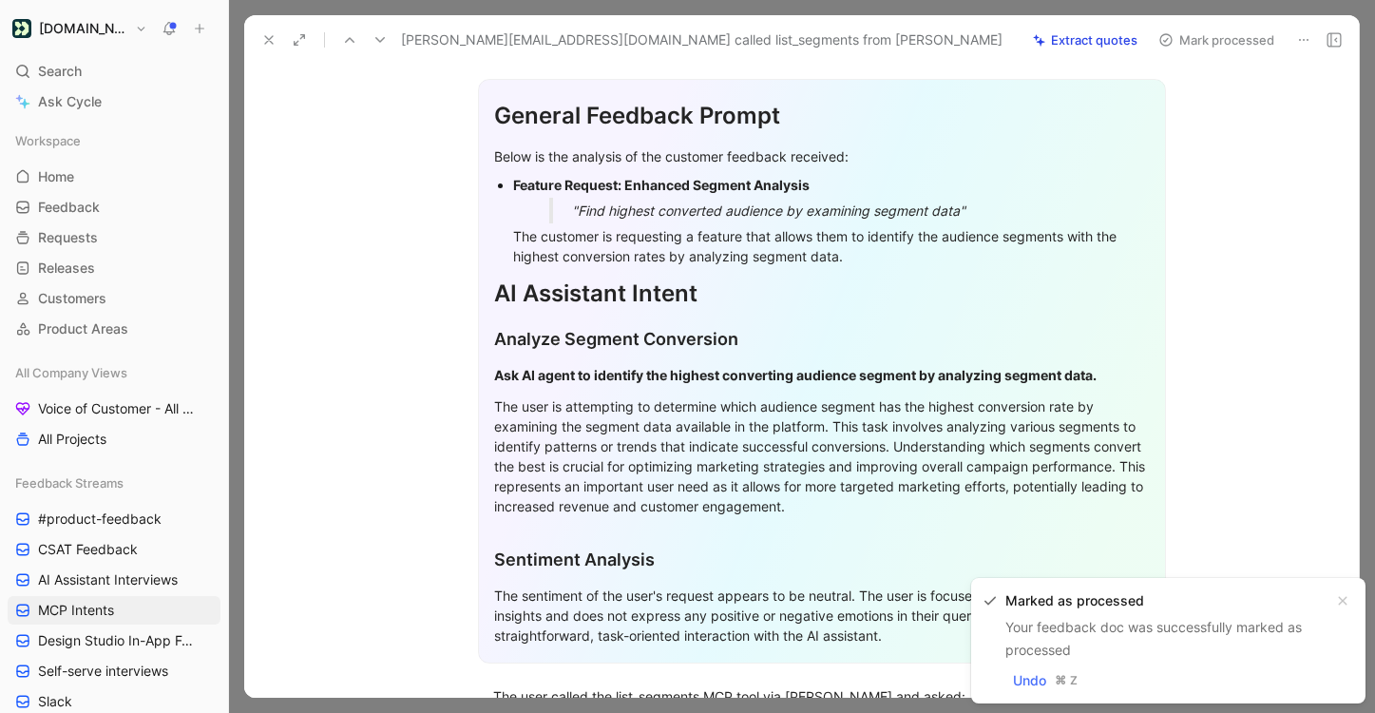
scroll to position [435, 0]
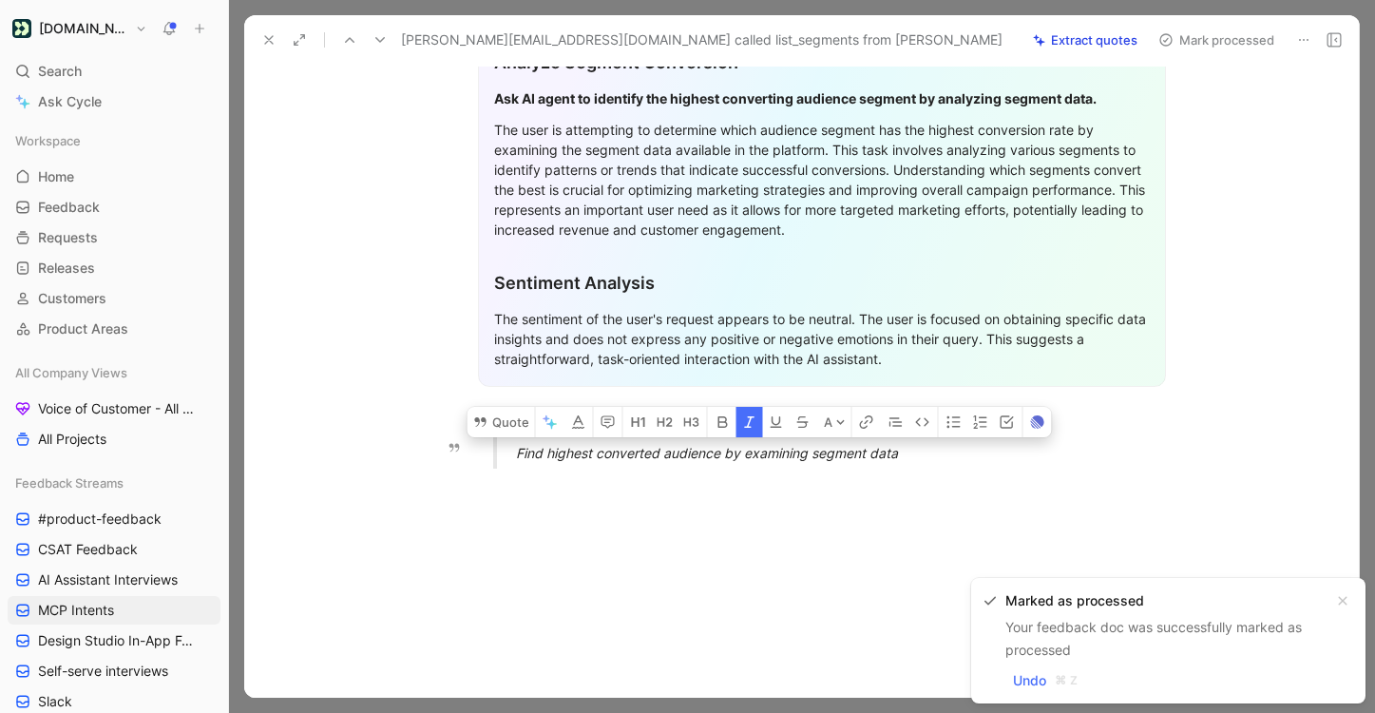
drag, startPoint x: 940, startPoint y: 463, endPoint x: 620, endPoint y: 460, distance: 320.3
click at [620, 460] on p "Find highest converted audience by examining segment data" at bounding box center [845, 452] width 658 height 31
click at [599, 481] on div "General Feedback Prompt Below is the analysis of the customer feedback received…" at bounding box center [821, 128] width 1075 height 712
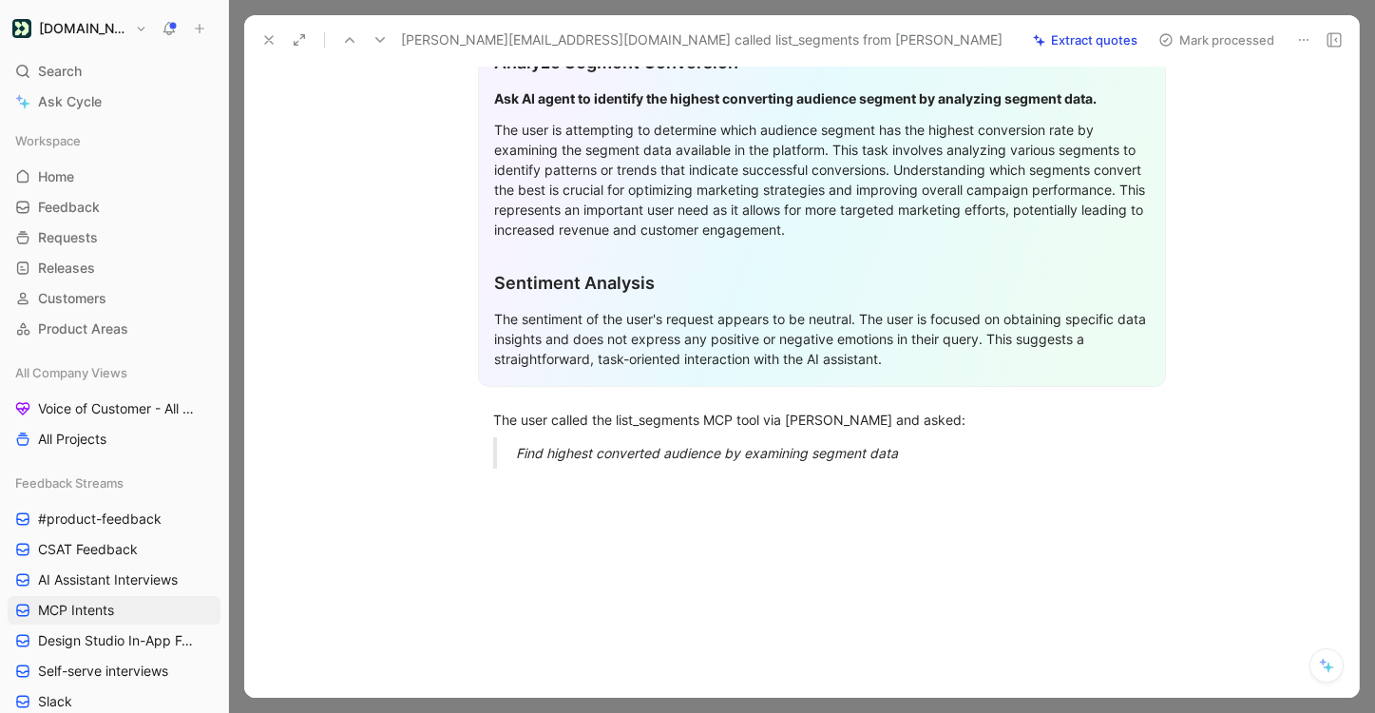
click at [381, 48] on button at bounding box center [380, 40] width 27 height 27
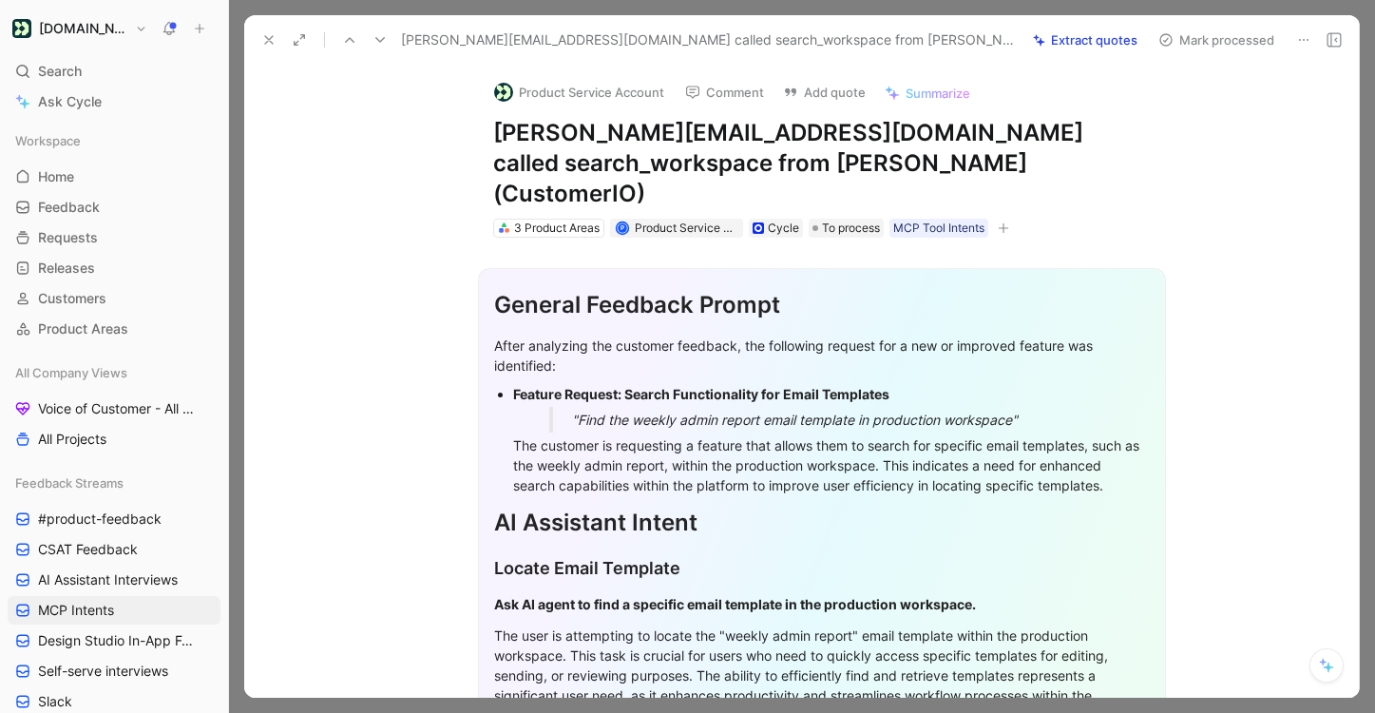
scroll to position [475, 0]
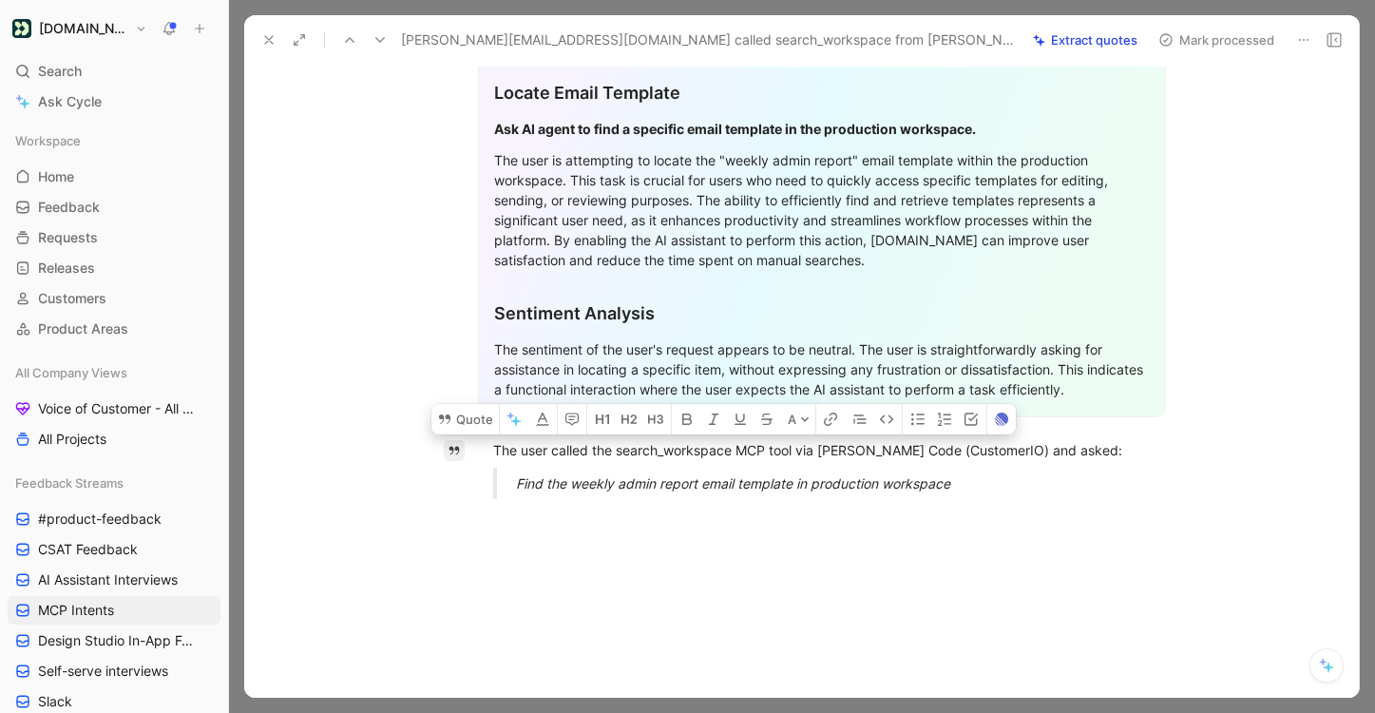
drag, startPoint x: 1041, startPoint y: 466, endPoint x: 463, endPoint y: 420, distance: 579.7
click at [463, 418] on div "Quote A General Feedback Prompt After analyzing the customer feedback, the foll…" at bounding box center [821, 245] width 1075 height 966
click at [462, 404] on button "Quote" at bounding box center [465, 419] width 67 height 30
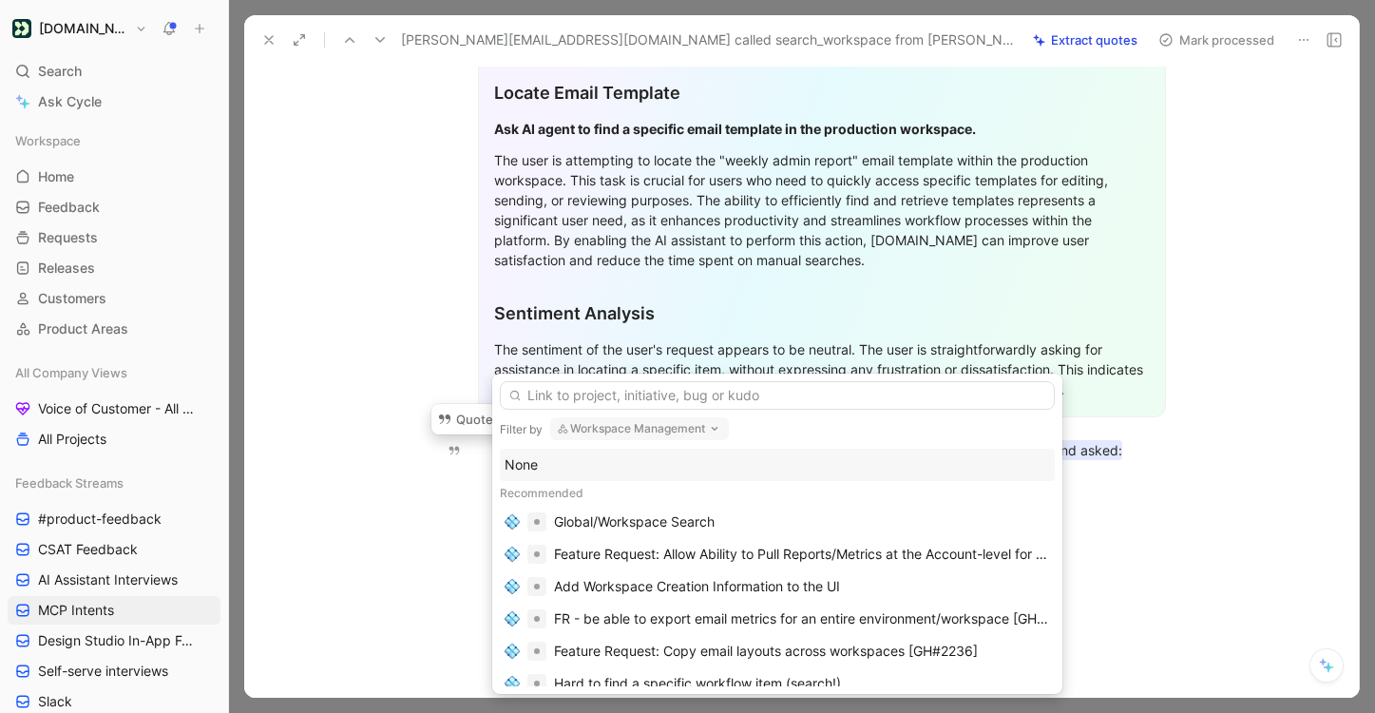
click at [643, 475] on div "None" at bounding box center [778, 464] width 546 height 23
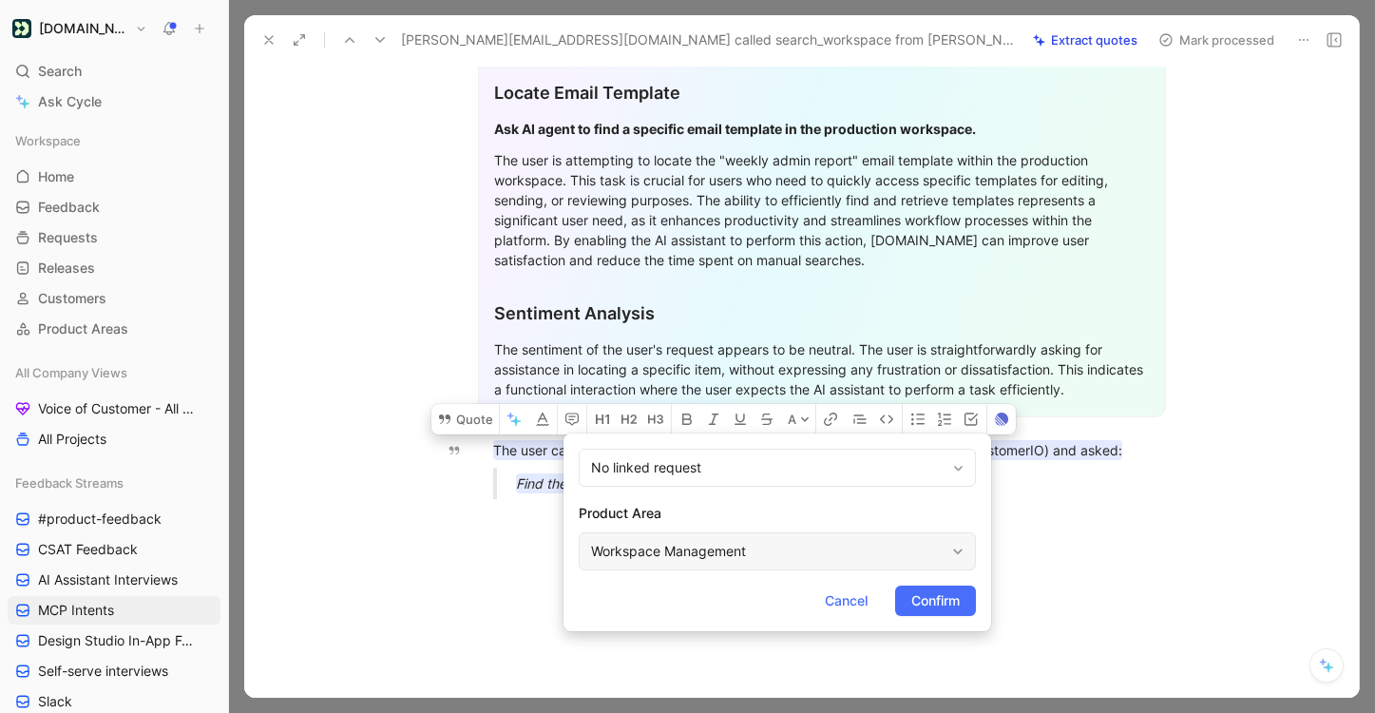
click at [676, 551] on div "Workspace Management" at bounding box center [768, 551] width 354 height 23
type input "mcp"
click at [792, 506] on span "Connection Server" at bounding box center [770, 506] width 115 height 16
click at [960, 618] on form "No linked request Product Area MCP Connection Server Cancel Confirm" at bounding box center [778, 532] width 428 height 198
click at [946, 610] on span "Confirm" at bounding box center [935, 600] width 48 height 23
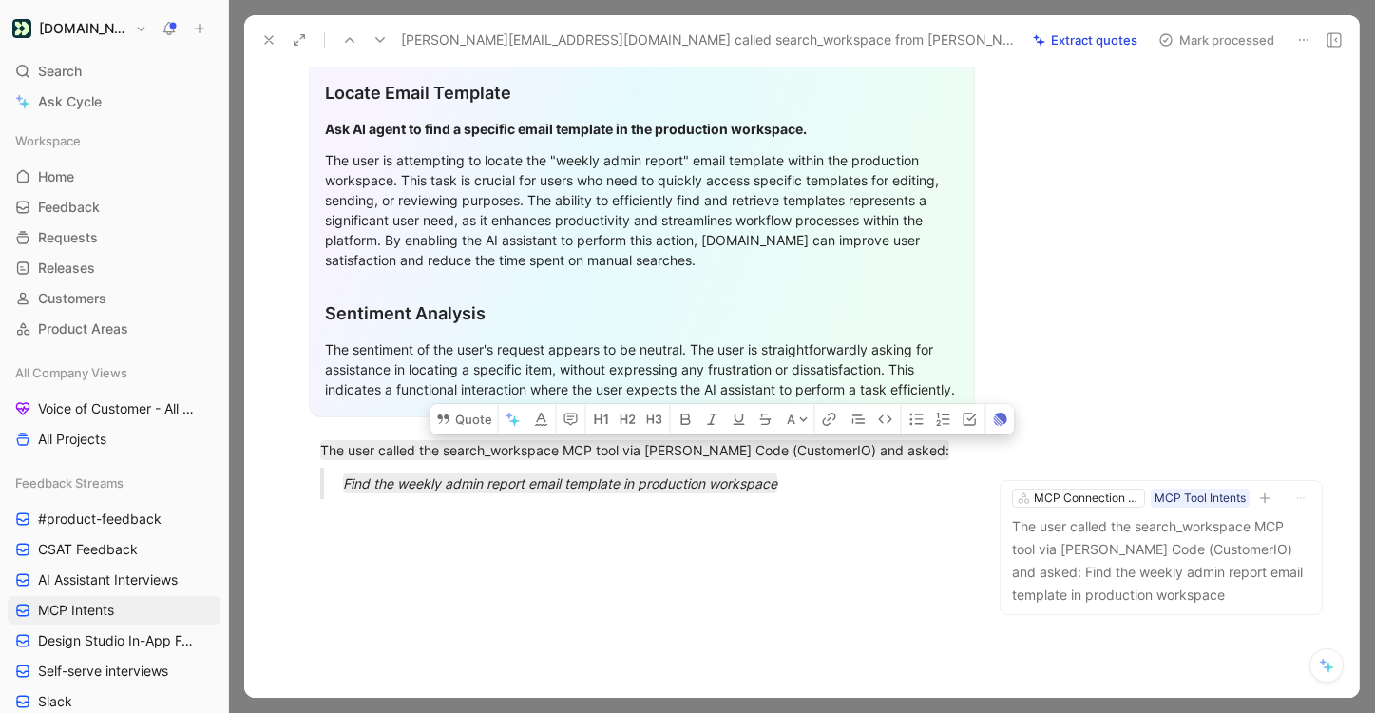
click at [1248, 38] on button "Mark processed" at bounding box center [1216, 40] width 133 height 27
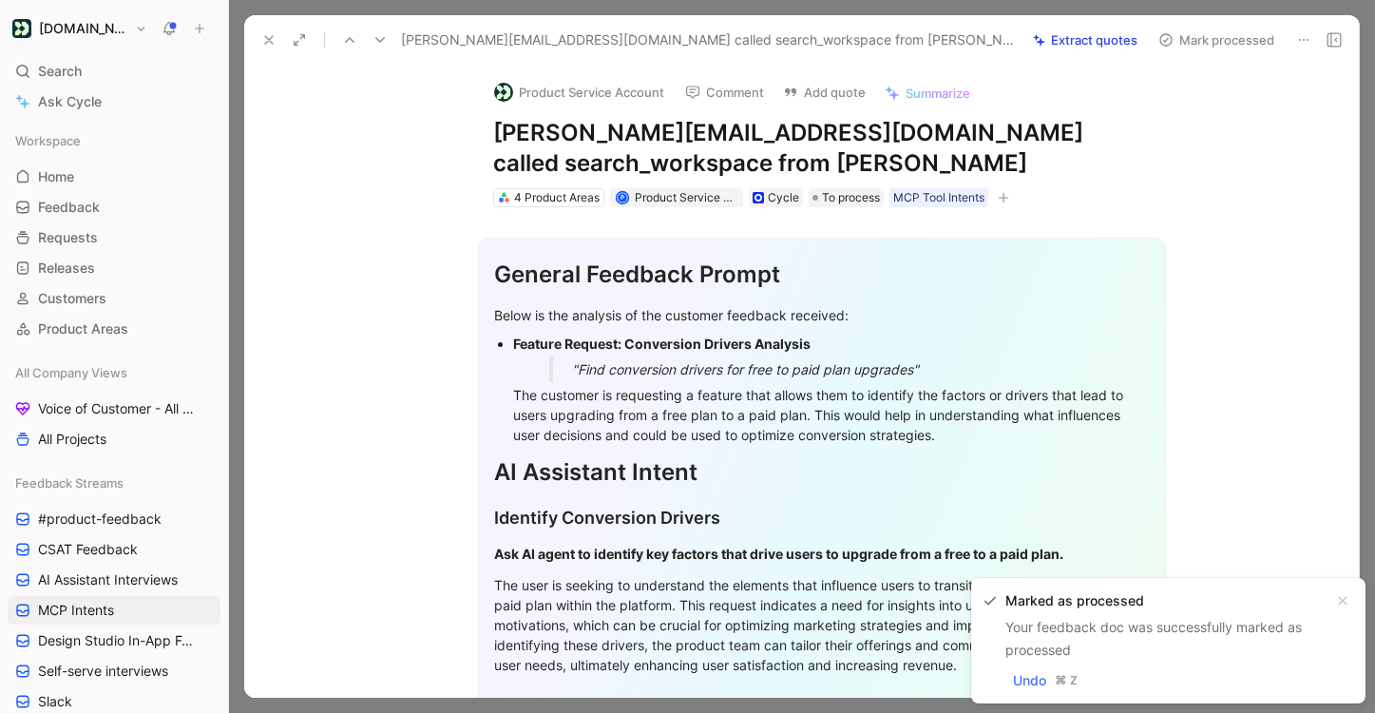
click at [383, 46] on icon at bounding box center [380, 39] width 15 height 15
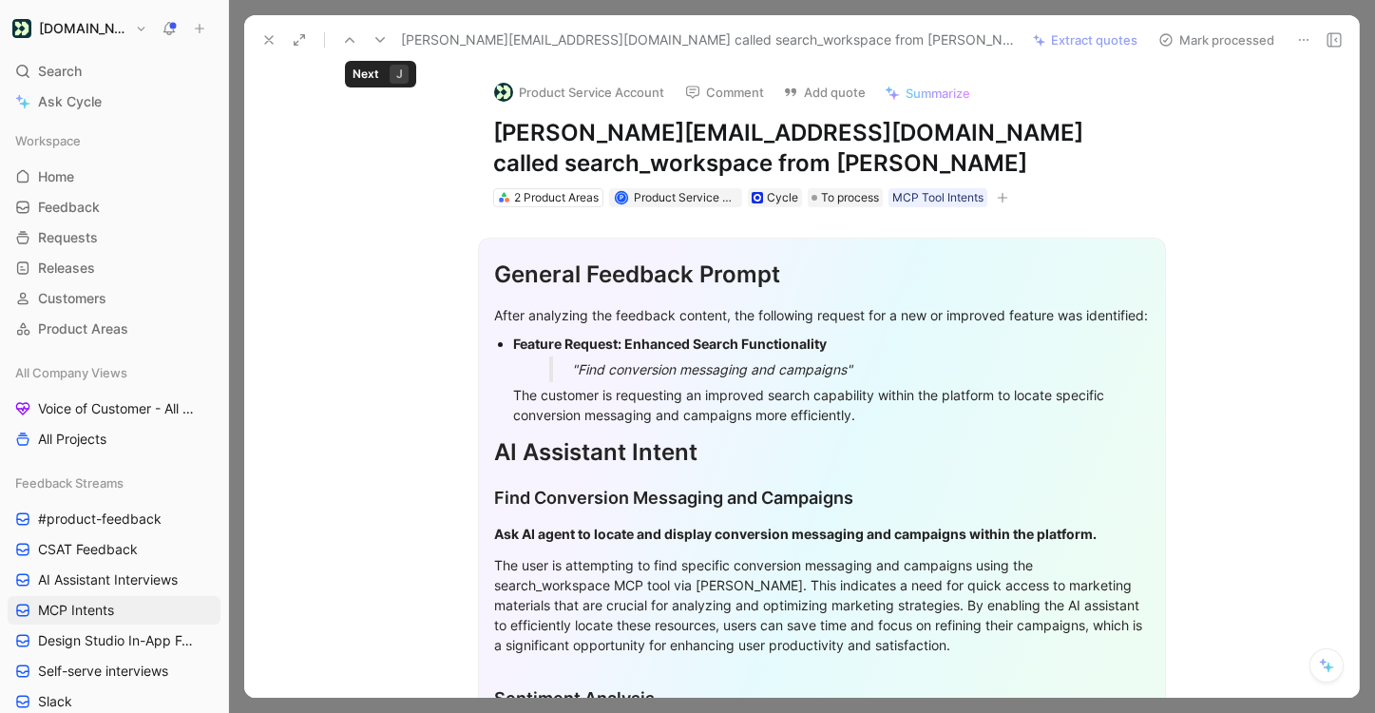
click at [383, 47] on icon at bounding box center [380, 39] width 15 height 15
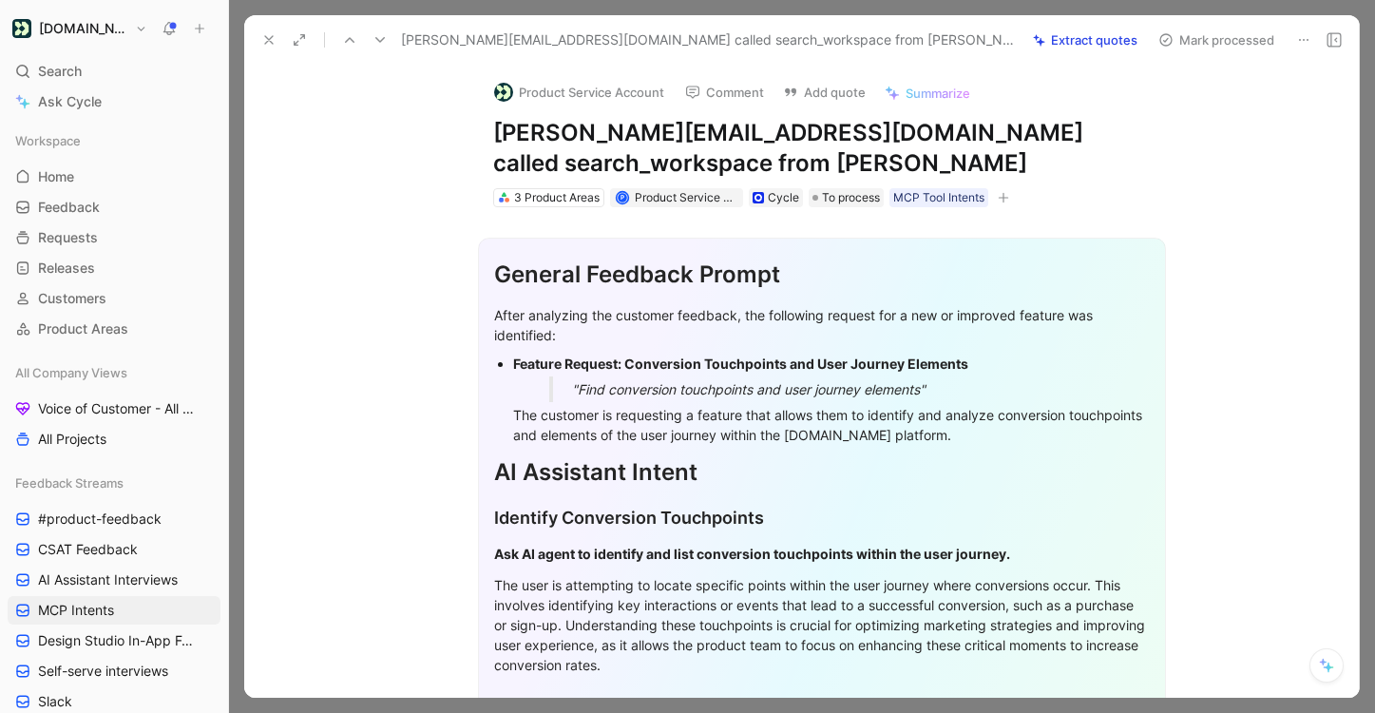
click at [383, 47] on icon at bounding box center [380, 39] width 15 height 15
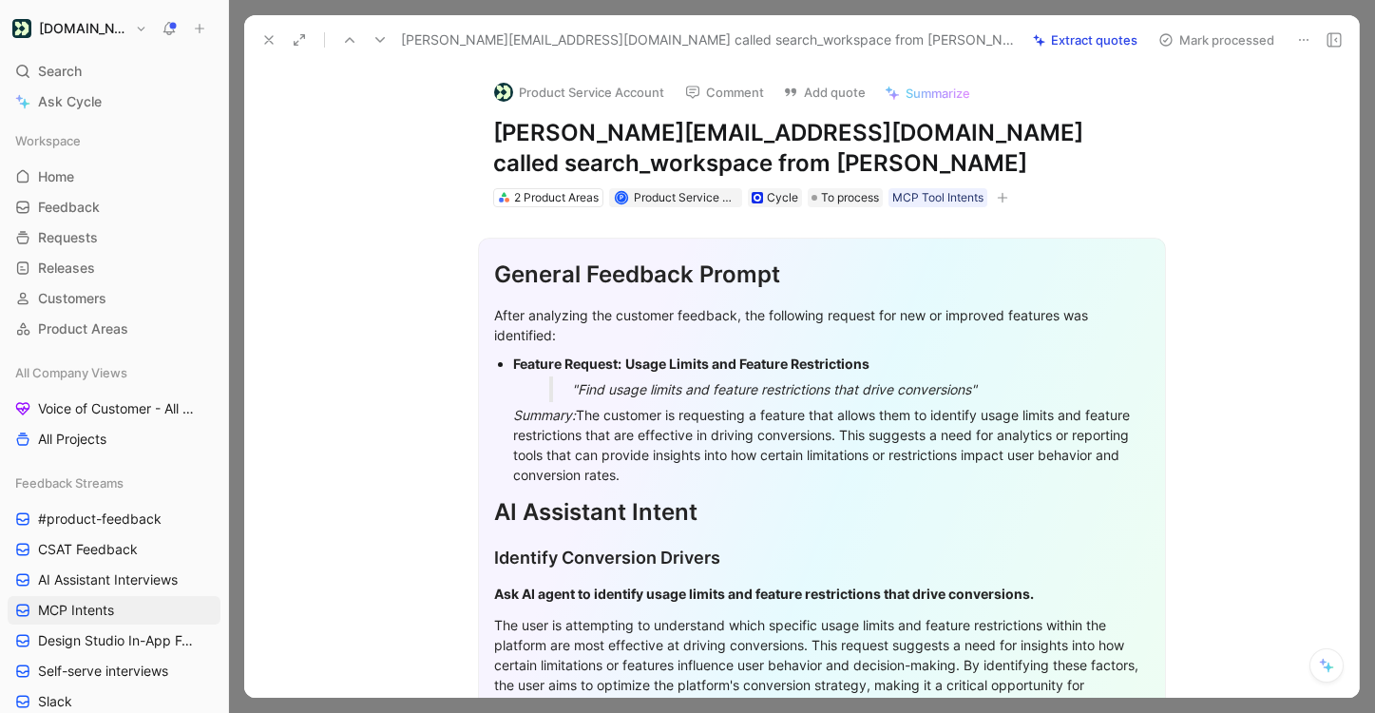
click at [383, 47] on icon at bounding box center [380, 39] width 15 height 15
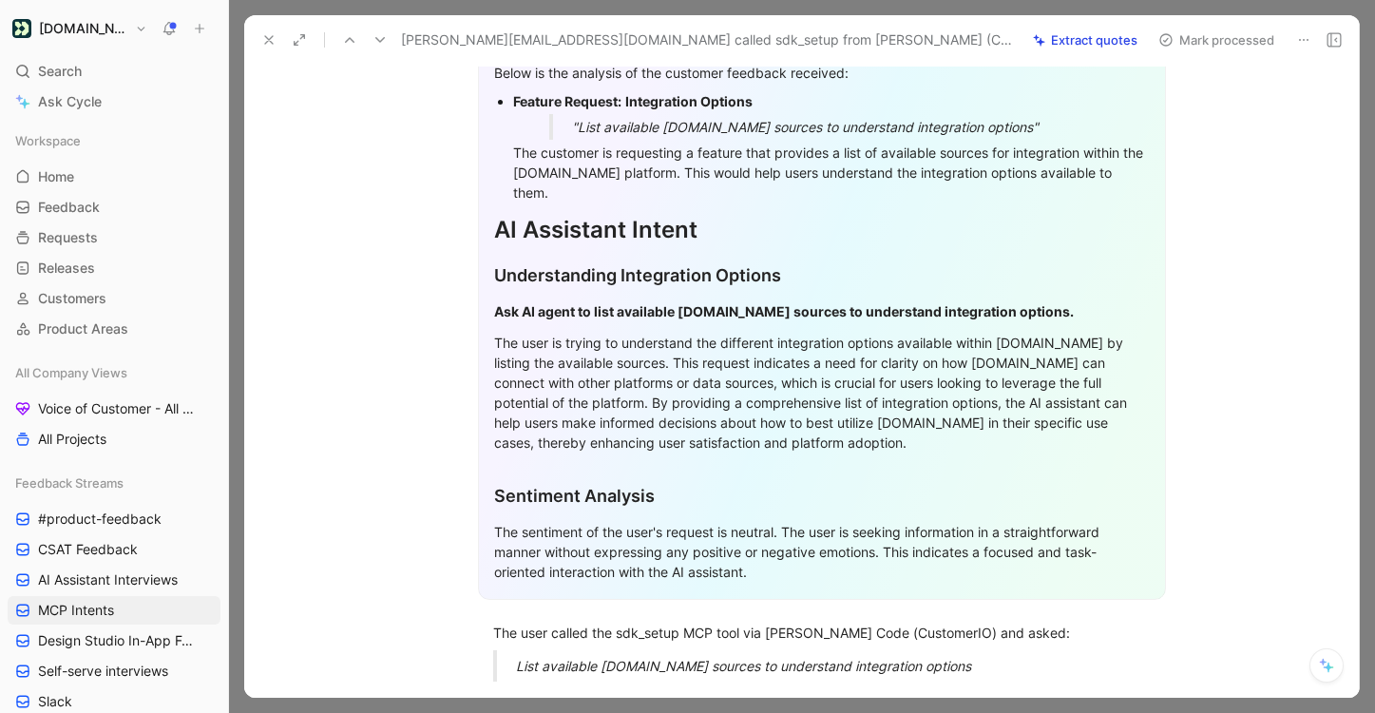
scroll to position [435, 0]
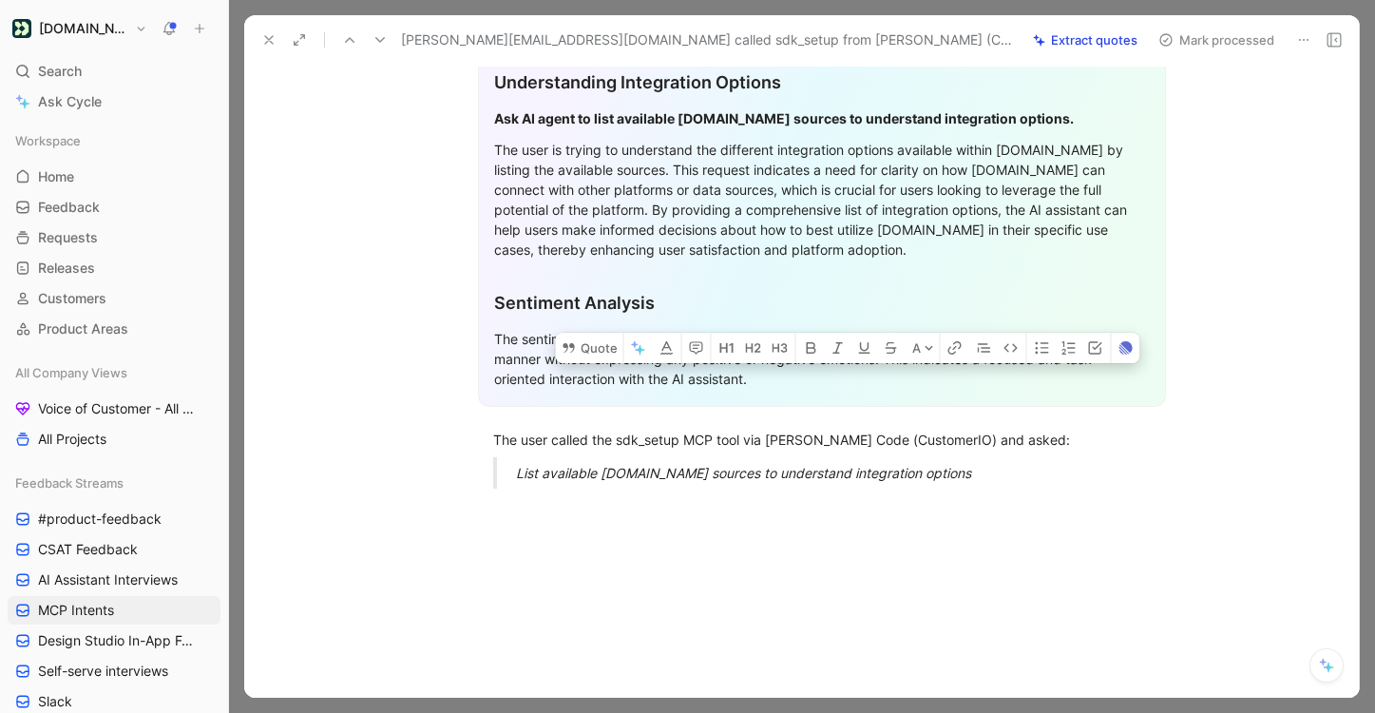
drag, startPoint x: 972, startPoint y: 468, endPoint x: 436, endPoint y: 415, distance: 538.6
click at [436, 415] on div "General Feedback Prompt Below is the analysis of the customer feedback received…" at bounding box center [821, 138] width 1075 height 732
click at [589, 335] on button "Quote" at bounding box center [589, 348] width 67 height 30
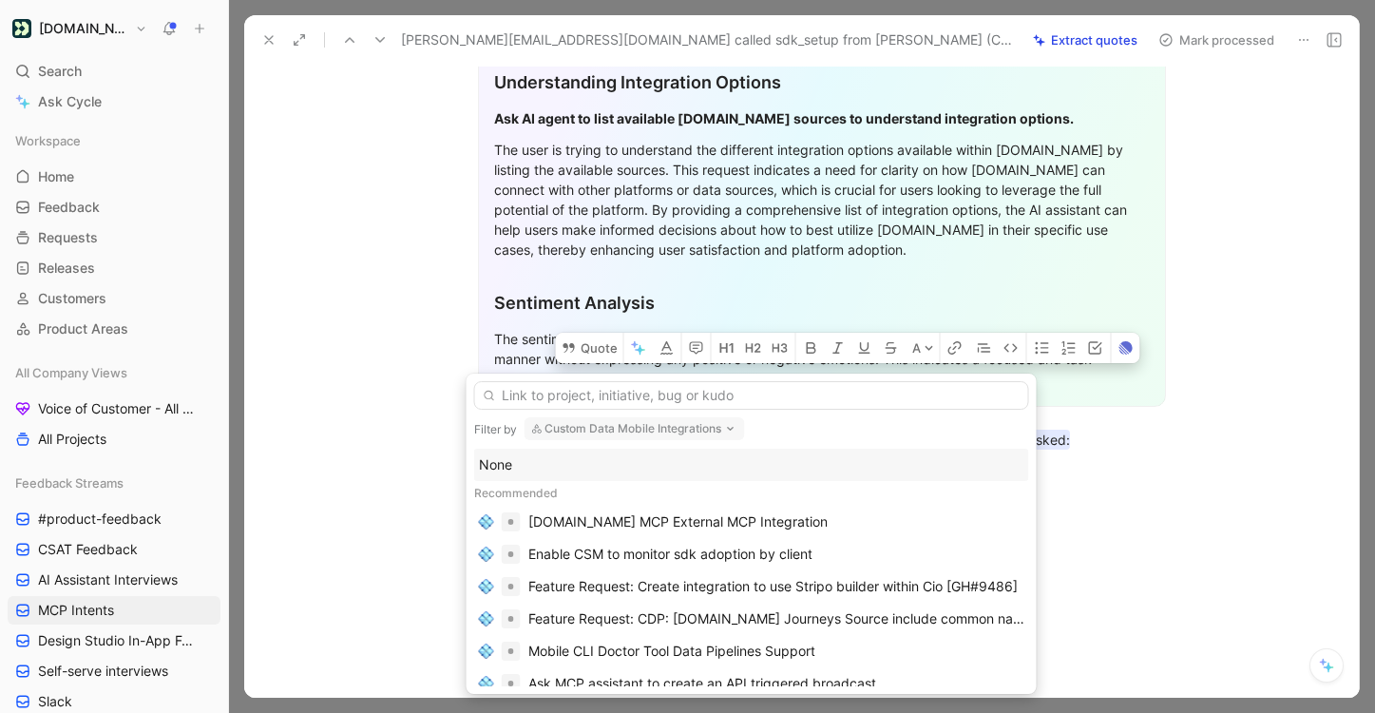
click at [651, 468] on div "None" at bounding box center [752, 464] width 546 height 23
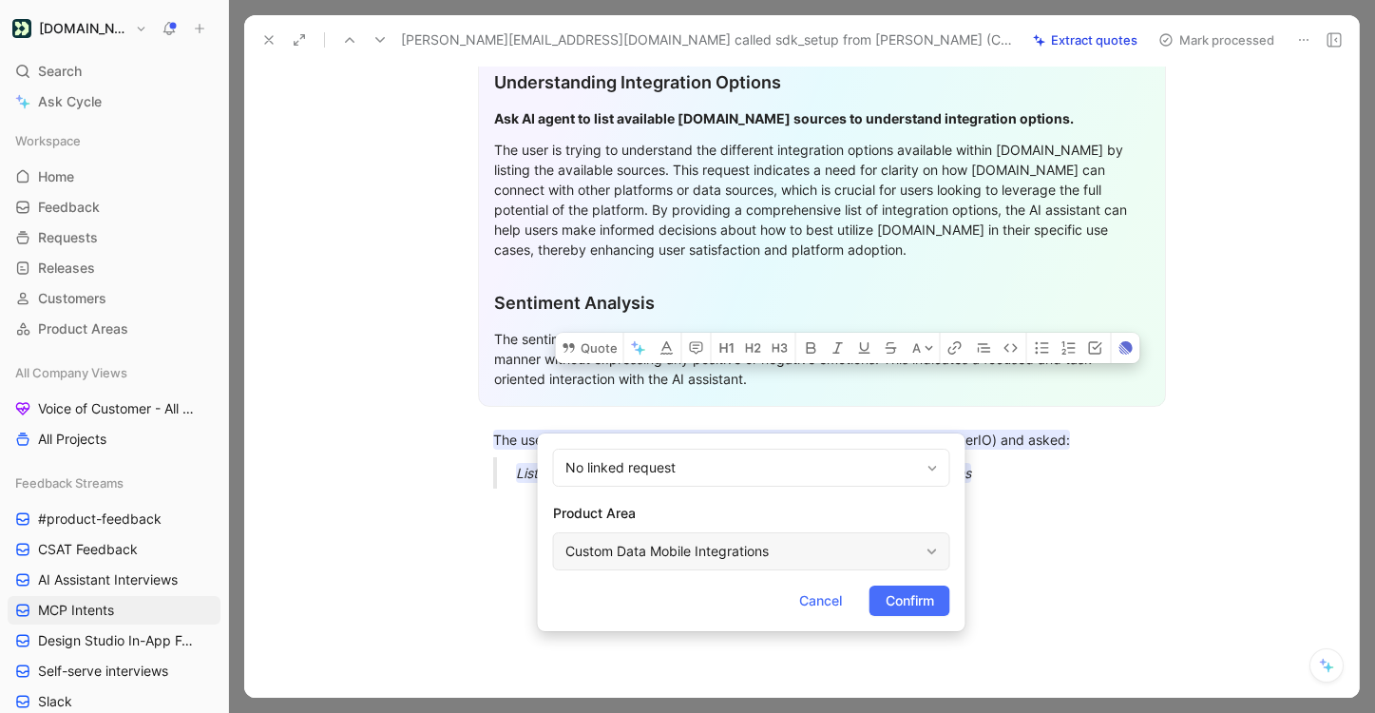
click at [846, 549] on div "Custom Data Mobile Integrations" at bounding box center [743, 551] width 354 height 23
type input "mcp"
click at [873, 516] on div "MCP Connection Server" at bounding box center [800, 506] width 284 height 23
click at [905, 593] on span "Confirm" at bounding box center [910, 600] width 48 height 23
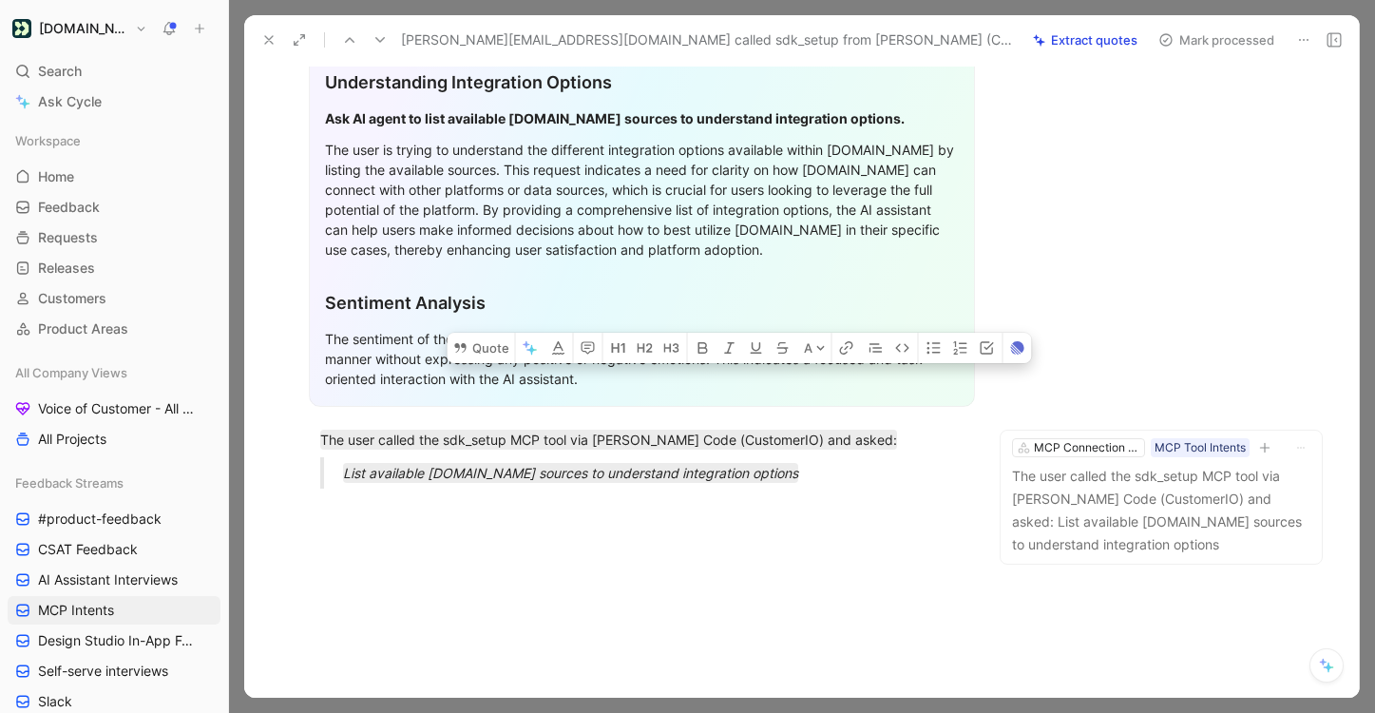
click at [1233, 42] on button "Mark processed" at bounding box center [1216, 40] width 133 height 27
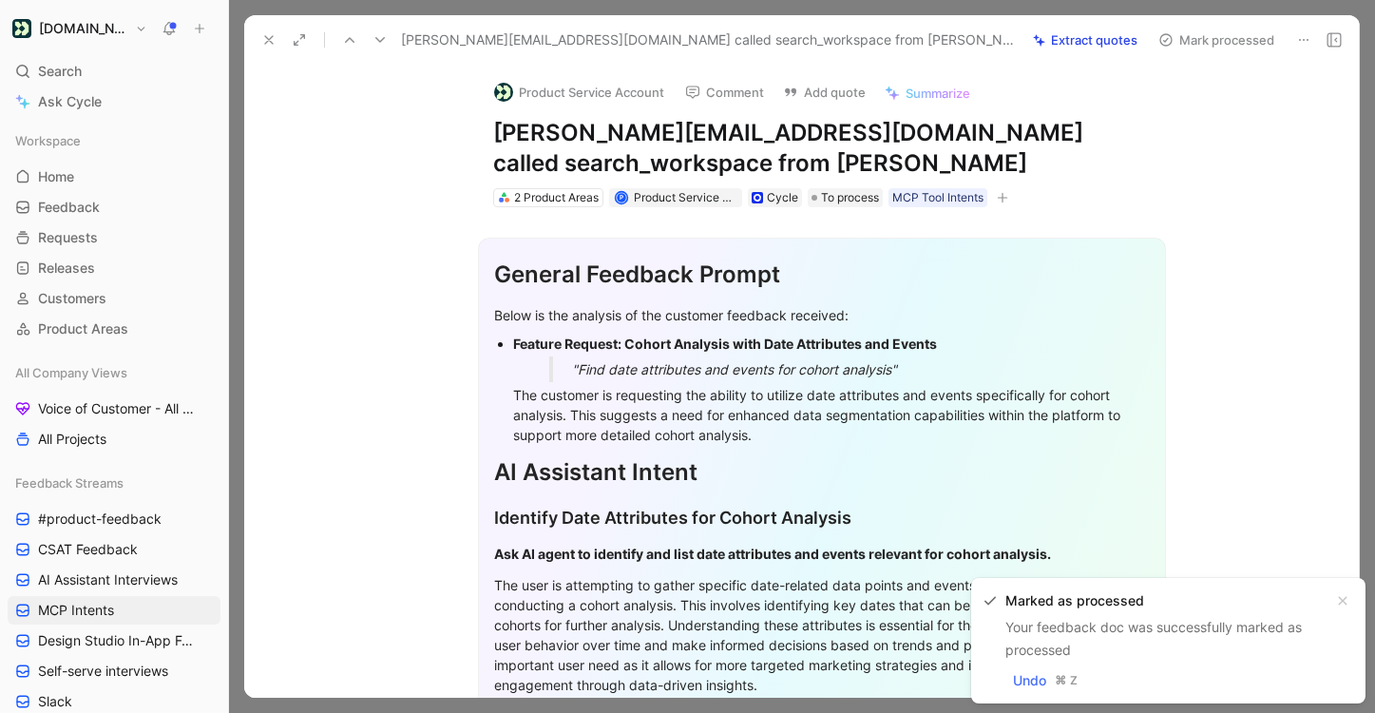
click at [374, 42] on icon at bounding box center [380, 39] width 15 height 15
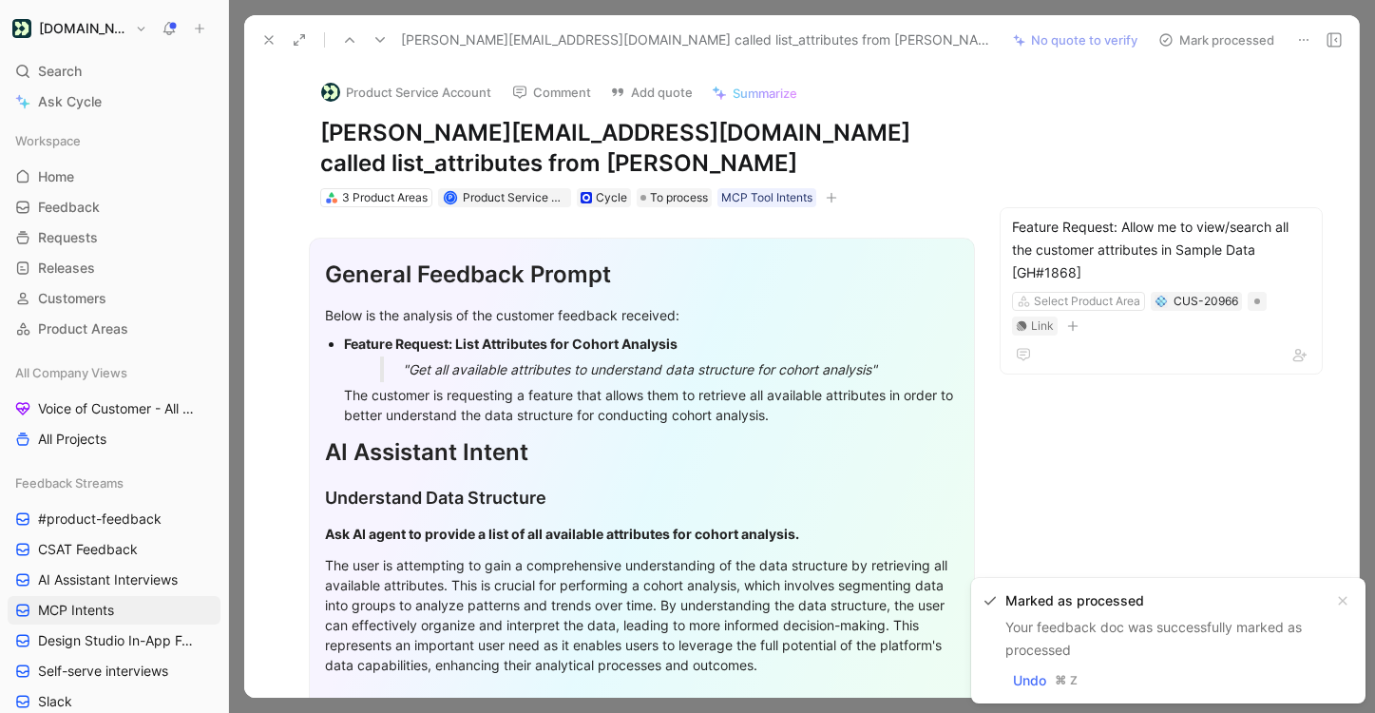
click at [374, 42] on icon at bounding box center [380, 39] width 15 height 15
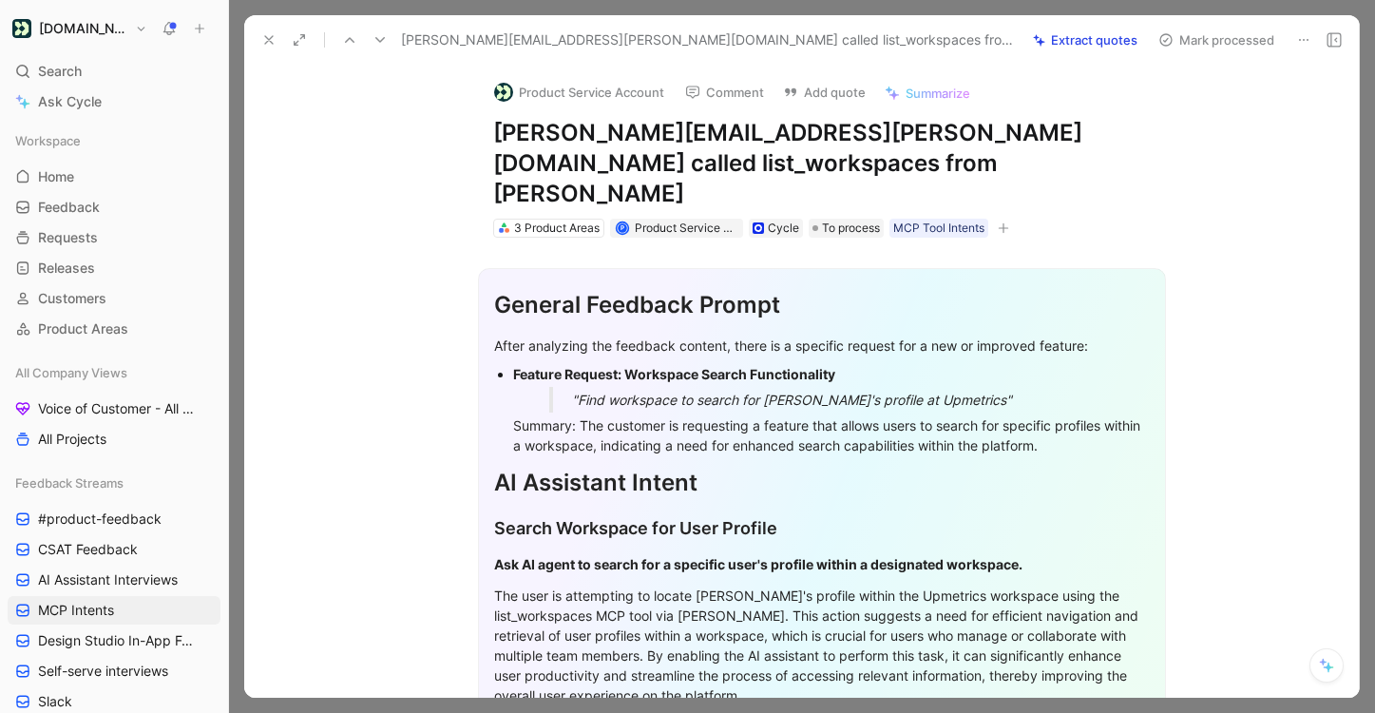
click at [378, 41] on icon at bounding box center [380, 39] width 15 height 15
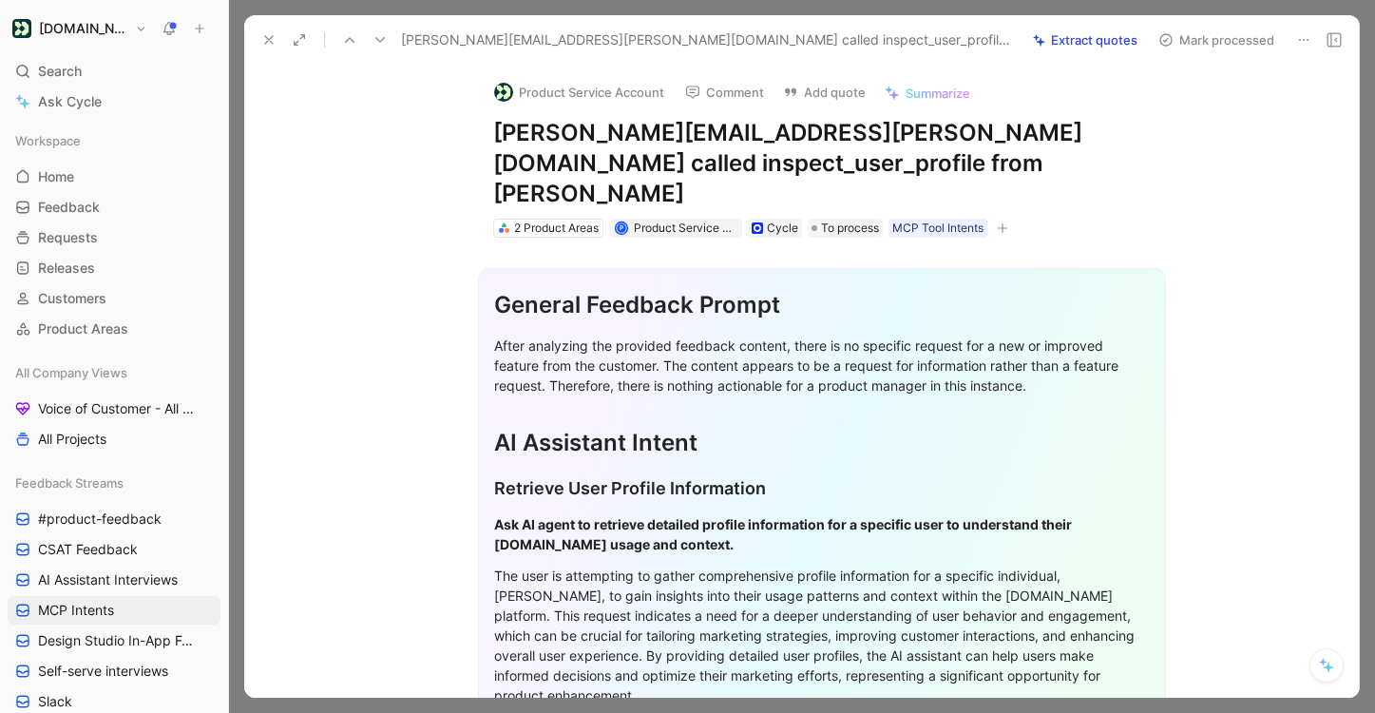
click at [378, 41] on icon at bounding box center [380, 39] width 15 height 15
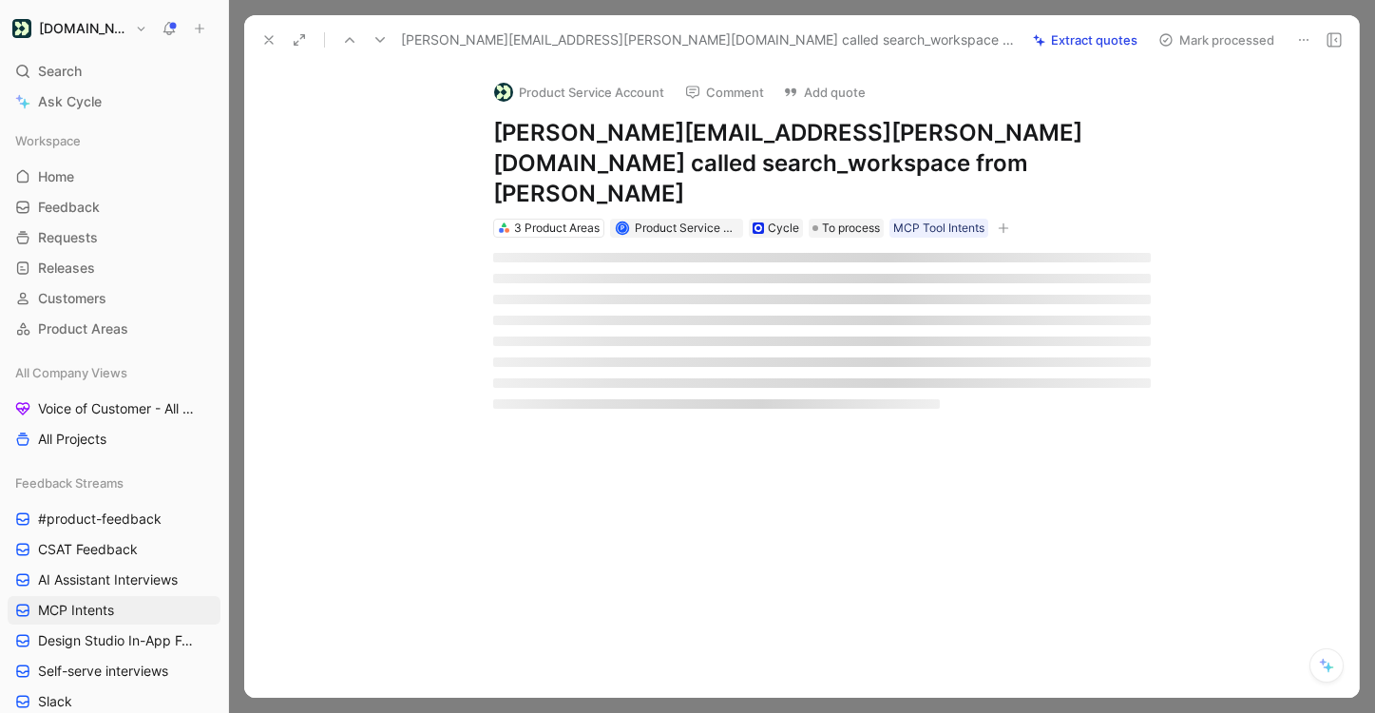
click at [378, 41] on icon at bounding box center [380, 39] width 15 height 15
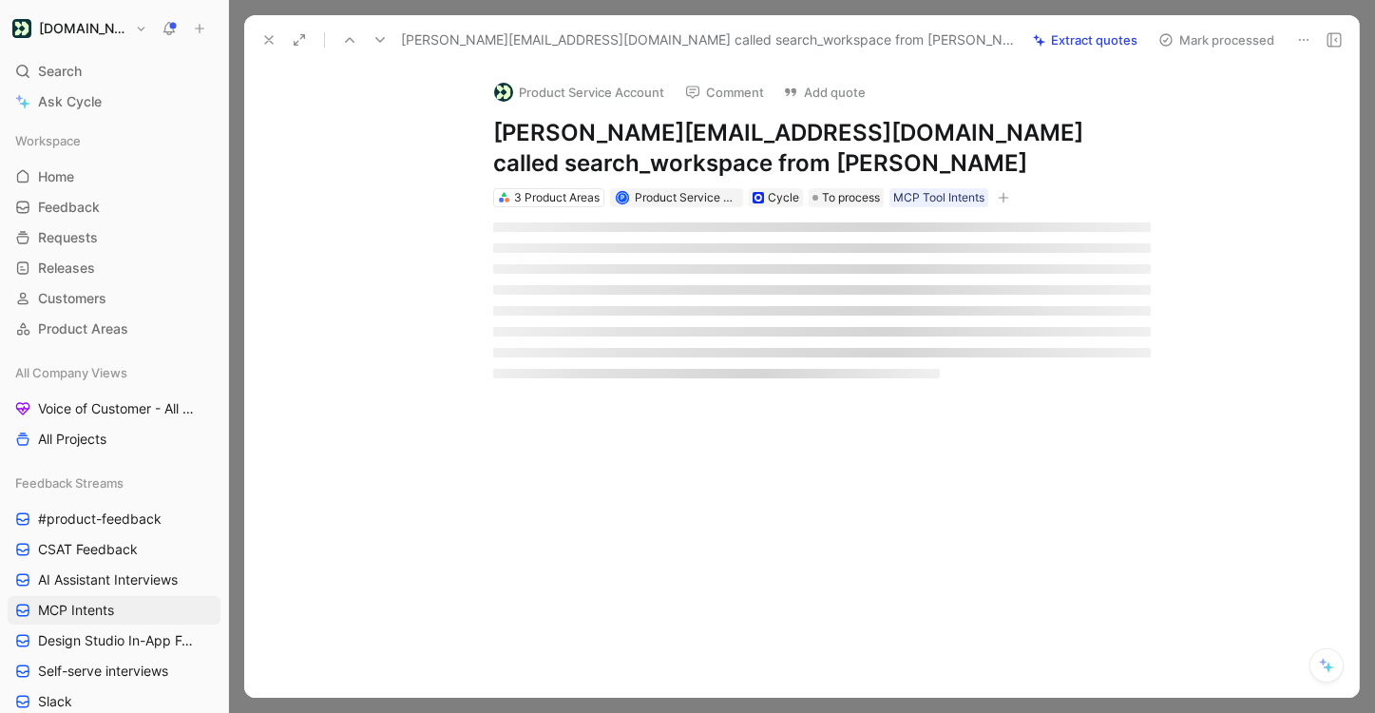
click at [378, 41] on icon at bounding box center [380, 39] width 15 height 15
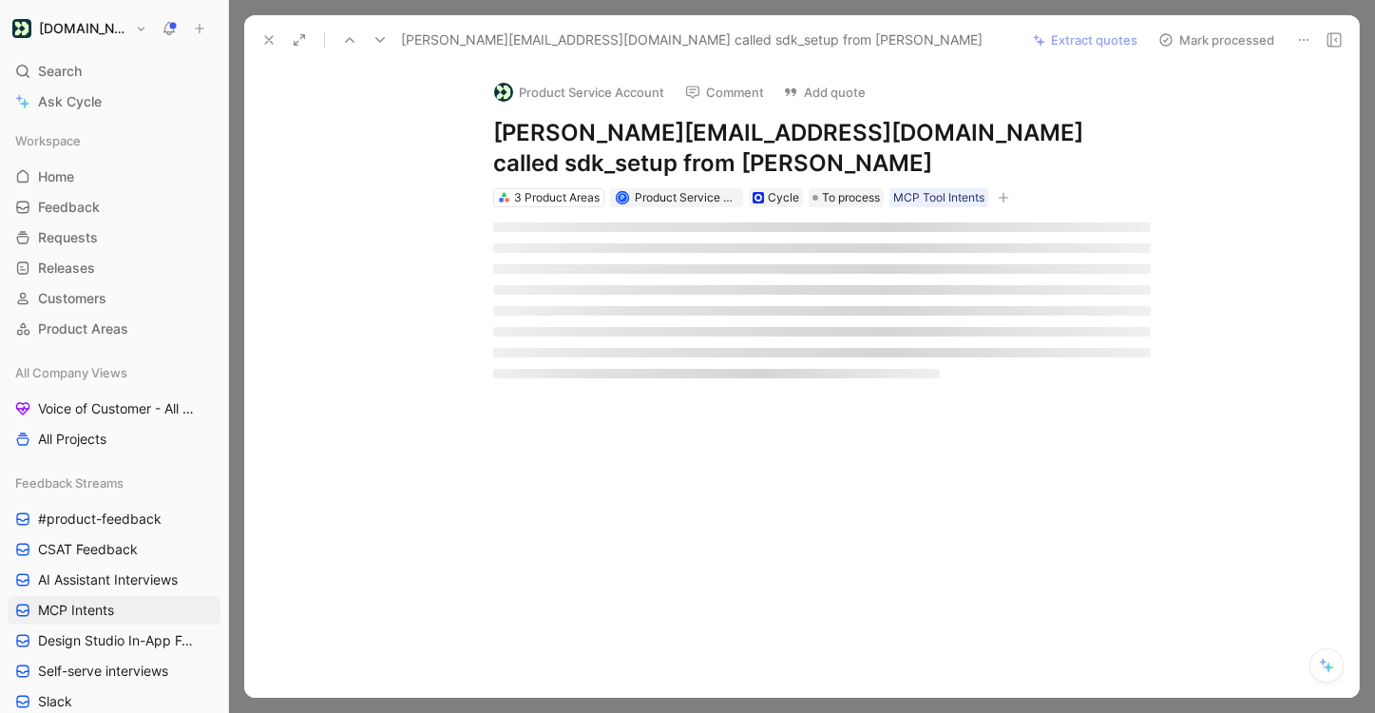
click at [378, 41] on icon at bounding box center [380, 39] width 15 height 15
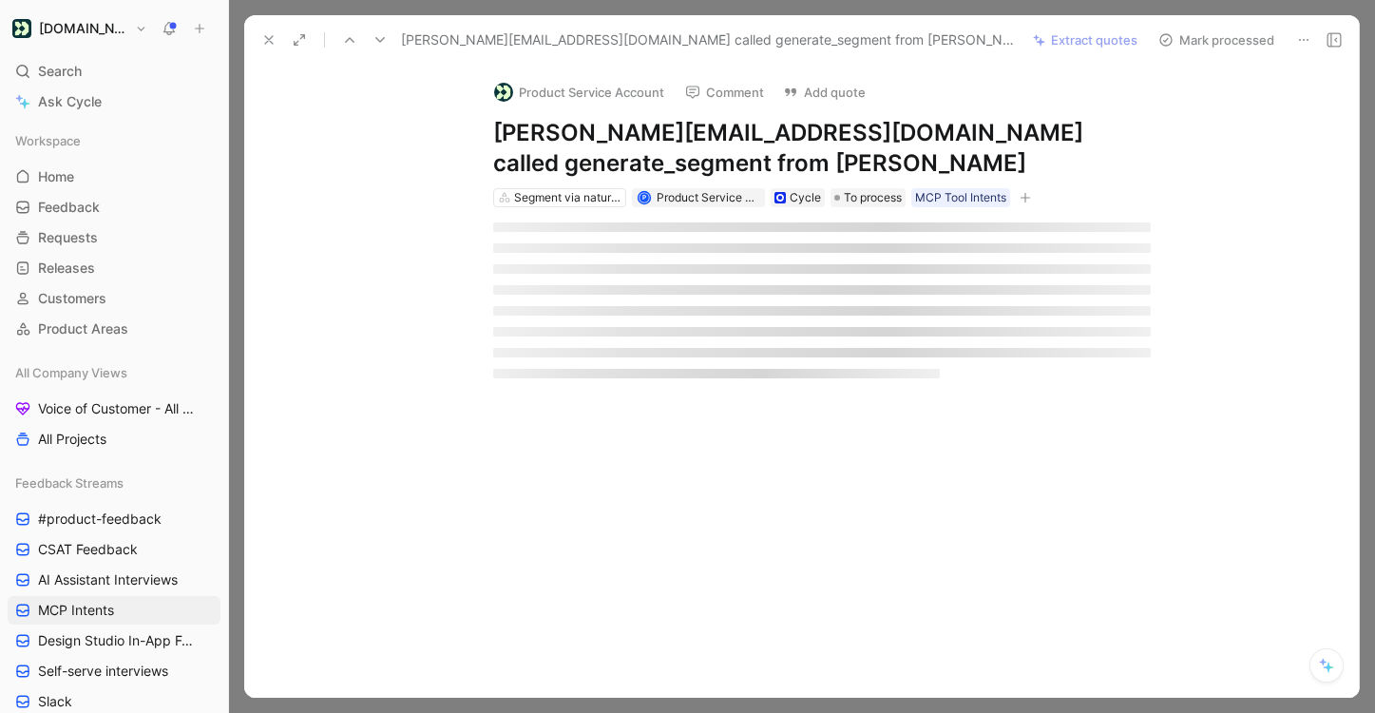
click at [378, 41] on icon at bounding box center [380, 39] width 15 height 15
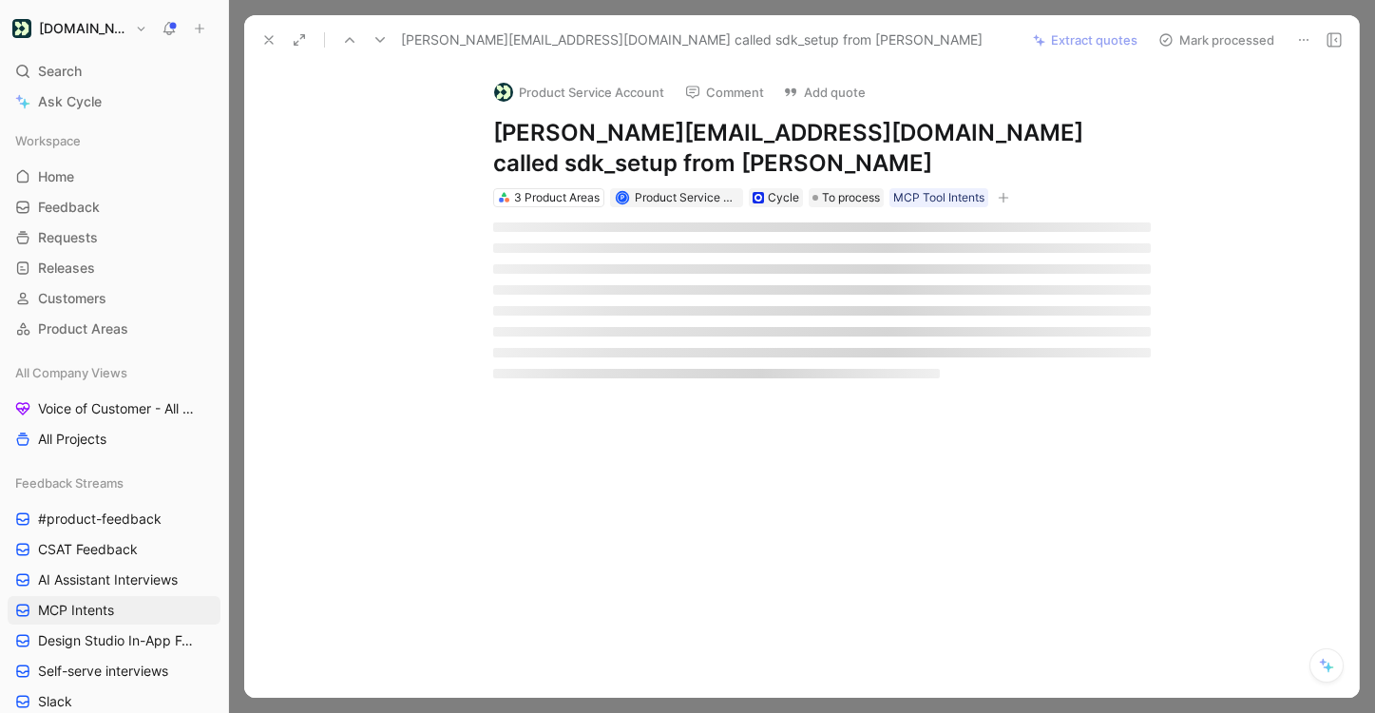
click at [378, 41] on icon at bounding box center [380, 39] width 15 height 15
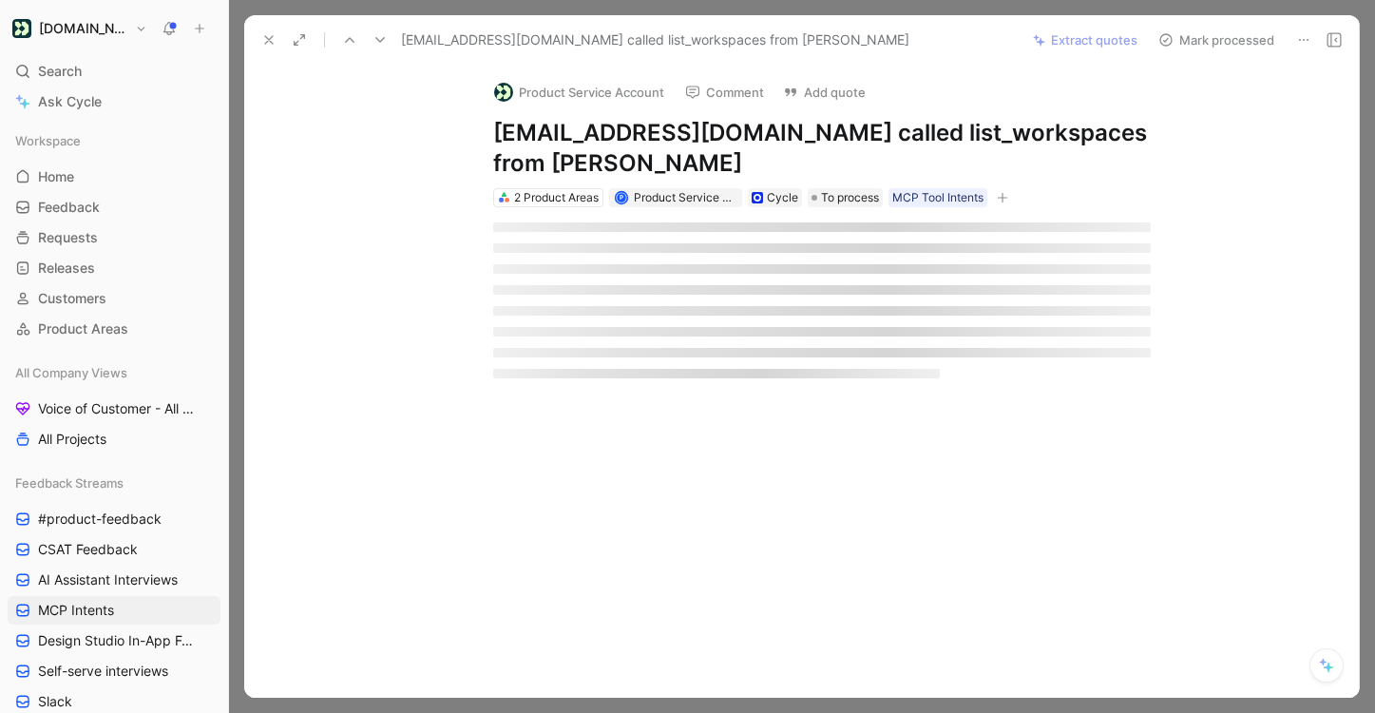
click at [378, 41] on icon at bounding box center [380, 39] width 15 height 15
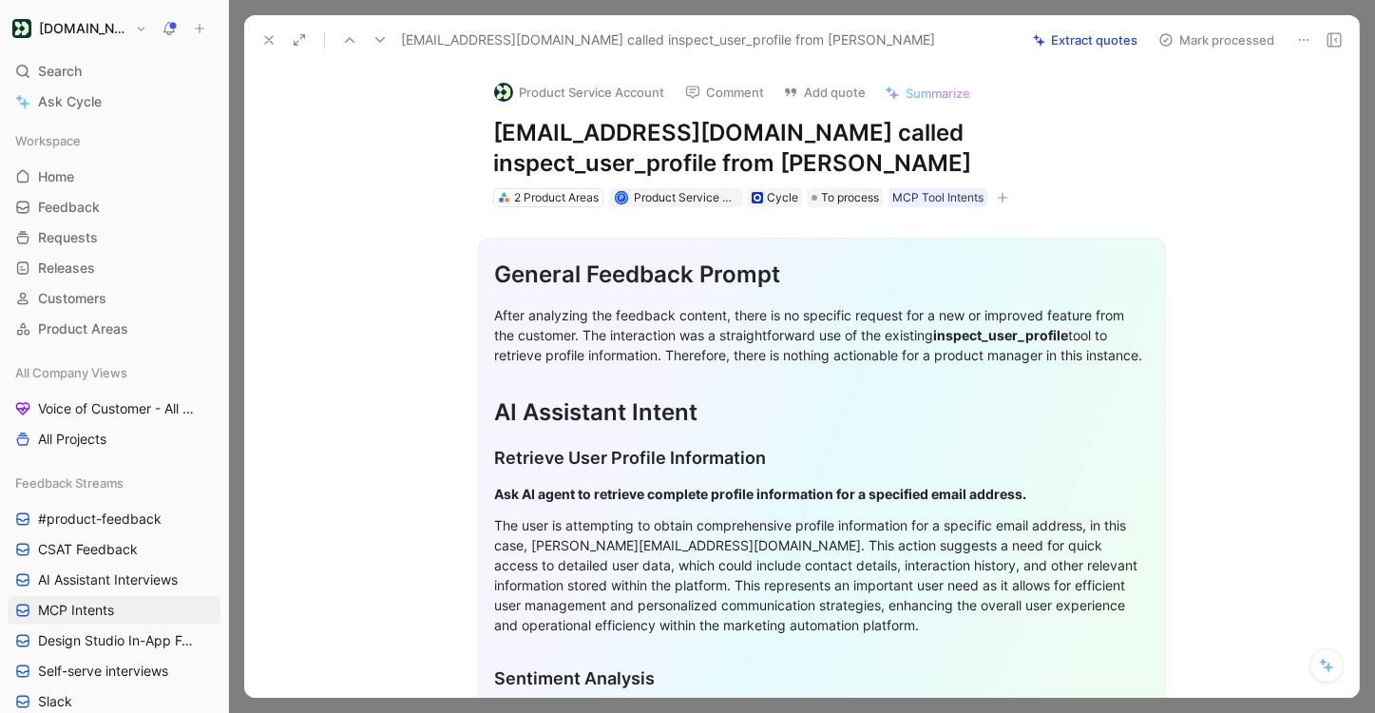
click at [358, 42] on button at bounding box center [349, 40] width 27 height 27
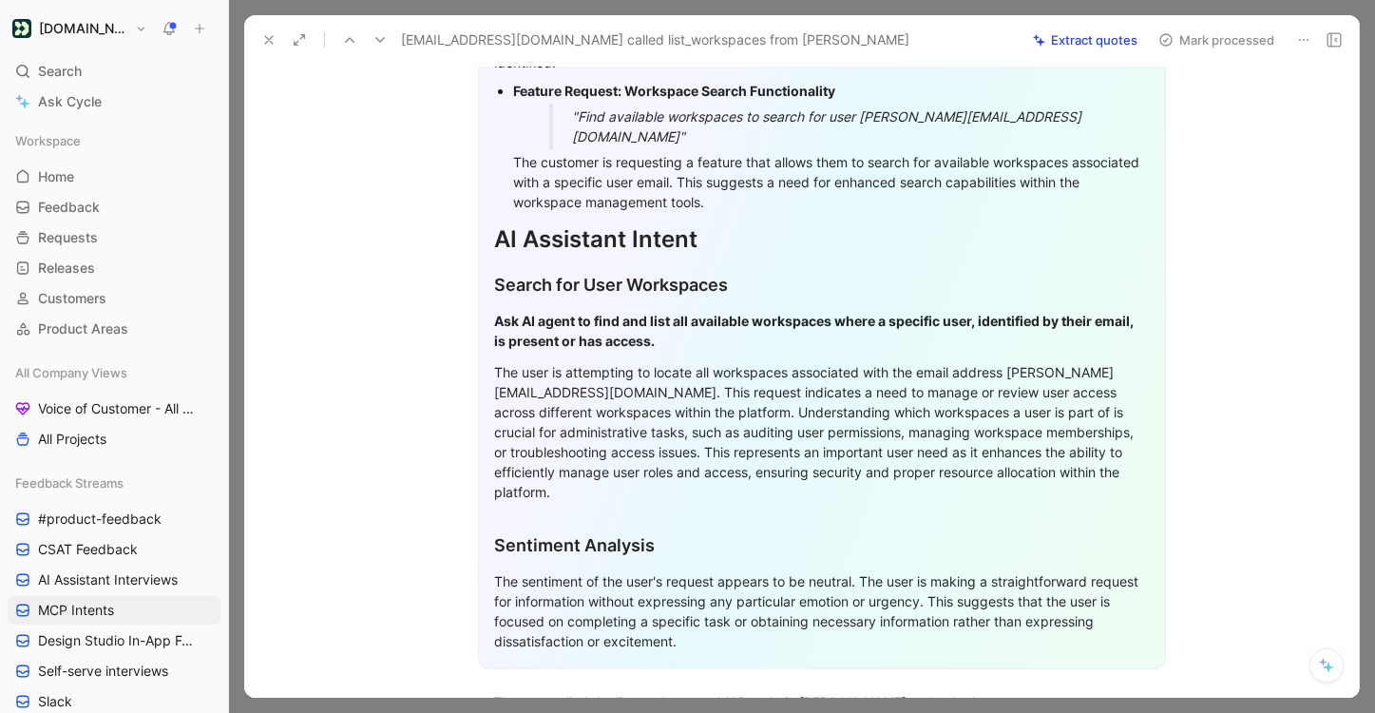
scroll to position [535, 0]
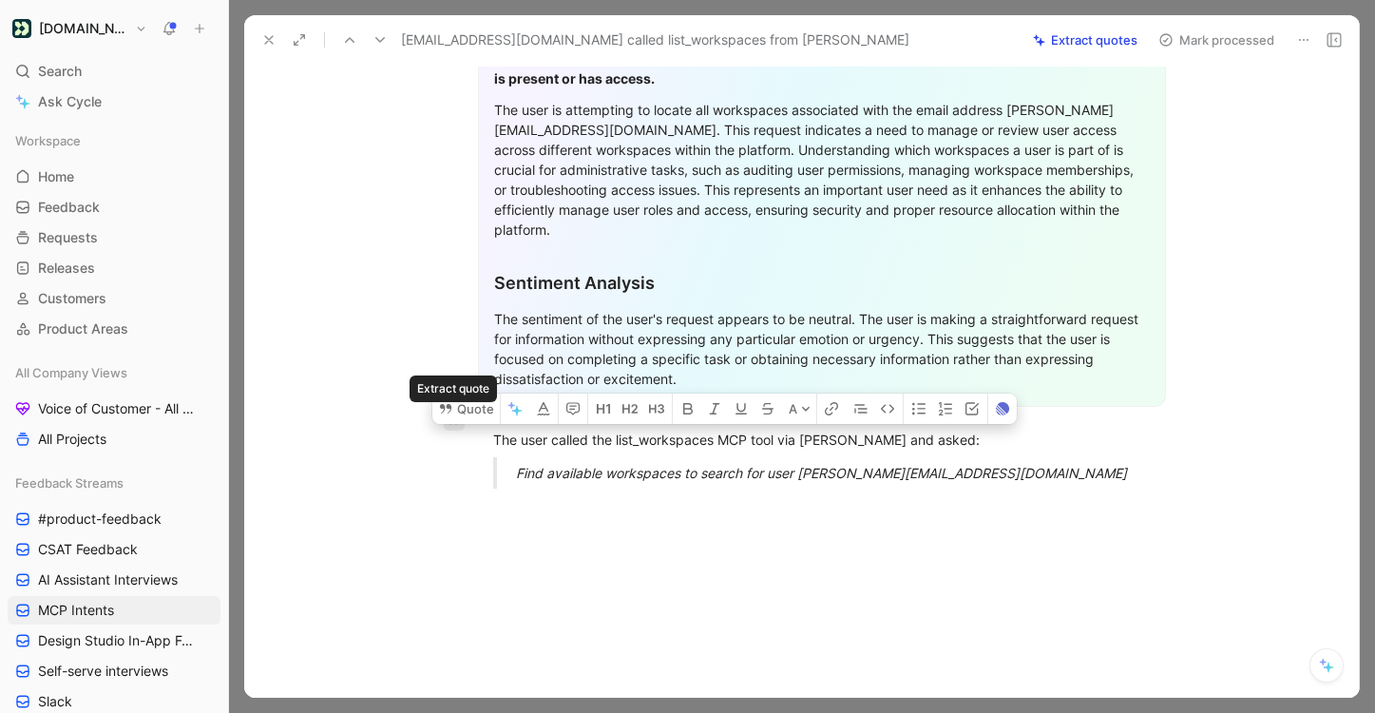
drag, startPoint x: 1006, startPoint y: 468, endPoint x: 446, endPoint y: 414, distance: 562.3
click at [446, 414] on div "Quote A General Feedback Prompt After analyzing the customer feedback, the foll…" at bounding box center [821, 194] width 1075 height 1045
click at [482, 393] on button "Quote" at bounding box center [465, 408] width 67 height 30
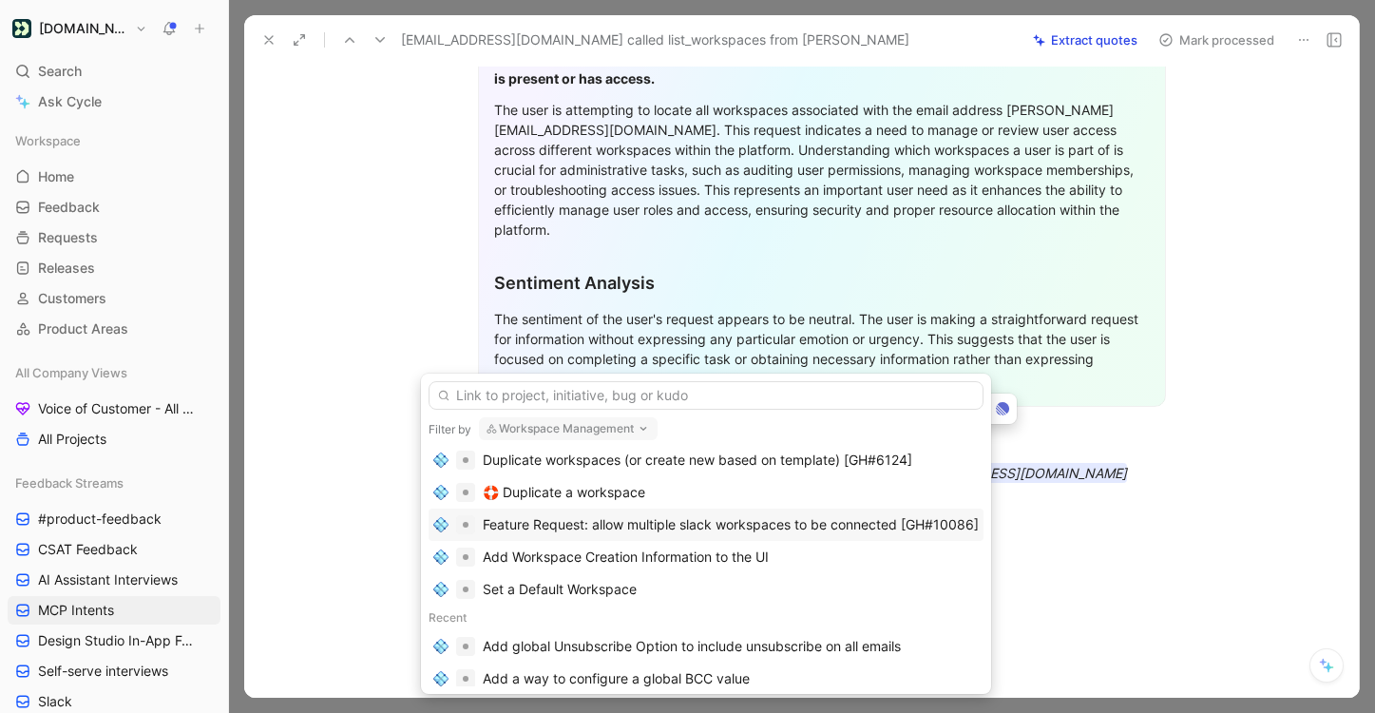
scroll to position [0, 0]
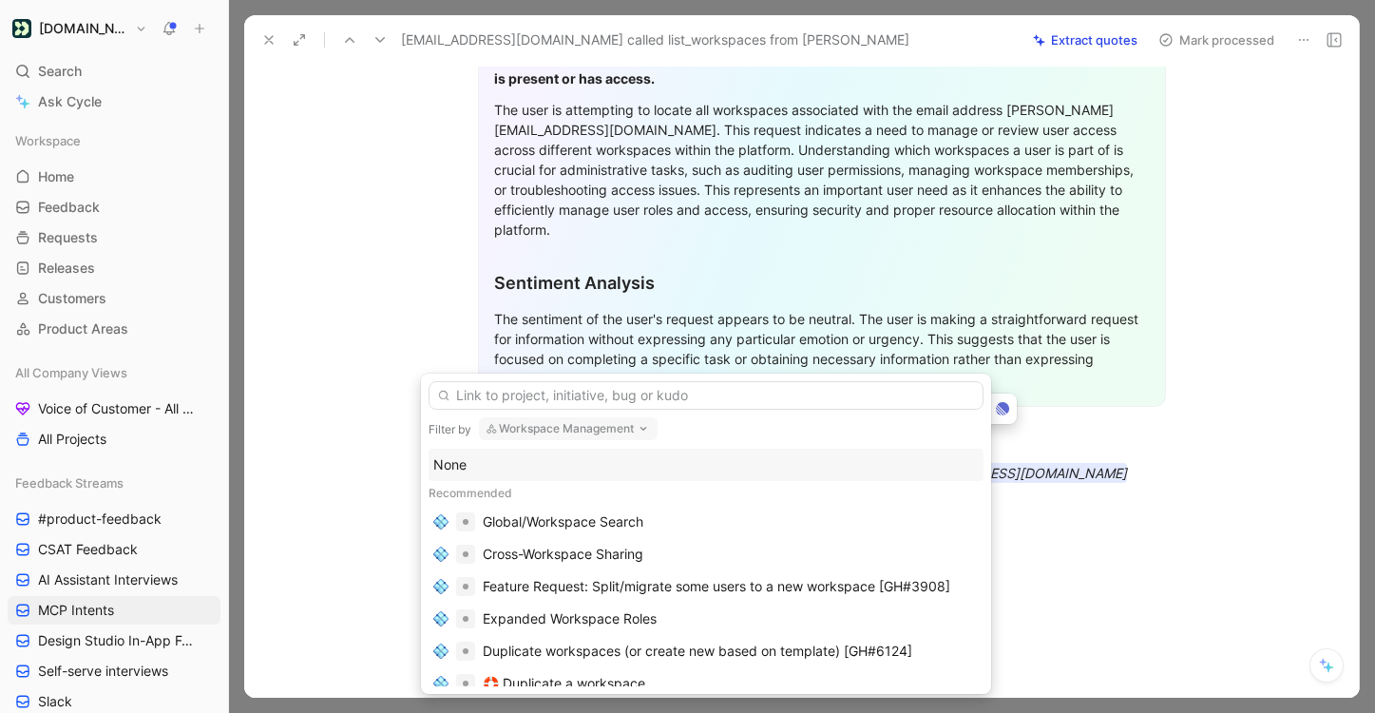
click at [551, 462] on div "None" at bounding box center [706, 464] width 546 height 23
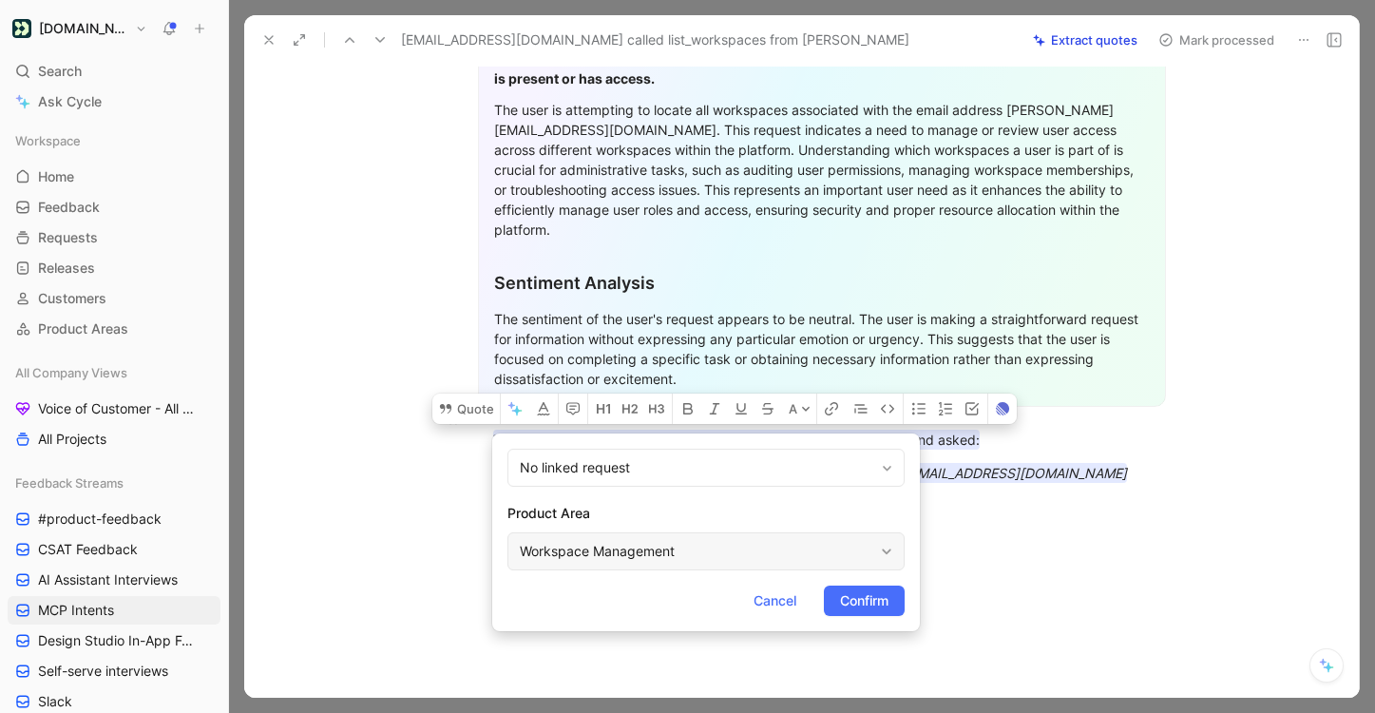
click at [605, 560] on div "Workspace Management" at bounding box center [697, 551] width 354 height 23
type input "mcp"
click at [699, 518] on div "MCP Connection Server" at bounding box center [754, 506] width 301 height 29
click at [876, 590] on span "Confirm" at bounding box center [864, 600] width 48 height 23
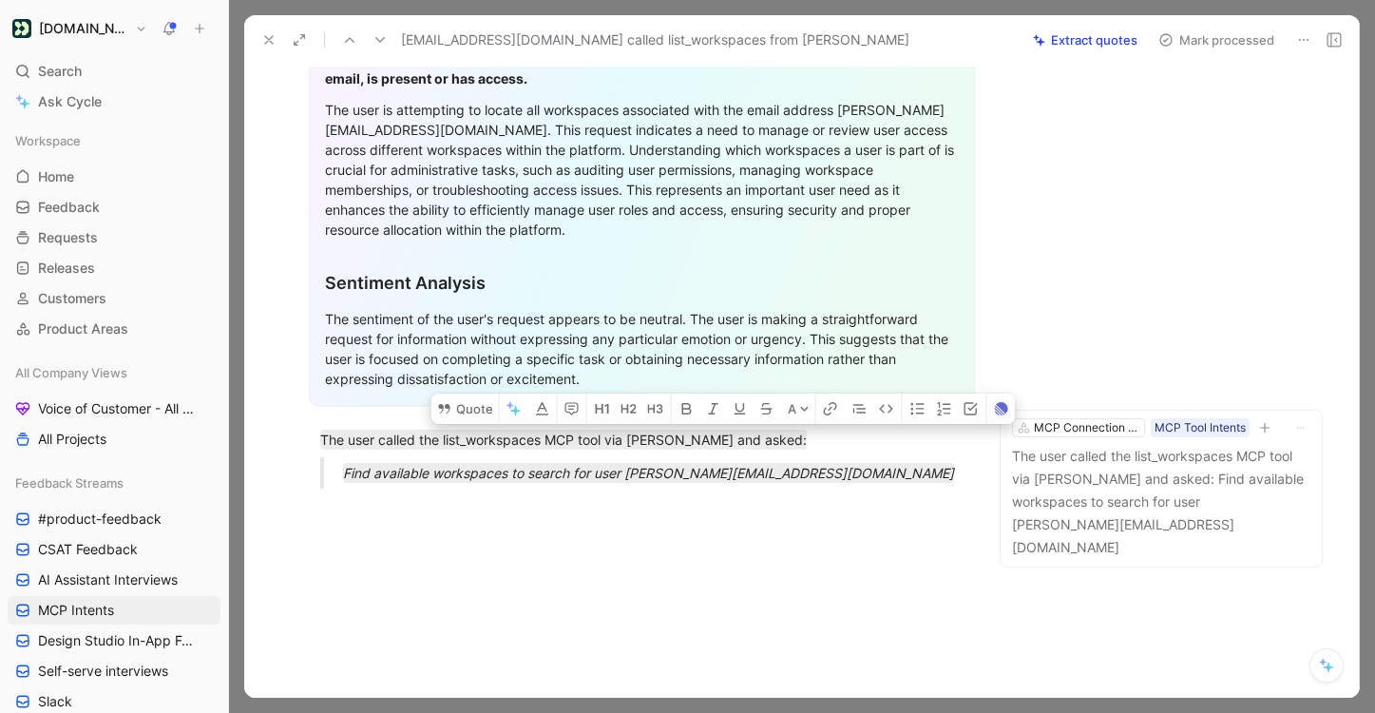
click at [1270, 35] on button "Mark processed" at bounding box center [1216, 40] width 133 height 27
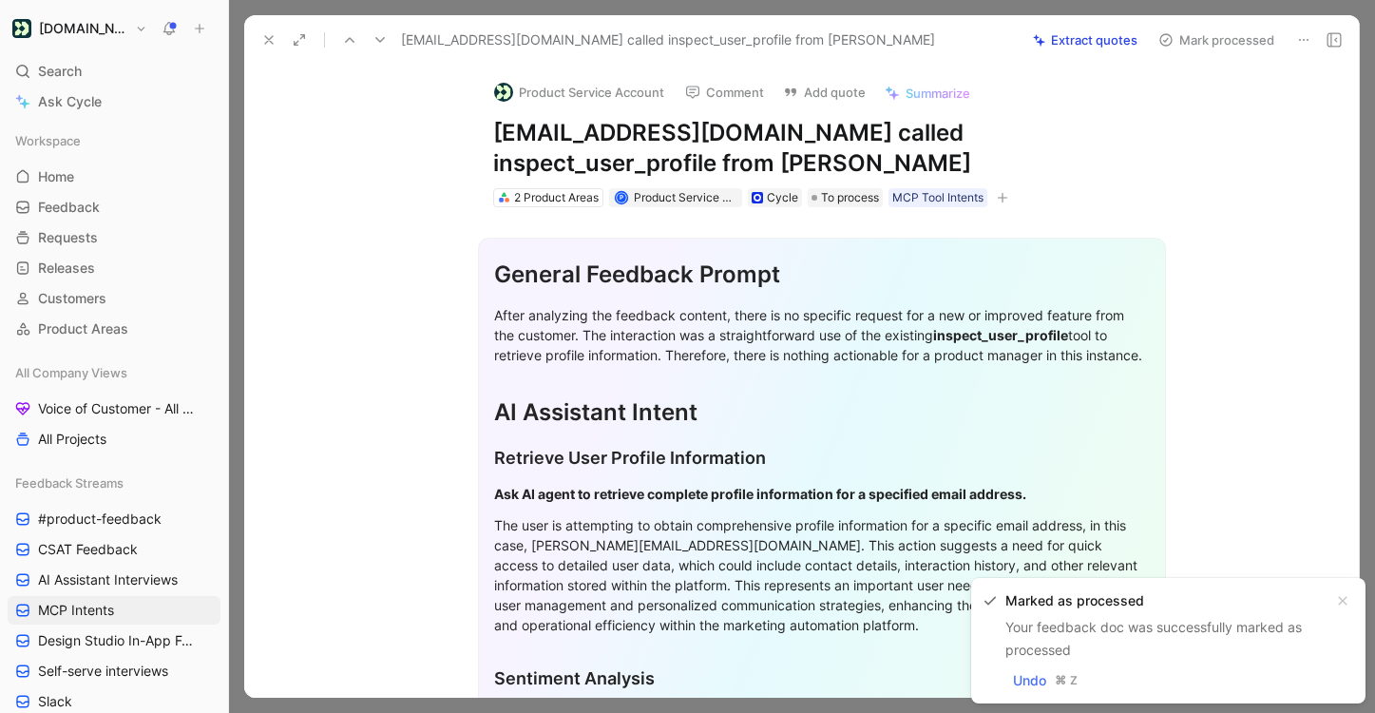
scroll to position [415, 0]
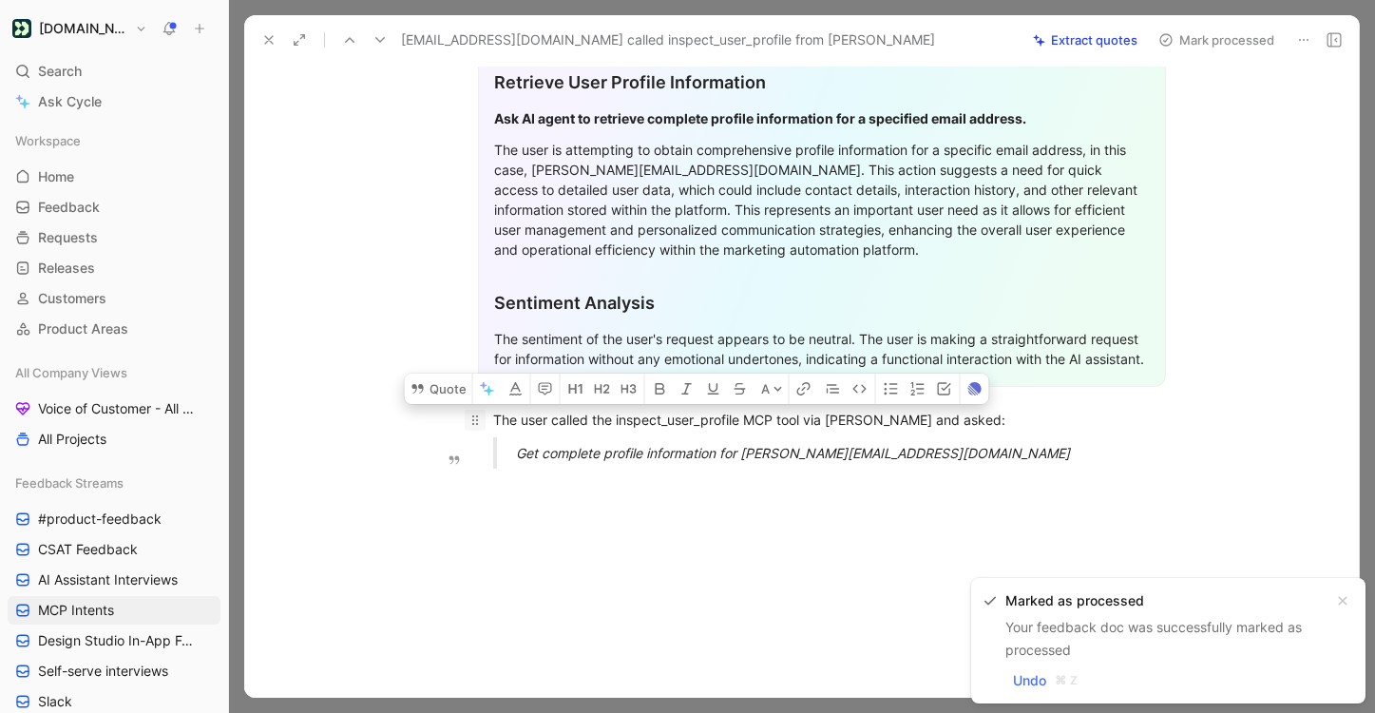
drag, startPoint x: 920, startPoint y: 463, endPoint x: 483, endPoint y: 413, distance: 440.0
click at [481, 413] on div "General Feedback Prompt After analyzing the feedback content, there is no speci…" at bounding box center [821, 158] width 1075 height 652
click at [452, 393] on button "Quote" at bounding box center [438, 389] width 67 height 30
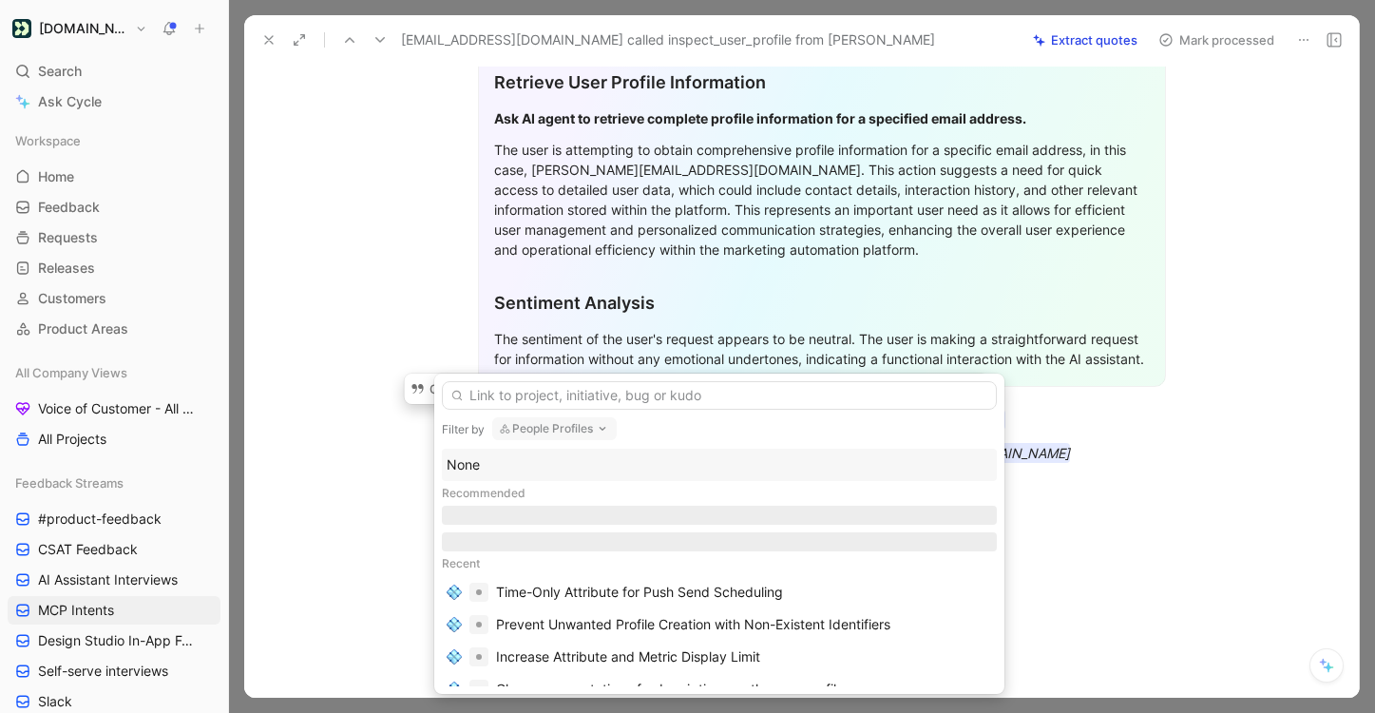
click at [608, 464] on div "None" at bounding box center [720, 464] width 546 height 23
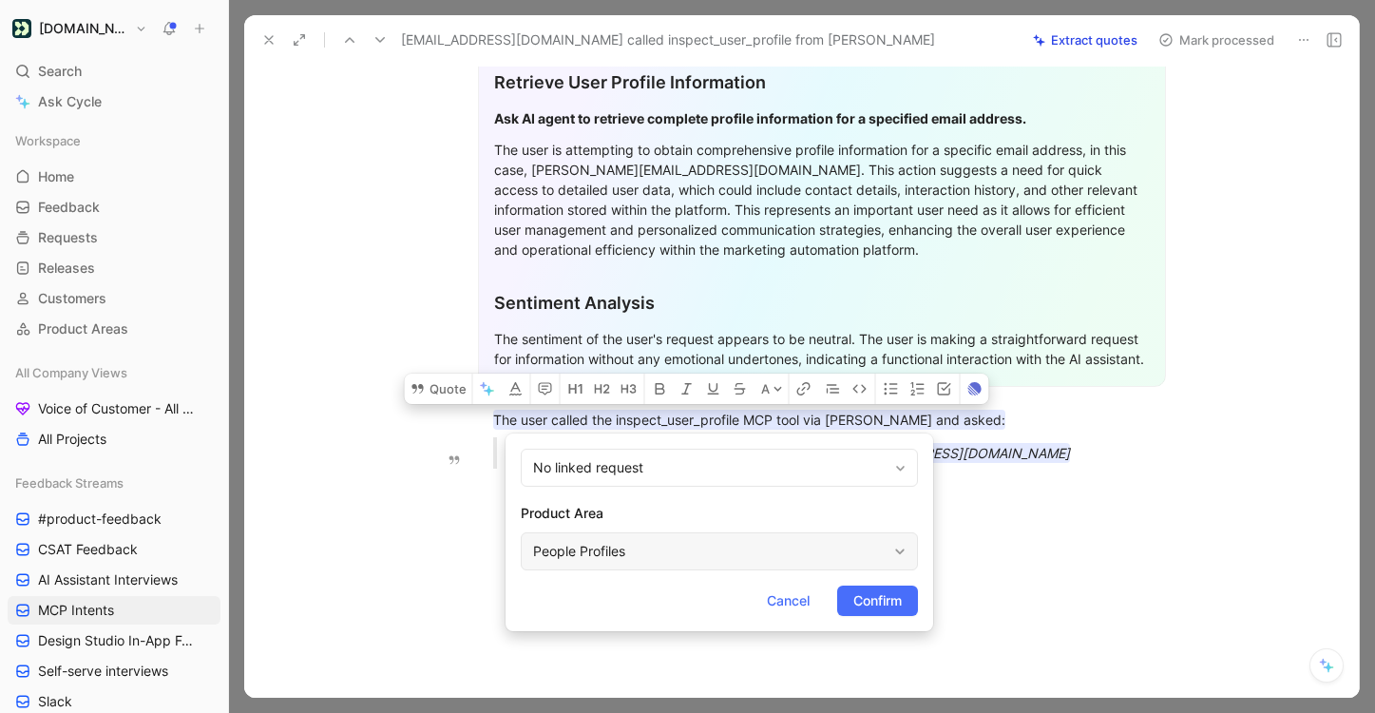
click at [614, 534] on div "People Profiles" at bounding box center [719, 551] width 397 height 38
type input "mc"
click at [774, 499] on span "P Connection Server" at bounding box center [709, 506] width 127 height 16
click at [854, 604] on span "Confirm" at bounding box center [878, 600] width 48 height 23
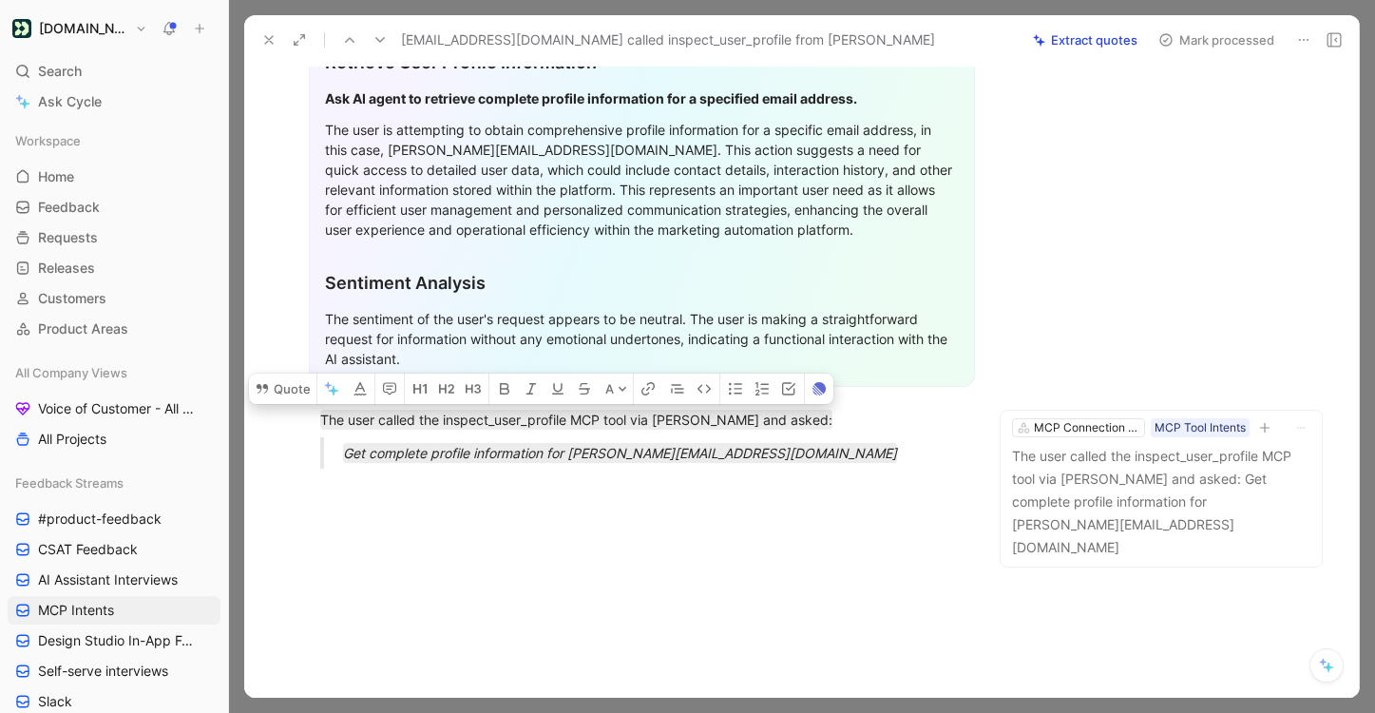
click at [1263, 31] on button "Mark processed" at bounding box center [1216, 40] width 133 height 27
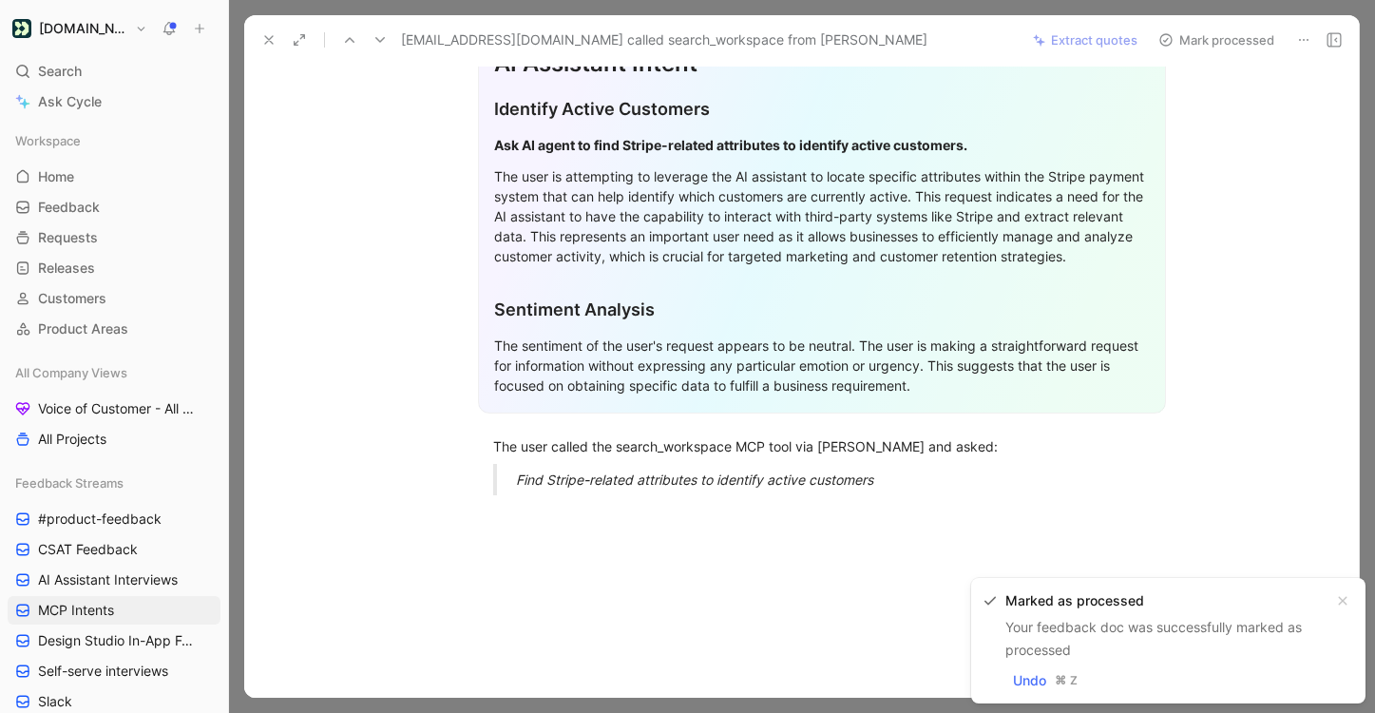
scroll to position [475, 0]
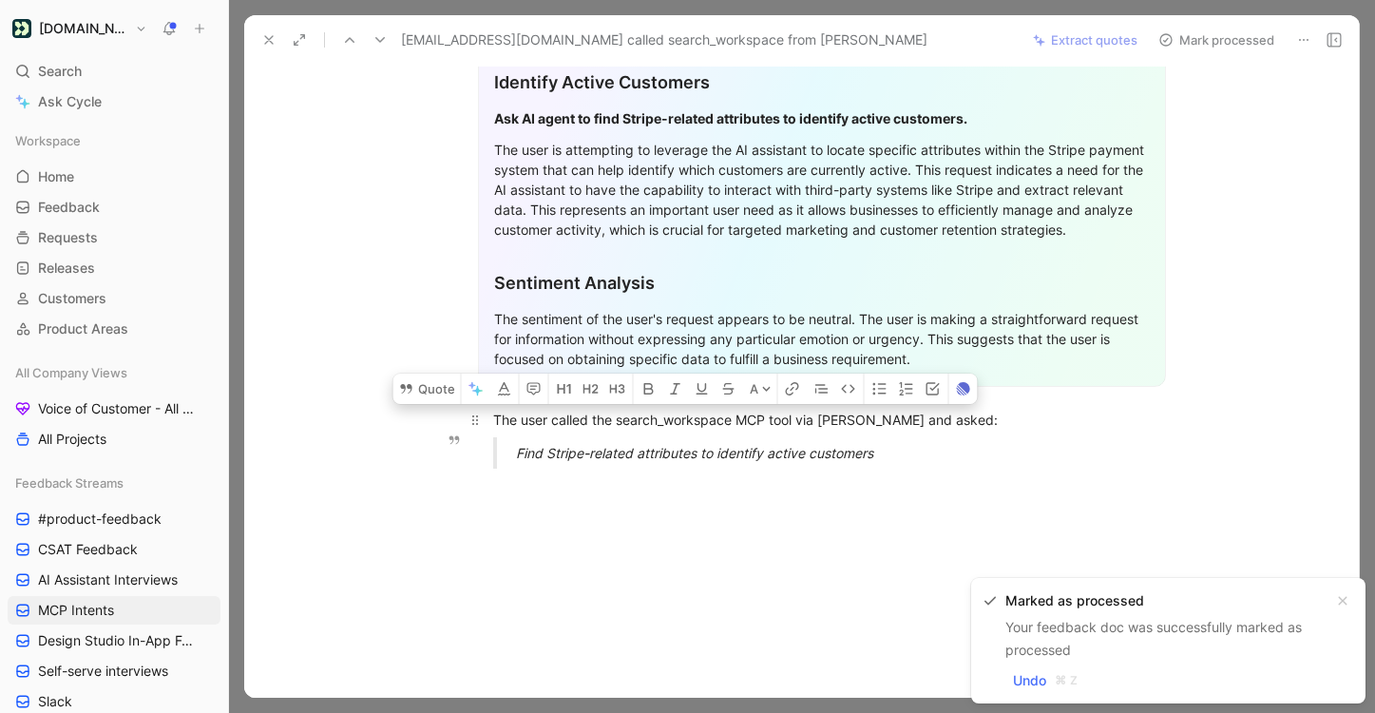
drag, startPoint x: 904, startPoint y: 461, endPoint x: 488, endPoint y: 422, distance: 418.1
click at [488, 422] on div "General Feedback Prompt After analyzing the customer feedback, the following re…" at bounding box center [821, 118] width 1075 height 732
click at [424, 390] on button "Quote" at bounding box center [426, 389] width 67 height 30
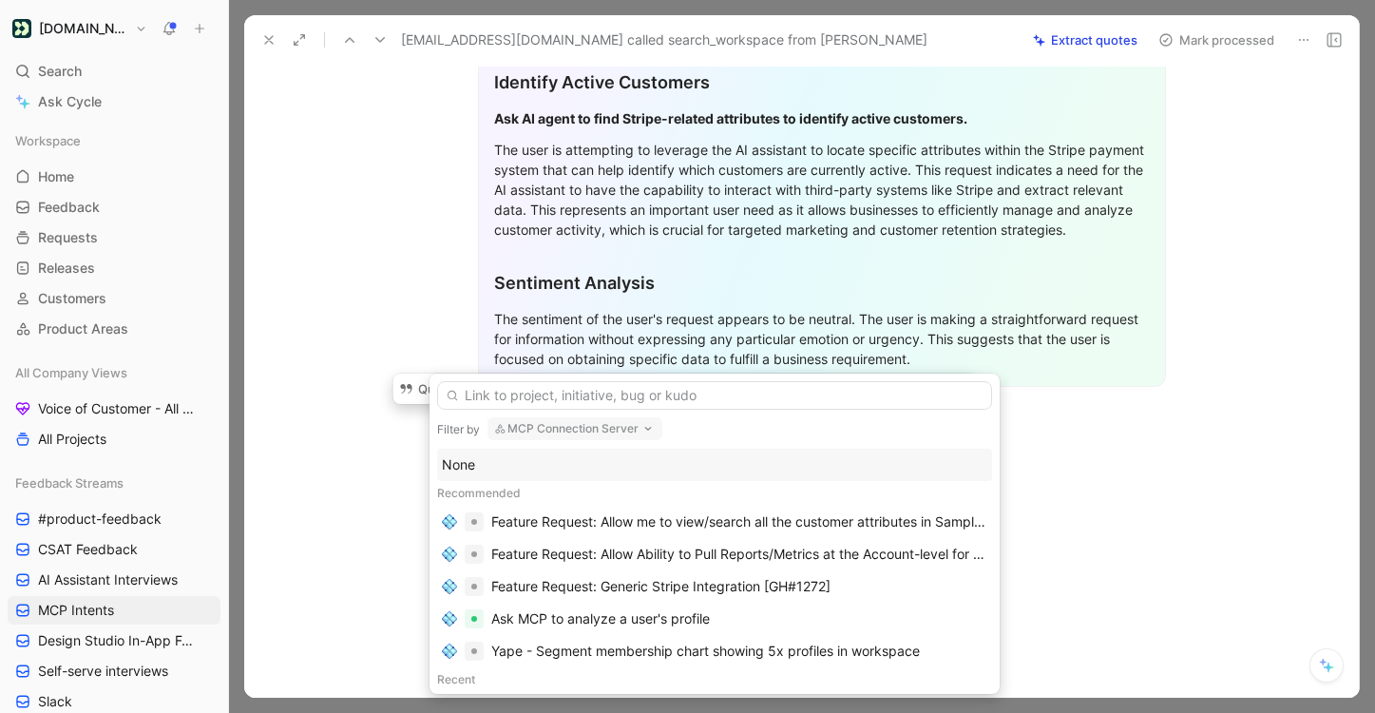
click at [602, 466] on div "None" at bounding box center [715, 464] width 546 height 23
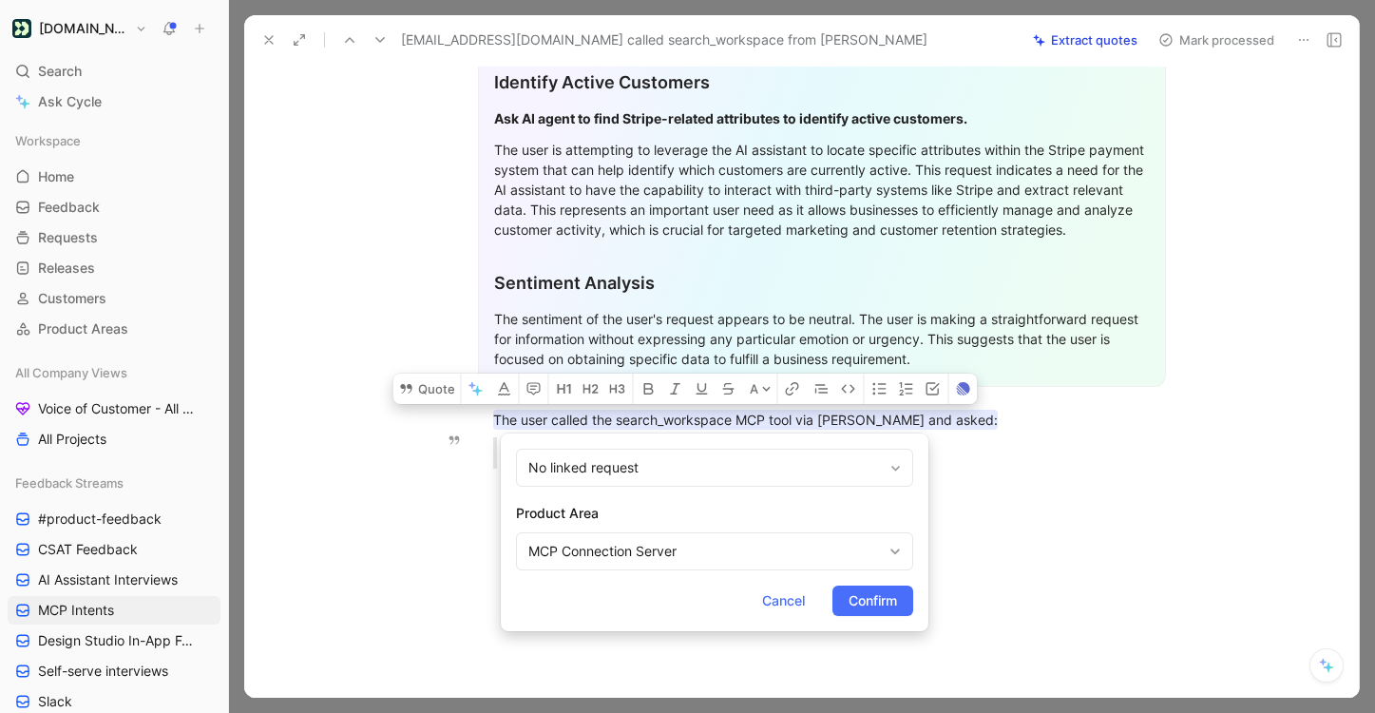
click at [921, 610] on form "No linked request Product Area MCP Connection Server Cancel Confirm" at bounding box center [715, 532] width 428 height 198
click at [885, 611] on span "Confirm" at bounding box center [873, 600] width 48 height 23
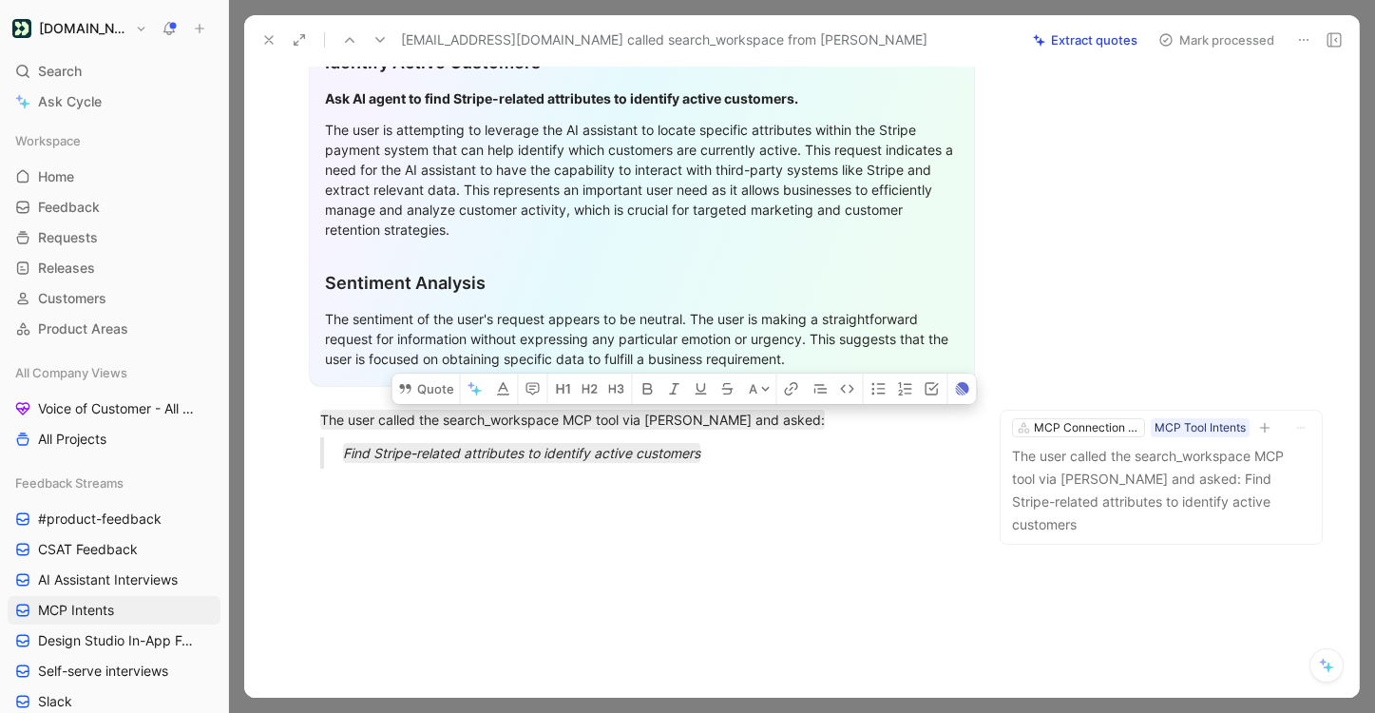
click at [1205, 46] on button "Mark processed" at bounding box center [1216, 40] width 133 height 27
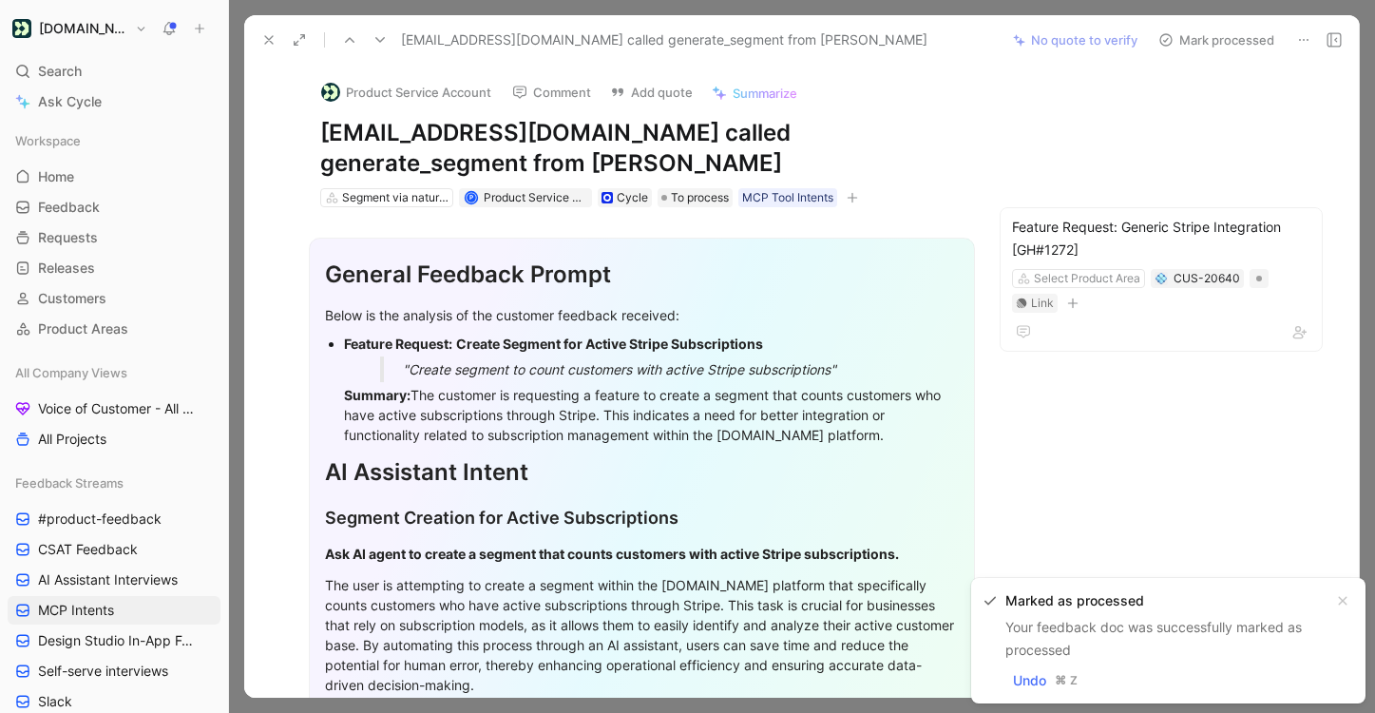
scroll to position [475, 0]
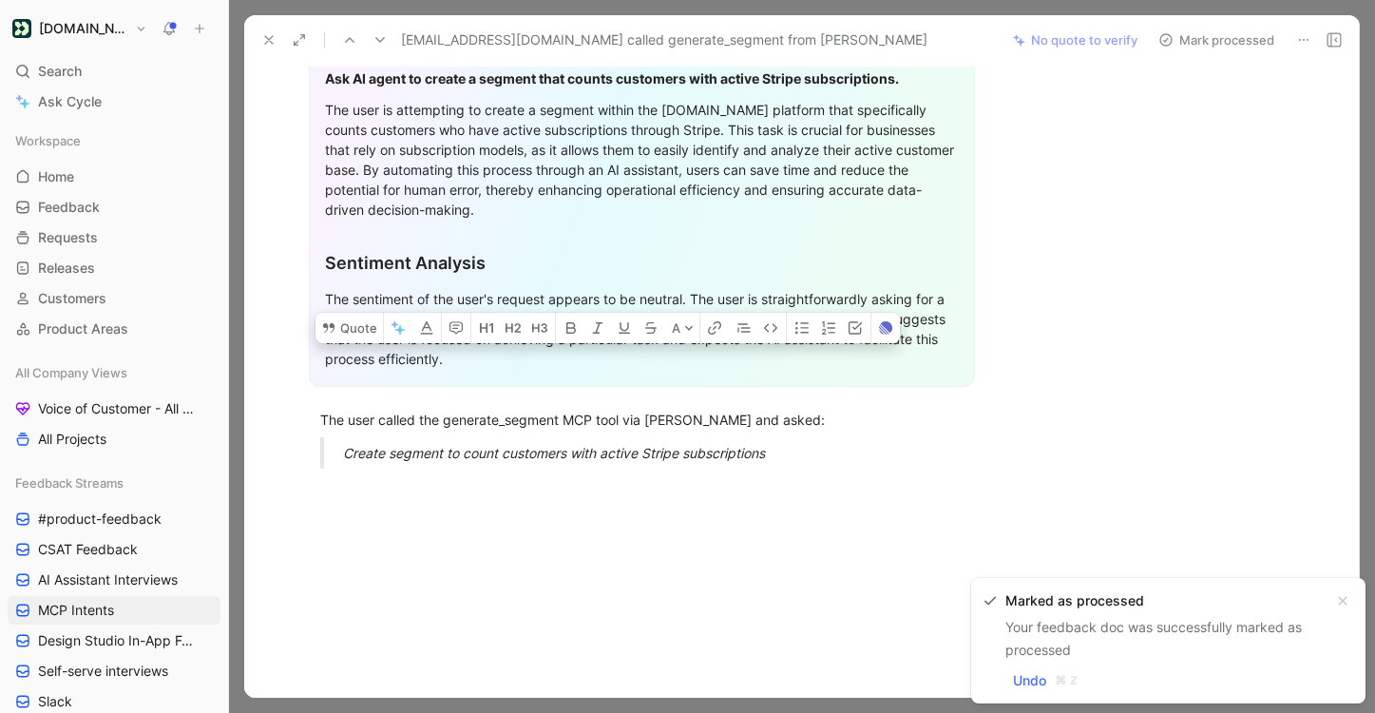
drag, startPoint x: 827, startPoint y: 454, endPoint x: 287, endPoint y: 393, distance: 543.3
click at [287, 393] on div "General Feedback Prompt Below is the analysis of the customer feedback received…" at bounding box center [642, 108] width 716 height 752
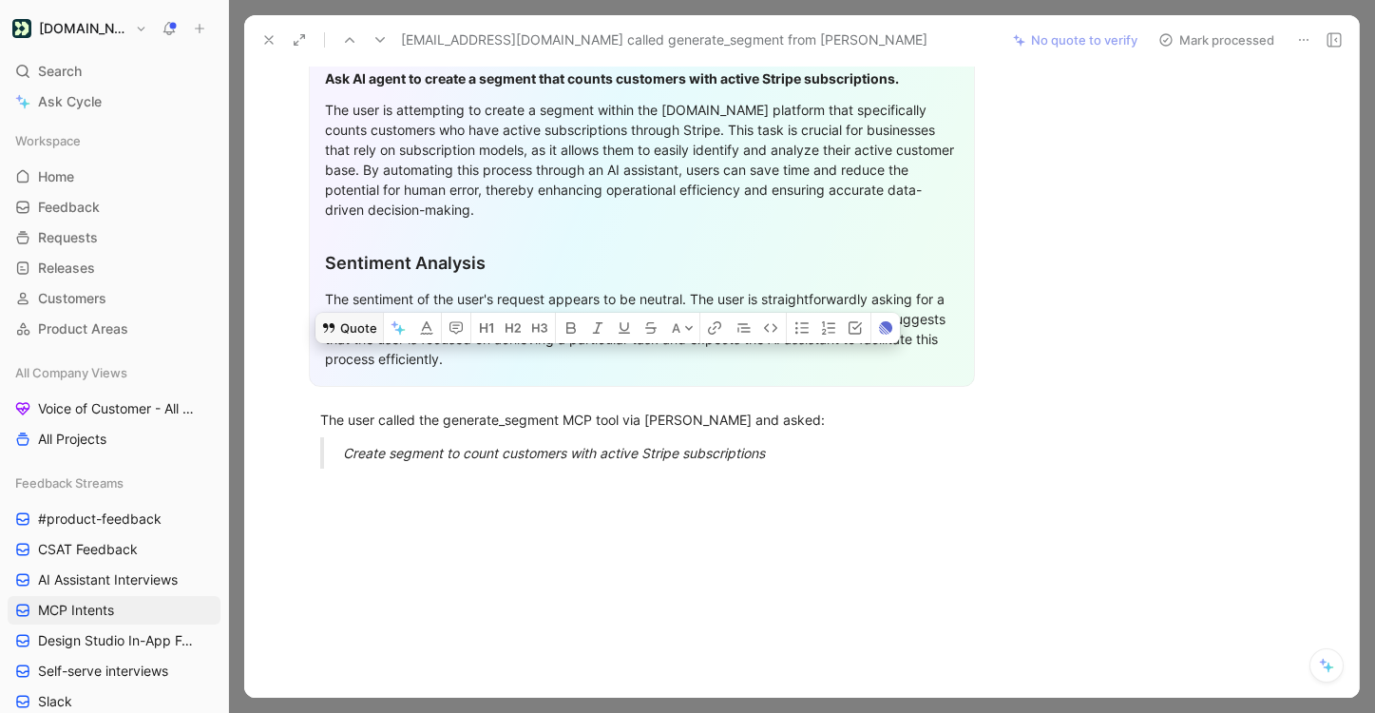
click at [347, 331] on button "Quote" at bounding box center [349, 328] width 67 height 30
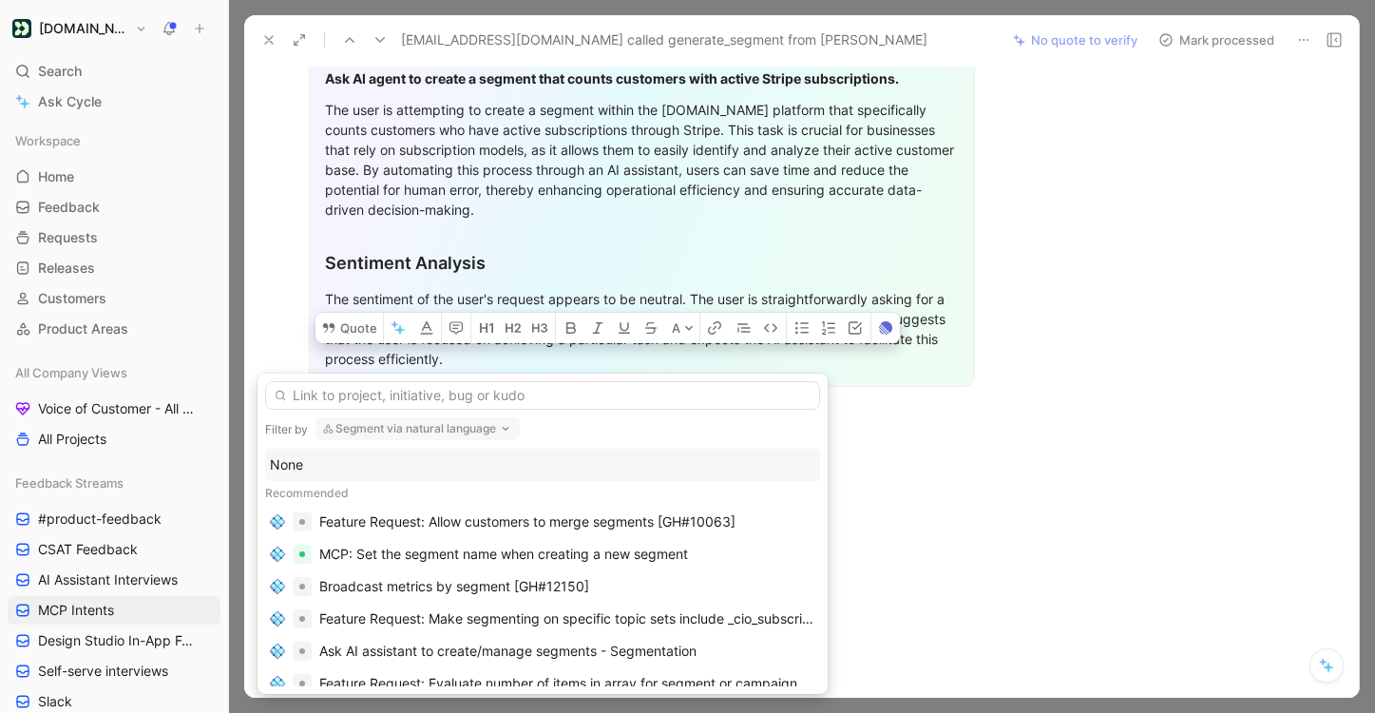
click at [433, 471] on div "None" at bounding box center [543, 464] width 546 height 23
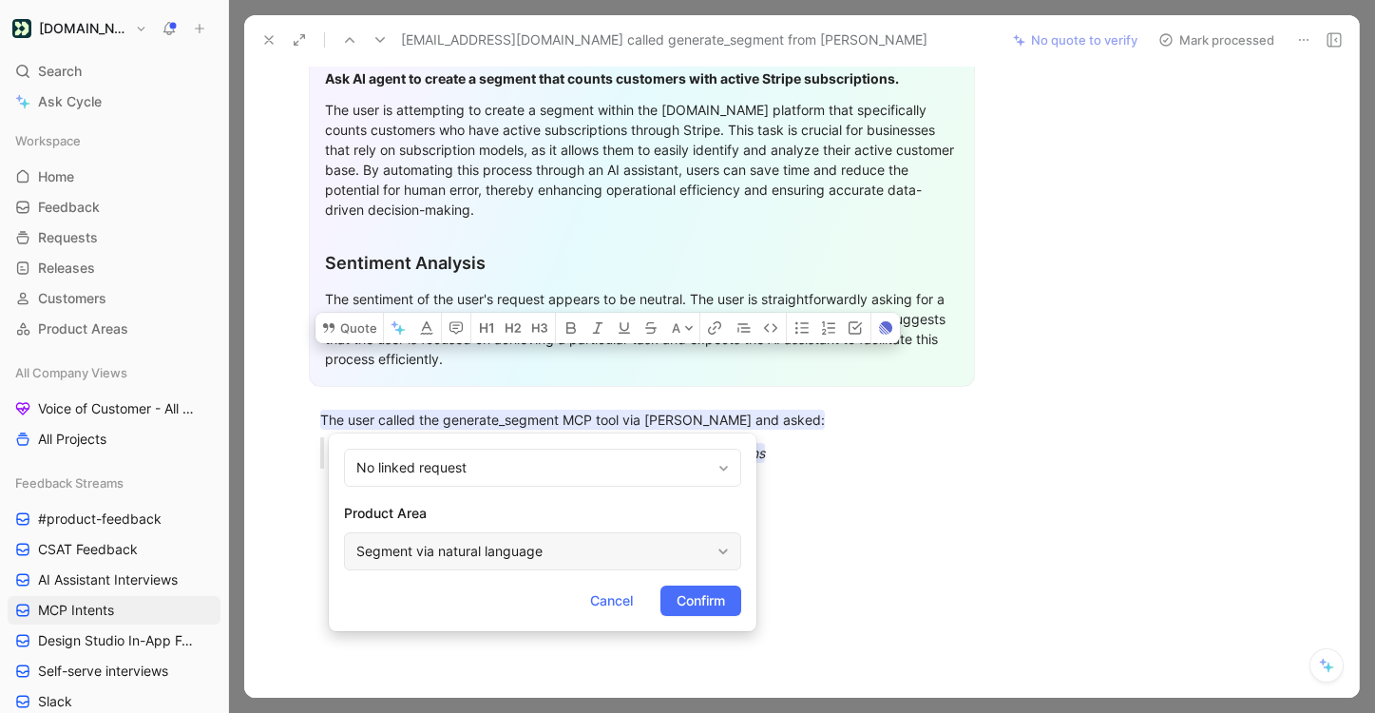
click at [569, 566] on div "Segment via natural language" at bounding box center [542, 551] width 397 height 38
type input "mc"
click at [597, 510] on span "P Connection Server" at bounding box center [533, 506] width 127 height 16
click at [700, 600] on span "Confirm" at bounding box center [701, 600] width 48 height 23
